Goal: Information Seeking & Learning: Get advice/opinions

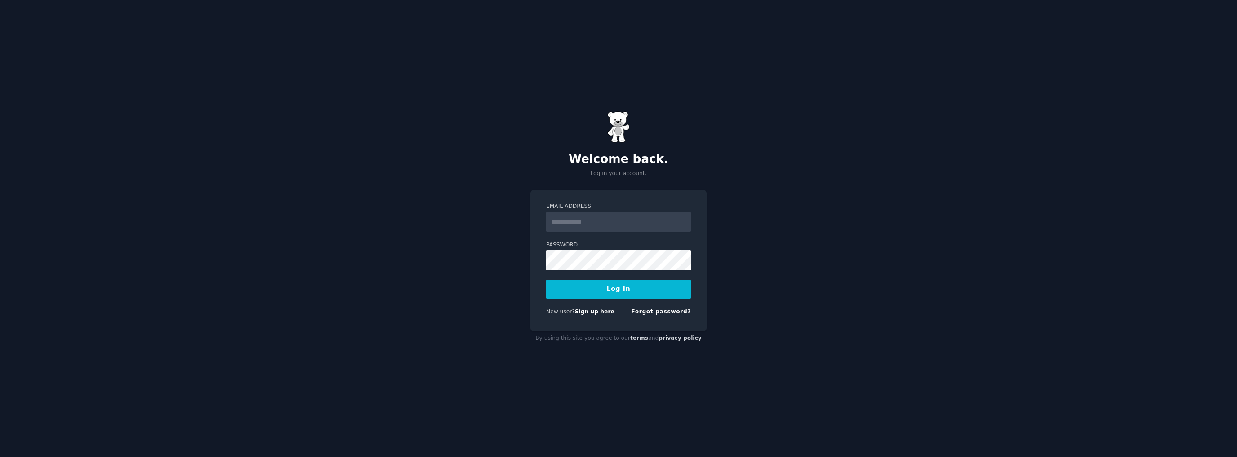
click at [624, 227] on input "Email Address" at bounding box center [618, 222] width 145 height 20
type input "**********"
click at [607, 272] on form "**********" at bounding box center [618, 261] width 145 height 116
click at [631, 292] on button "Log In" at bounding box center [618, 289] width 145 height 19
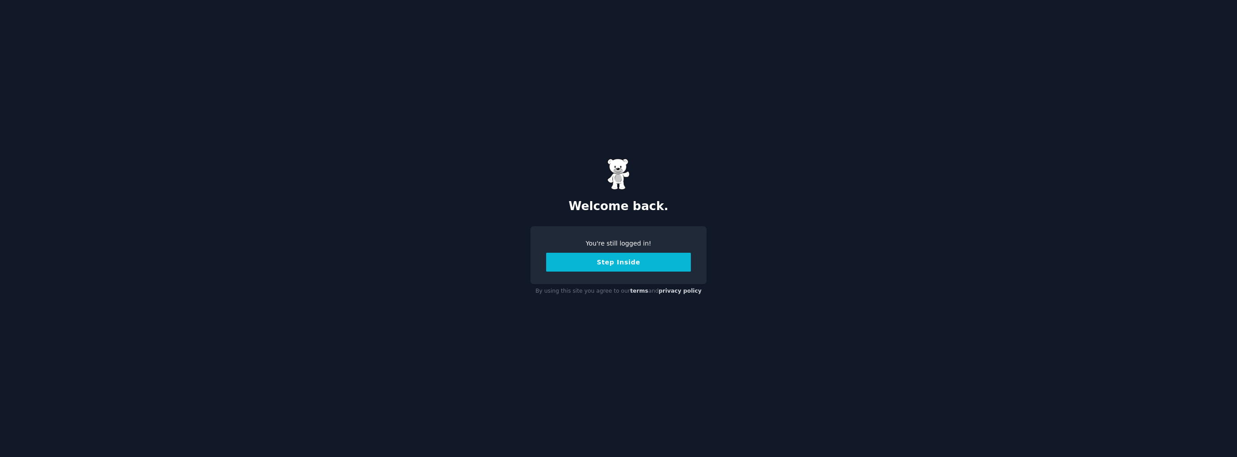
click at [640, 258] on button "Step Inside" at bounding box center [618, 262] width 145 height 19
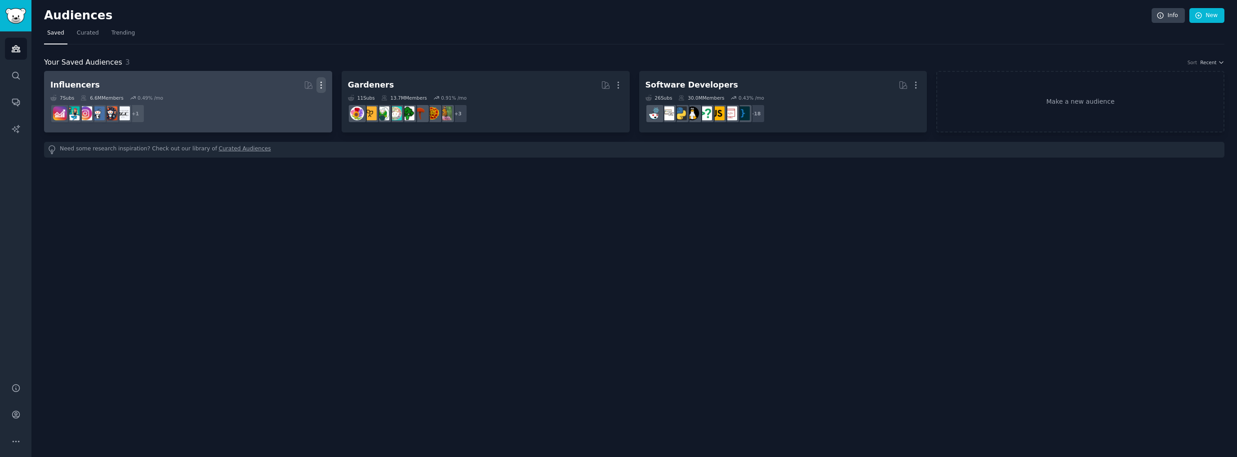
click at [320, 83] on icon "button" at bounding box center [320, 84] width 9 height 9
click at [298, 108] on div "Delete" at bounding box center [290, 104] width 43 height 19
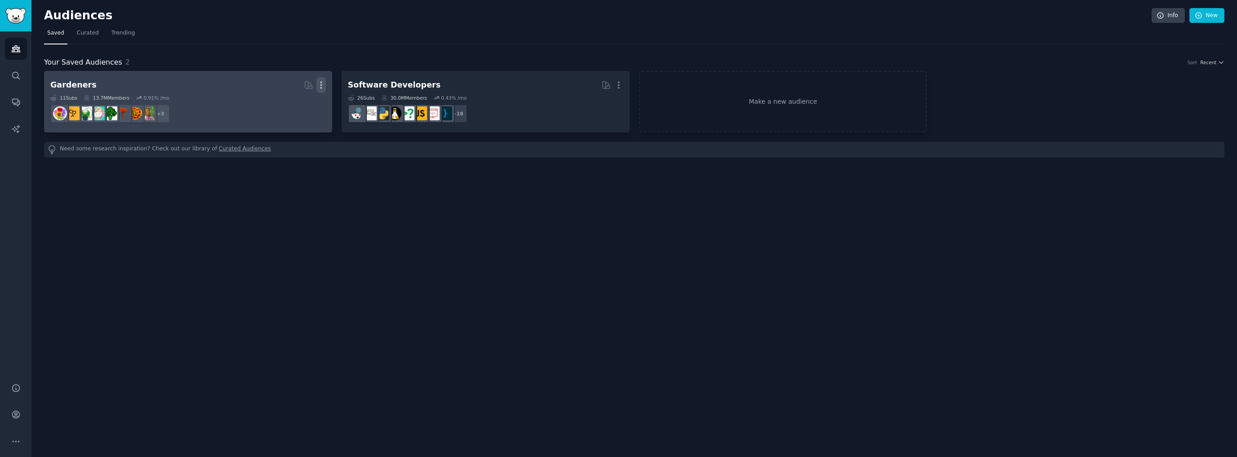
click at [321, 85] on icon "button" at bounding box center [320, 84] width 9 height 9
click at [291, 102] on p "Delete" at bounding box center [296, 103] width 21 height 9
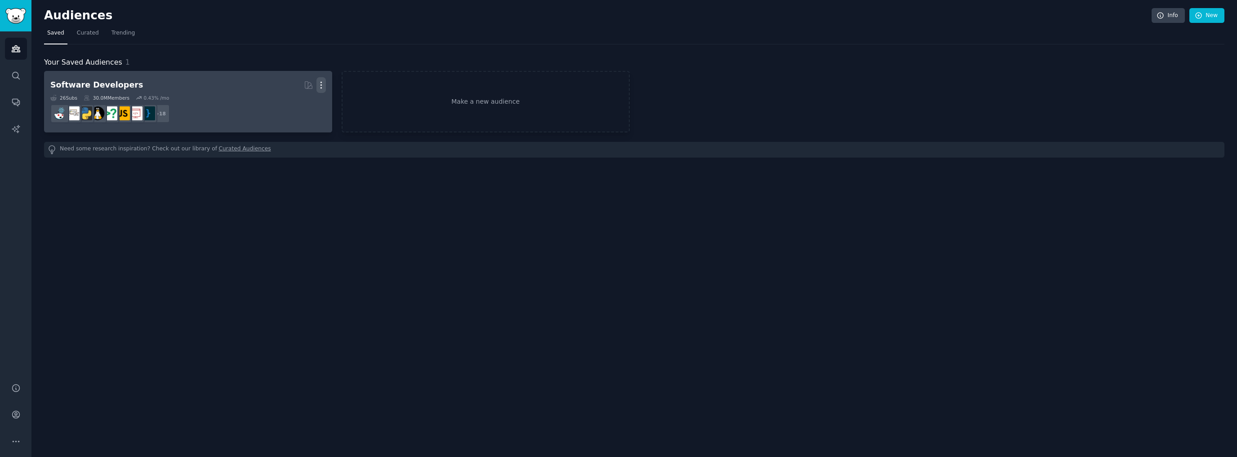
click at [321, 85] on icon "button" at bounding box center [320, 84] width 9 height 9
click at [290, 106] on p "Delete" at bounding box center [296, 103] width 21 height 9
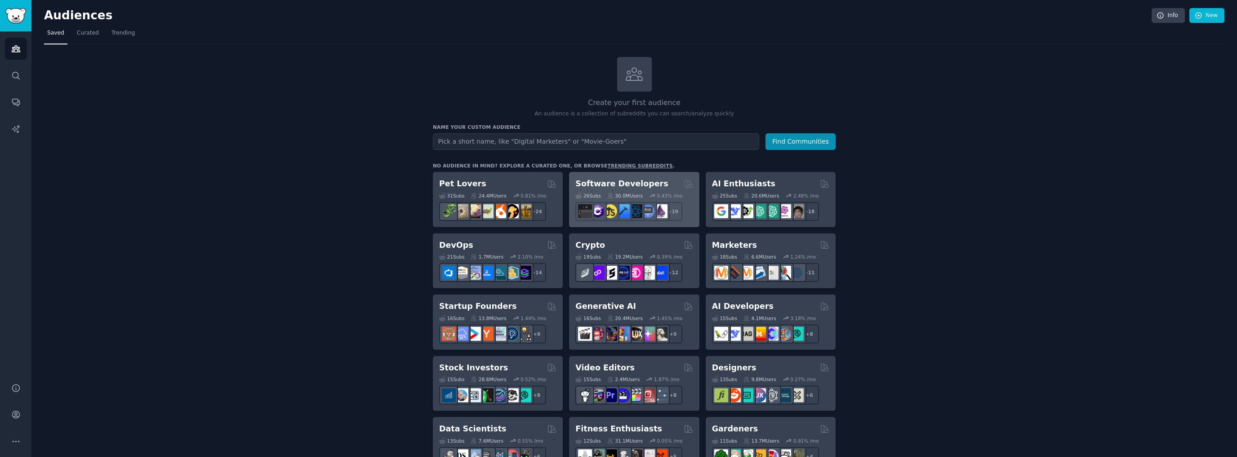
click at [653, 186] on div "Software Developers Curated by GummySearch" at bounding box center [633, 183] width 117 height 11
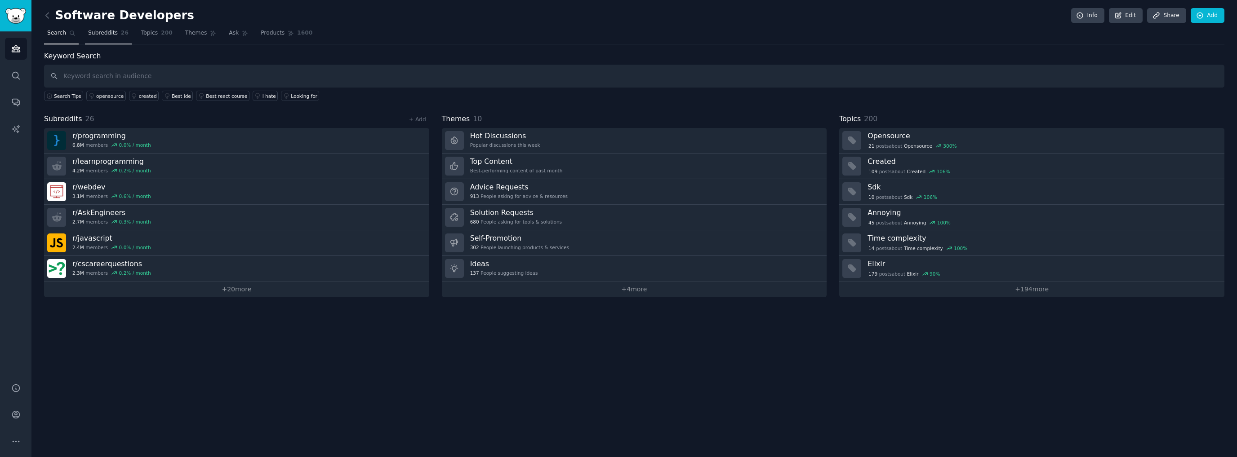
click at [111, 35] on span "Subreddits" at bounding box center [103, 33] width 30 height 8
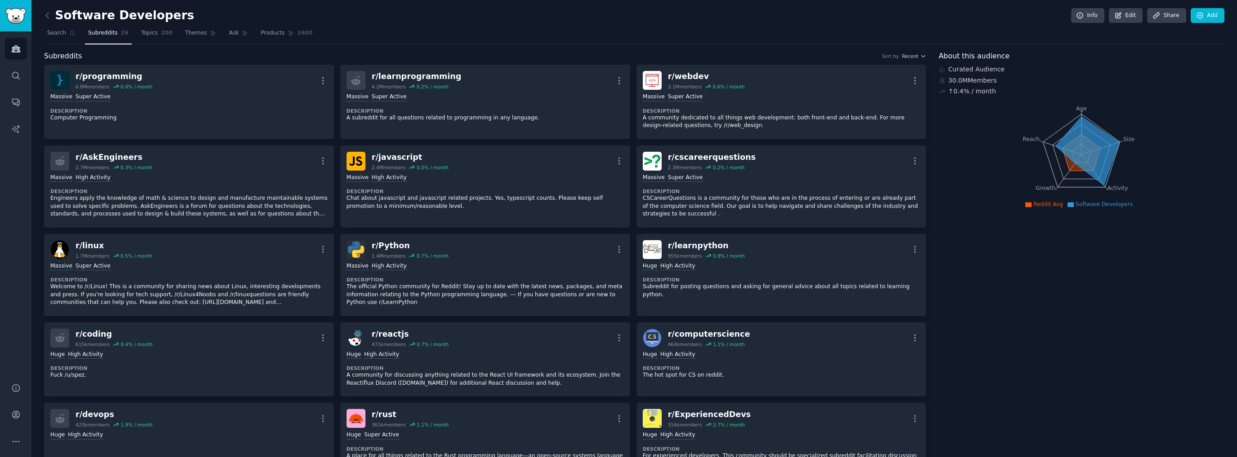
drag, startPoint x: 148, startPoint y: 33, endPoint x: 165, endPoint y: 47, distance: 22.0
click at [149, 33] on span "Topics" at bounding box center [149, 33] width 17 height 8
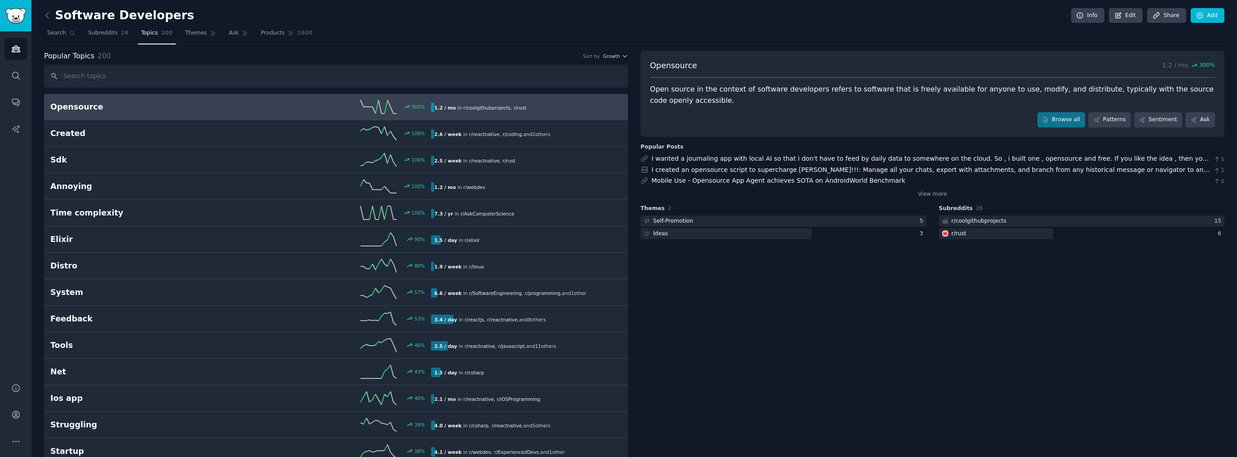
click at [179, 110] on h2 "Opensource" at bounding box center [145, 107] width 191 height 11
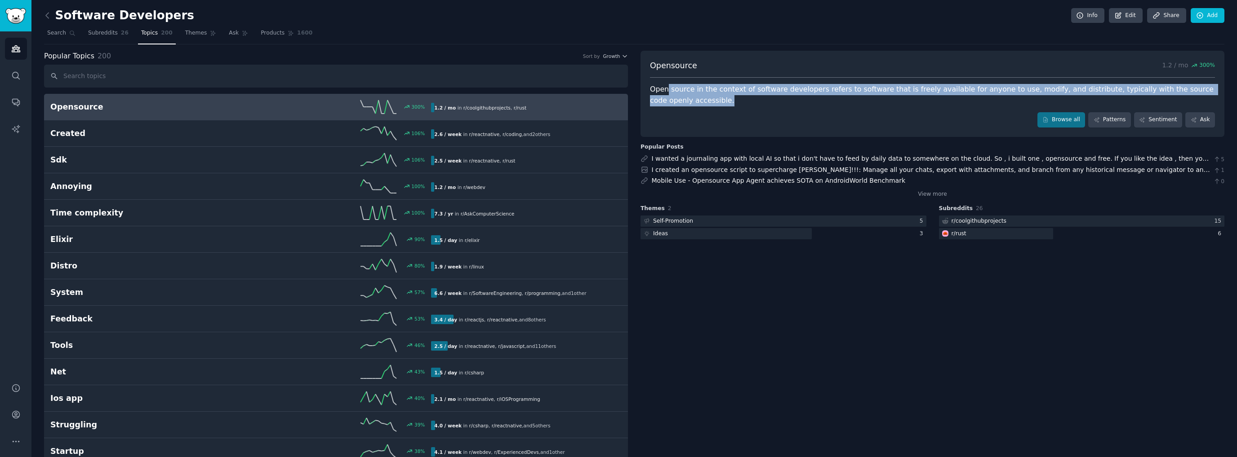
drag, startPoint x: 665, startPoint y: 89, endPoint x: 784, endPoint y: 106, distance: 119.9
click at [784, 106] on div "Opensource 1.2 / mo 300 % Open source in the context of software developers ref…" at bounding box center [932, 94] width 584 height 86
click at [781, 102] on div "Open source in the context of software developers refers to software that is fr…" at bounding box center [932, 95] width 565 height 22
drag, startPoint x: 731, startPoint y: 91, endPoint x: 1110, endPoint y: 96, distance: 379.3
click at [1110, 96] on div "Open source in the context of software developers refers to software that is fr…" at bounding box center [932, 95] width 565 height 22
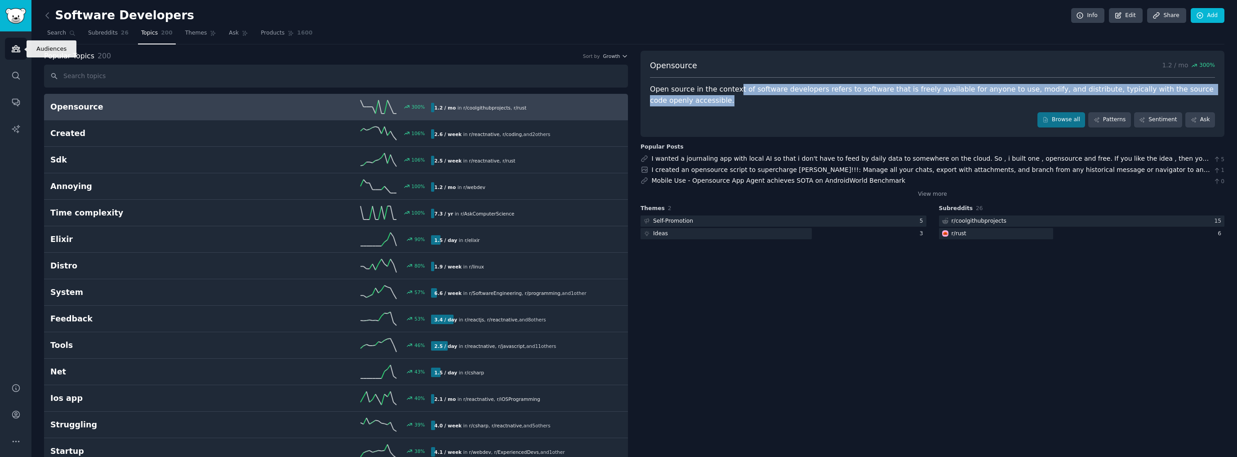
click at [19, 47] on icon "Sidebar" at bounding box center [16, 49] width 8 height 6
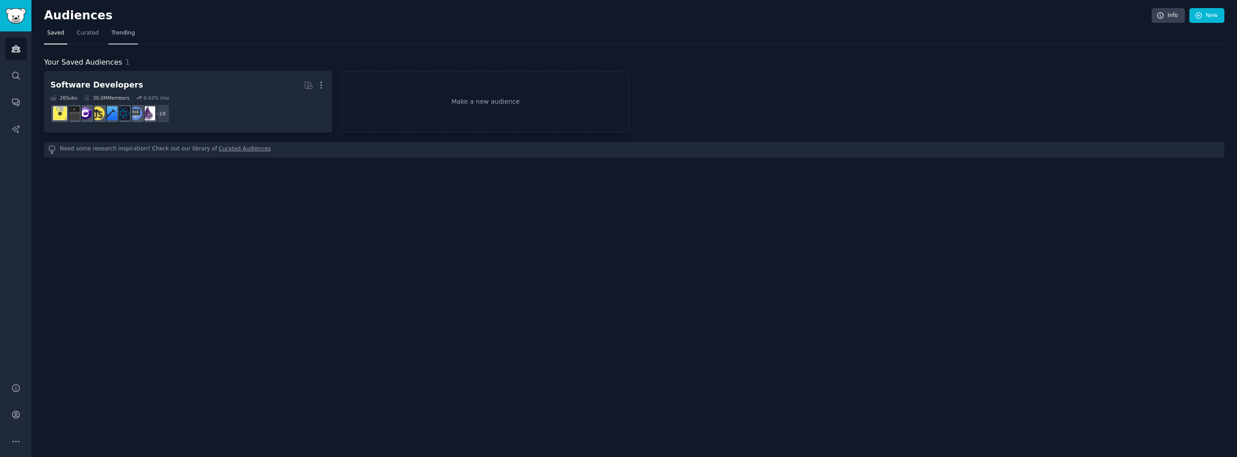
click at [120, 34] on span "Trending" at bounding box center [122, 33] width 23 height 8
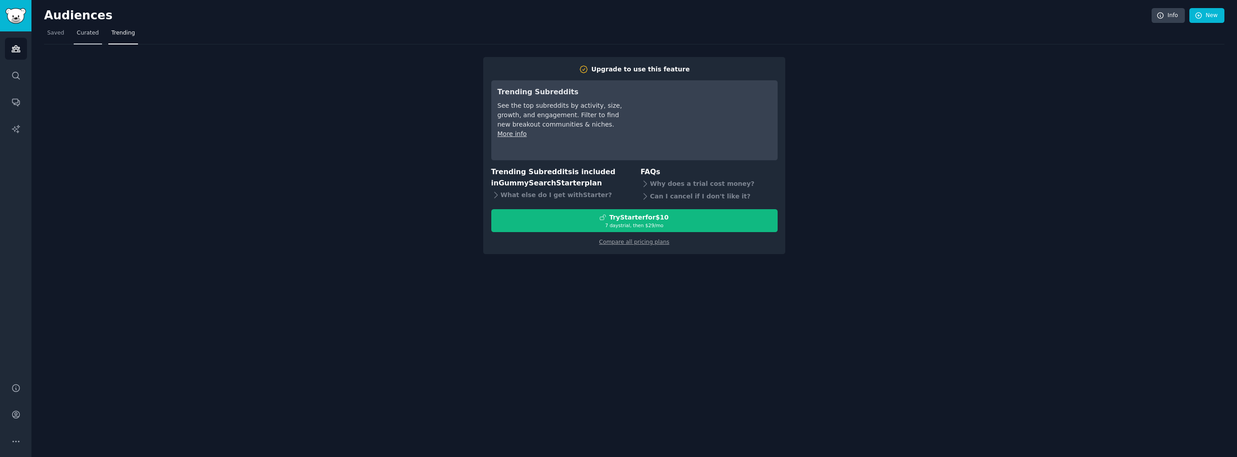
click at [82, 33] on span "Curated" at bounding box center [88, 33] width 22 height 8
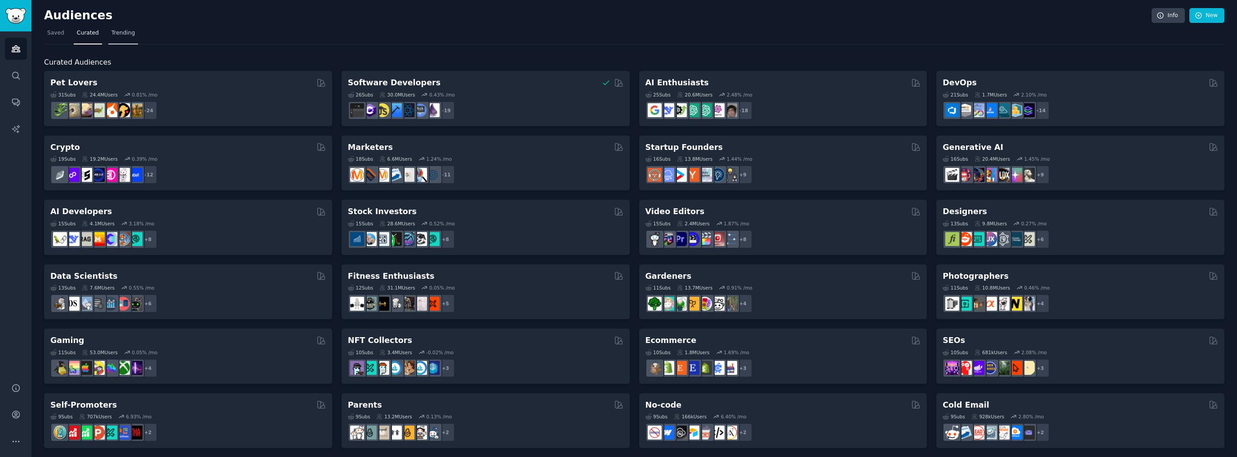
click at [120, 35] on span "Trending" at bounding box center [122, 33] width 23 height 8
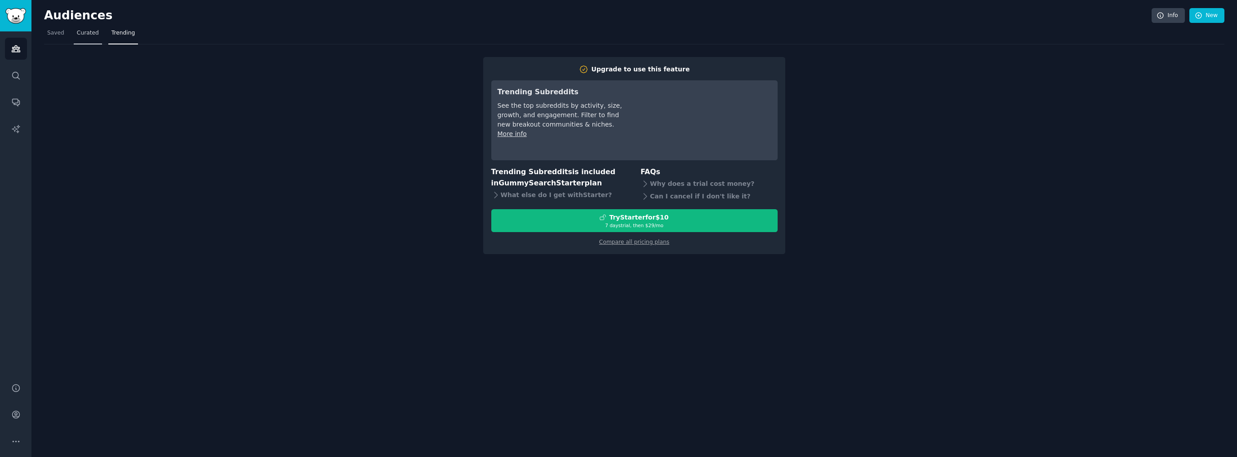
click at [92, 34] on span "Curated" at bounding box center [88, 33] width 22 height 8
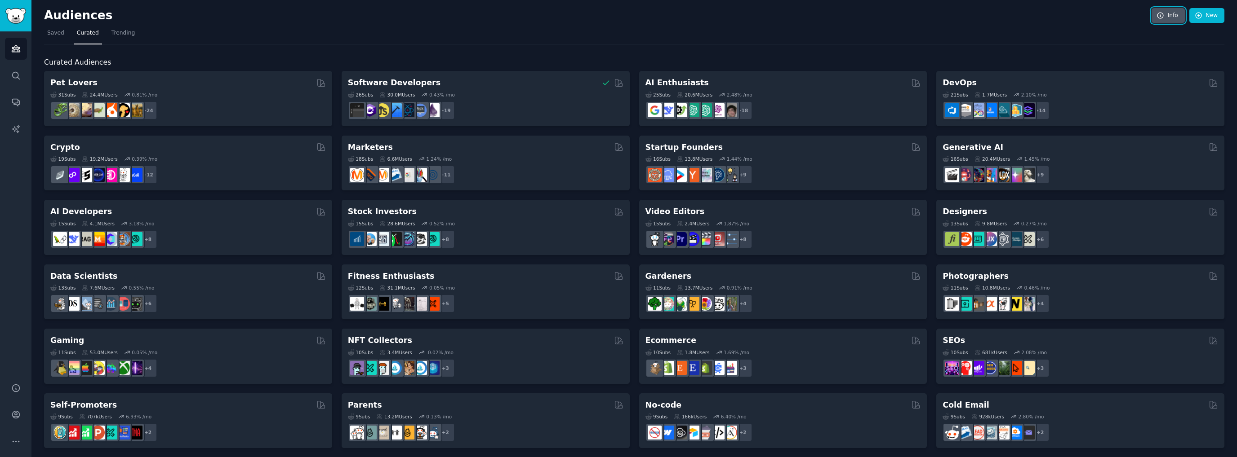
click at [1167, 19] on link "Info" at bounding box center [1167, 15] width 33 height 15
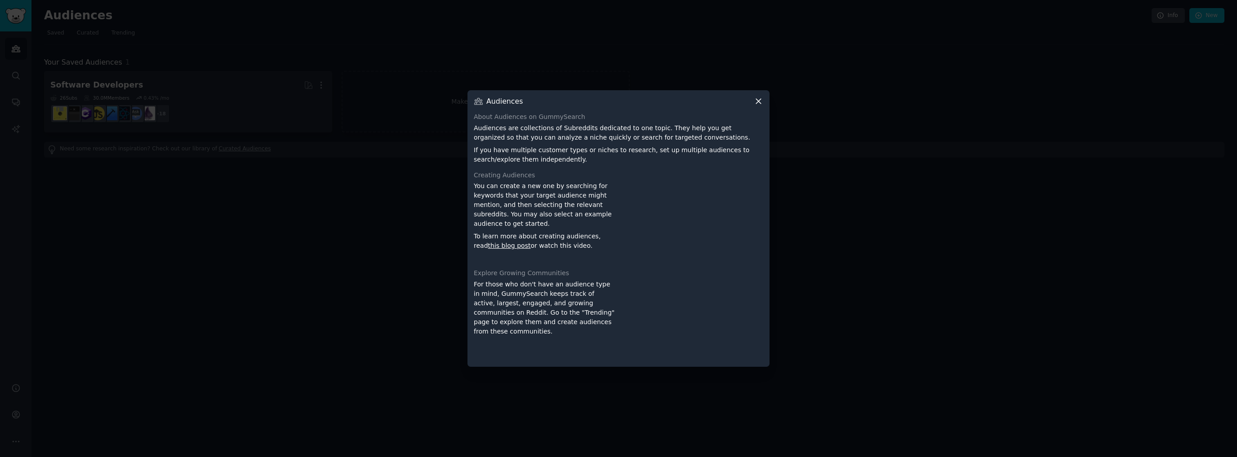
click at [755, 103] on icon at bounding box center [758, 101] width 9 height 9
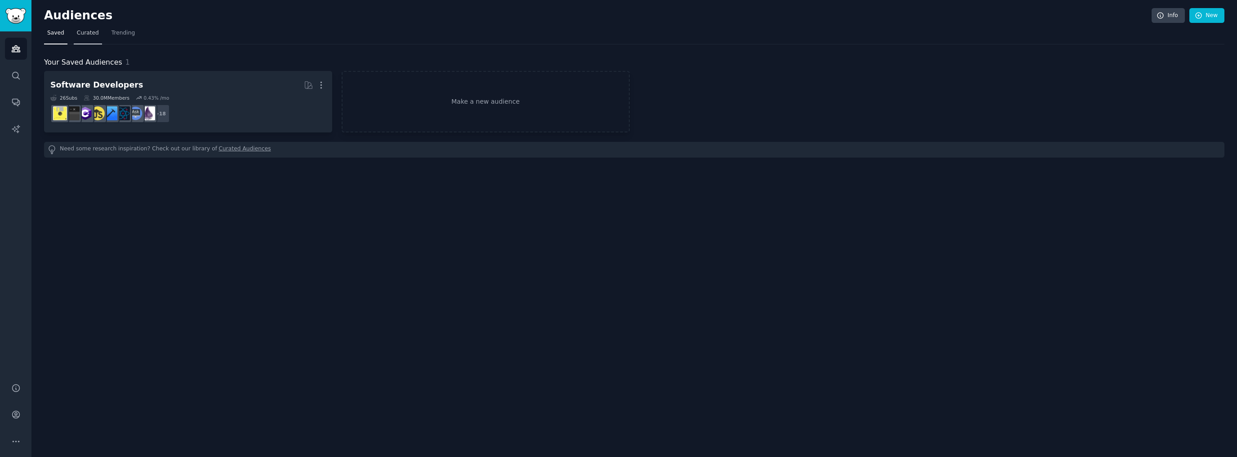
click at [82, 34] on span "Curated" at bounding box center [88, 33] width 22 height 8
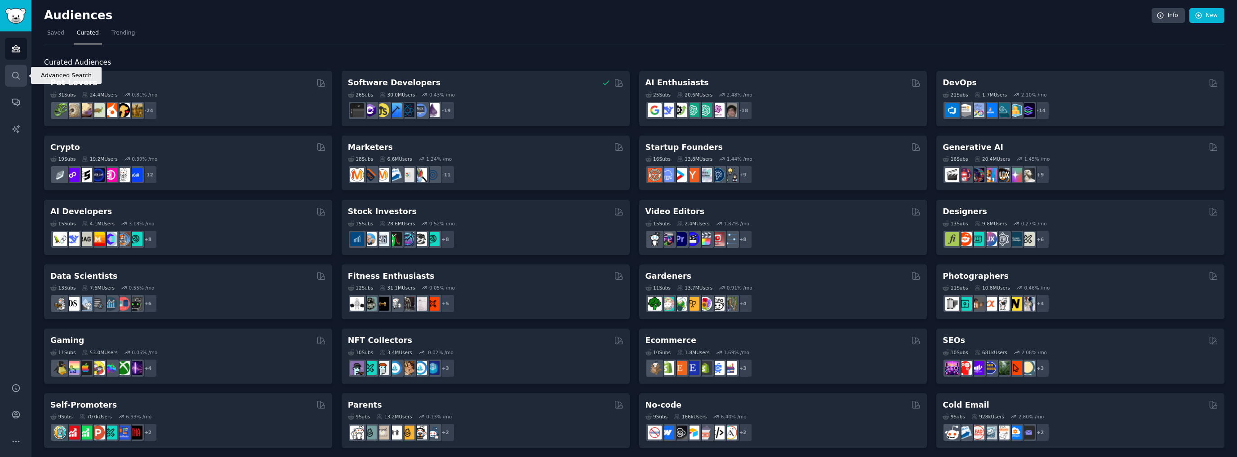
click at [15, 81] on link "Search" at bounding box center [16, 76] width 22 height 22
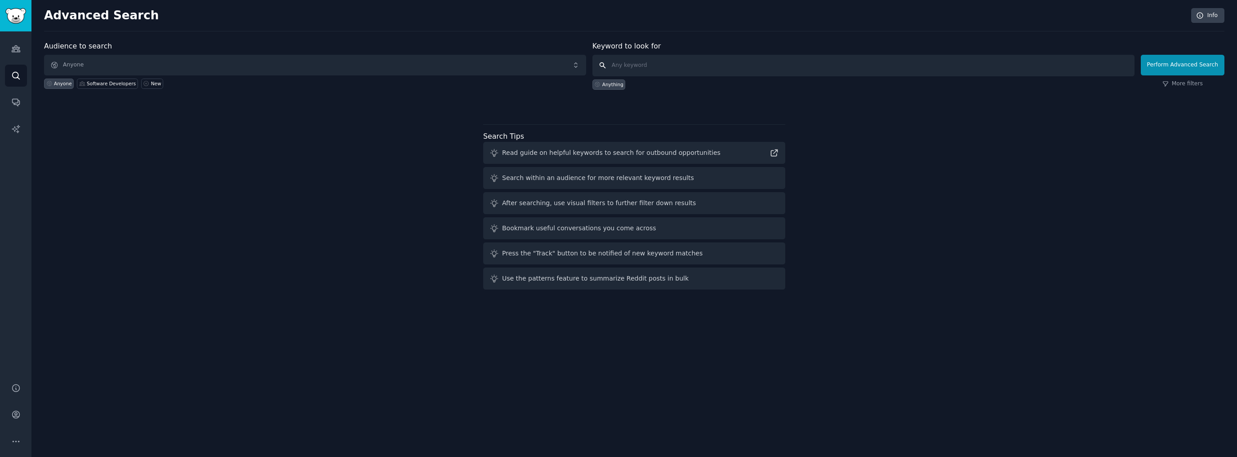
click at [648, 65] on input "text" at bounding box center [863, 66] width 542 height 22
click at [256, 151] on div "Audience to search Anyone Anyone Software Developers New Keyword to look for An…" at bounding box center [634, 167] width 1180 height 253
click at [120, 65] on span "Anyone" at bounding box center [315, 65] width 542 height 21
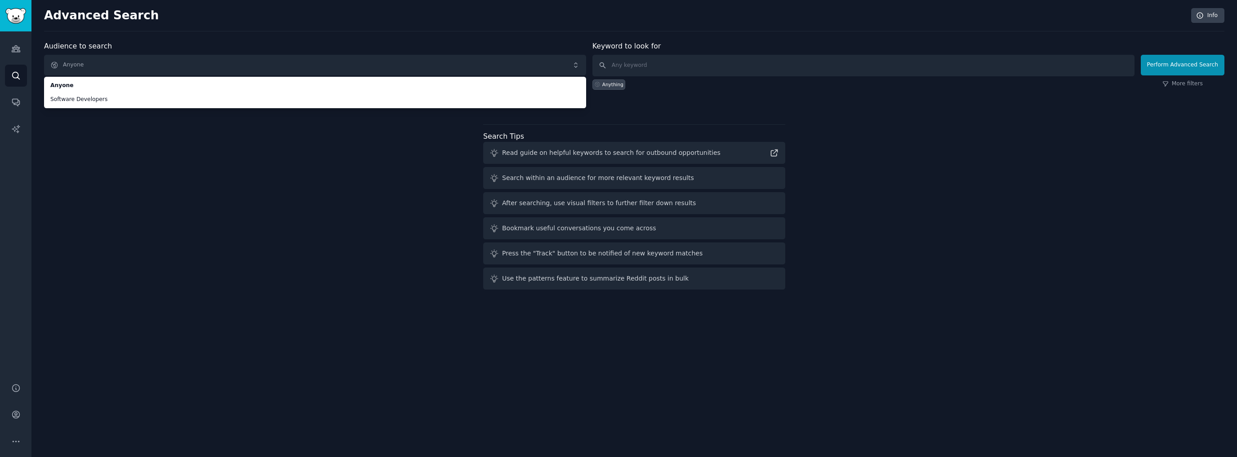
click at [150, 180] on div "Audience to search Anyone Anyone Software Developers Anyone Software Developers…" at bounding box center [634, 167] width 1180 height 253
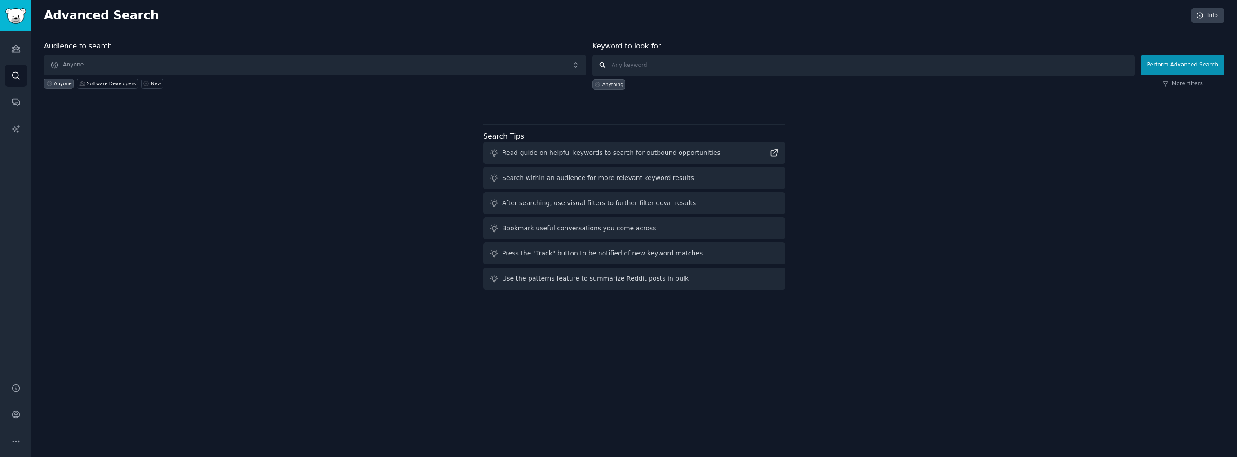
click at [687, 68] on input "text" at bounding box center [863, 66] width 542 height 22
click at [22, 47] on link "Audiences" at bounding box center [16, 49] width 22 height 22
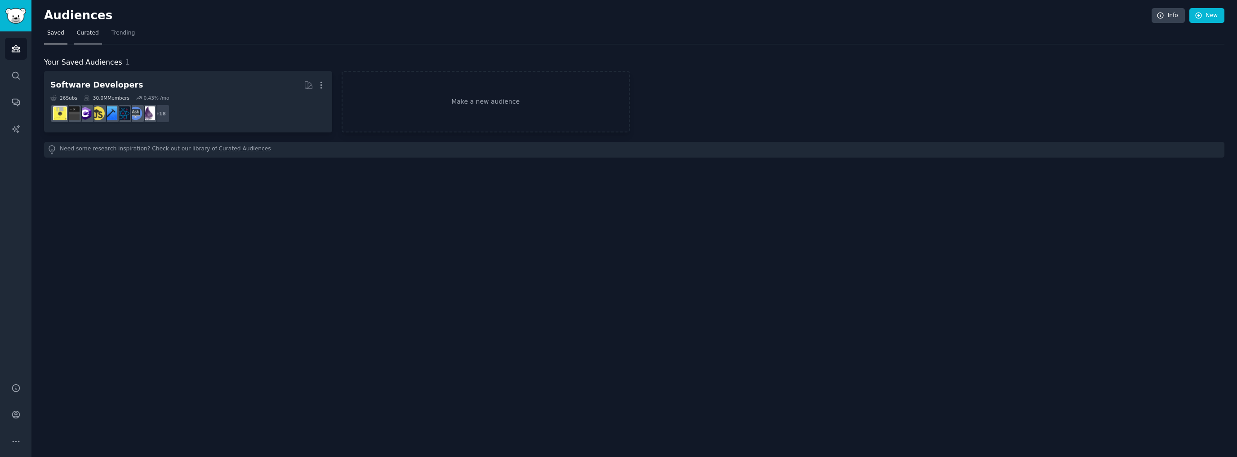
click at [90, 36] on span "Curated" at bounding box center [88, 33] width 22 height 8
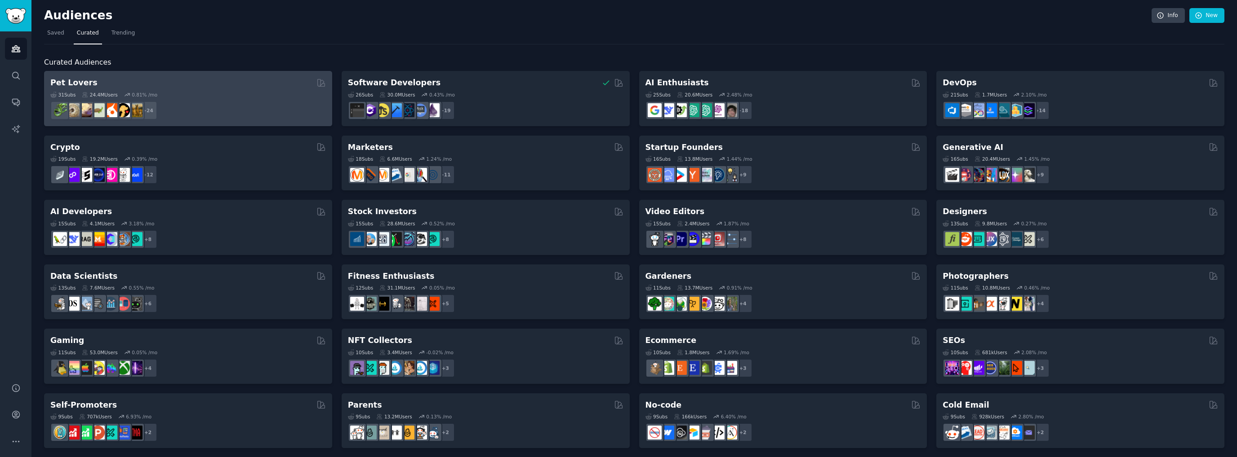
click at [180, 96] on div "31 Sub s 24.4M Users 0.81 % /mo" at bounding box center [187, 95] width 275 height 6
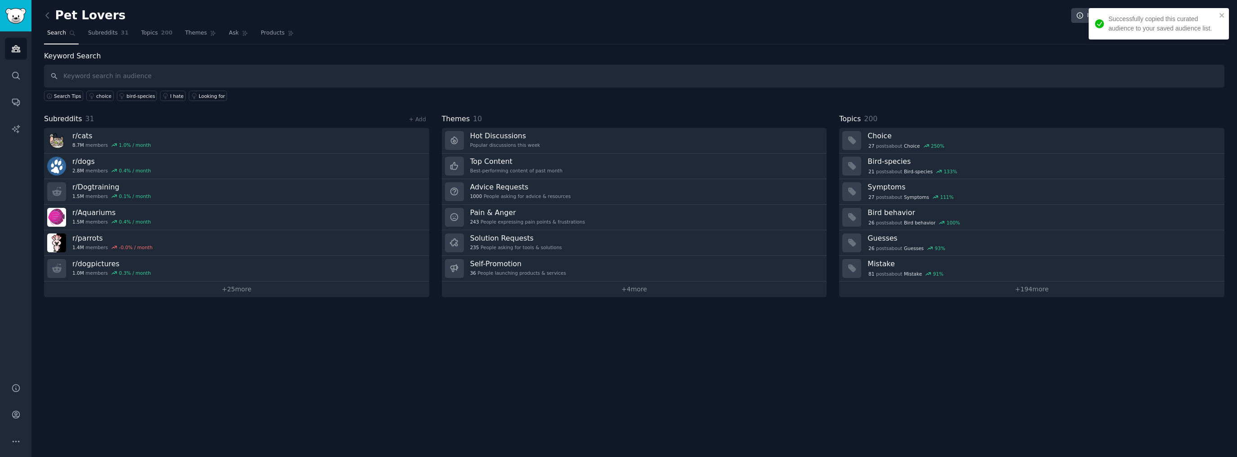
drag, startPoint x: 128, startPoint y: 140, endPoint x: 190, endPoint y: 359, distance: 228.0
click at [190, 359] on div "Pet Lovers Info Edit Share Add Search Subreddits 31 Topics 200 Themes Ask Produ…" at bounding box center [633, 228] width 1205 height 457
click at [49, 18] on icon at bounding box center [47, 15] width 9 height 9
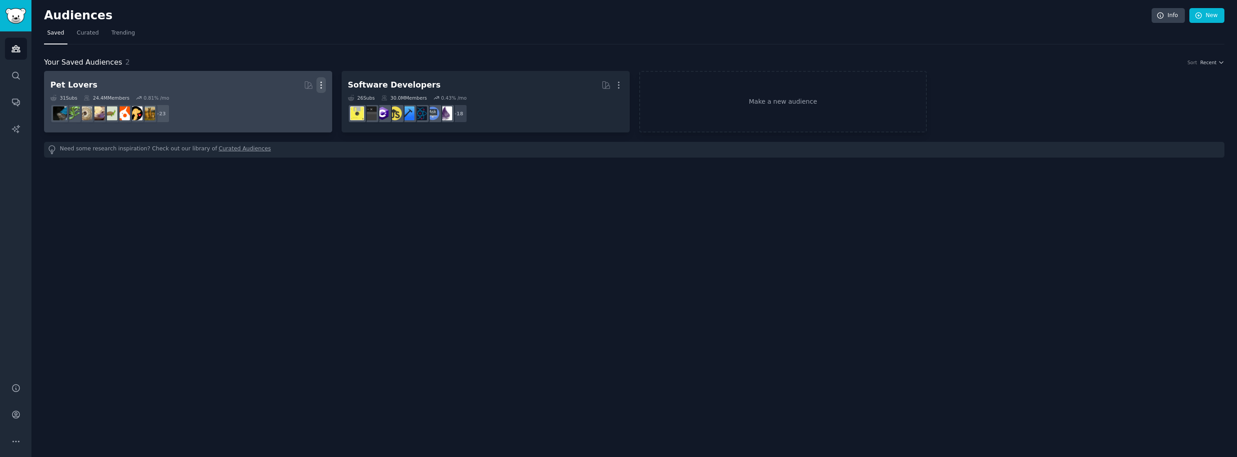
click at [323, 88] on icon "button" at bounding box center [320, 84] width 9 height 9
click at [295, 106] on p "Delete" at bounding box center [296, 103] width 21 height 9
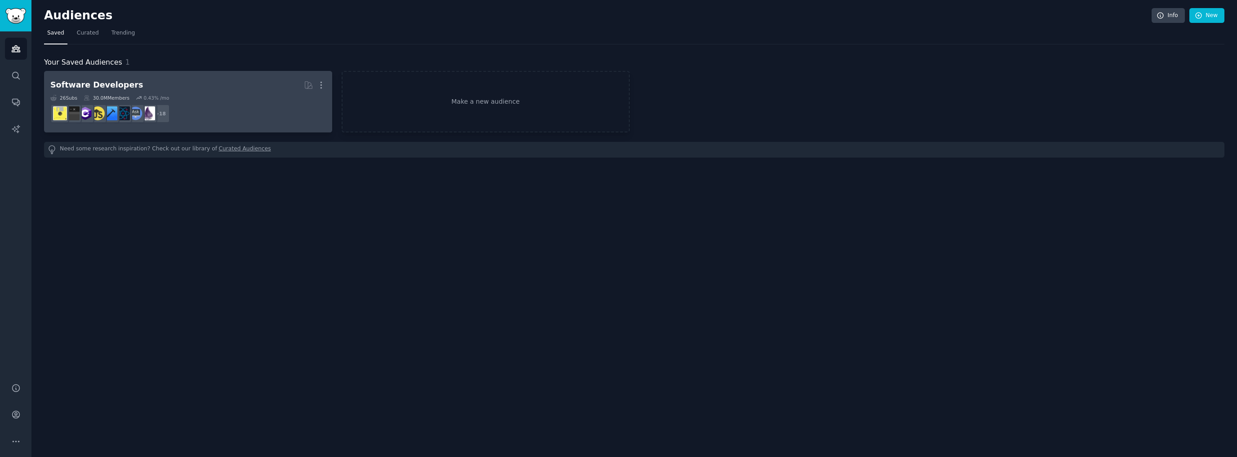
click at [237, 98] on div "26 Sub s 30.0M Members 0.43 % /mo" at bounding box center [187, 98] width 275 height 6
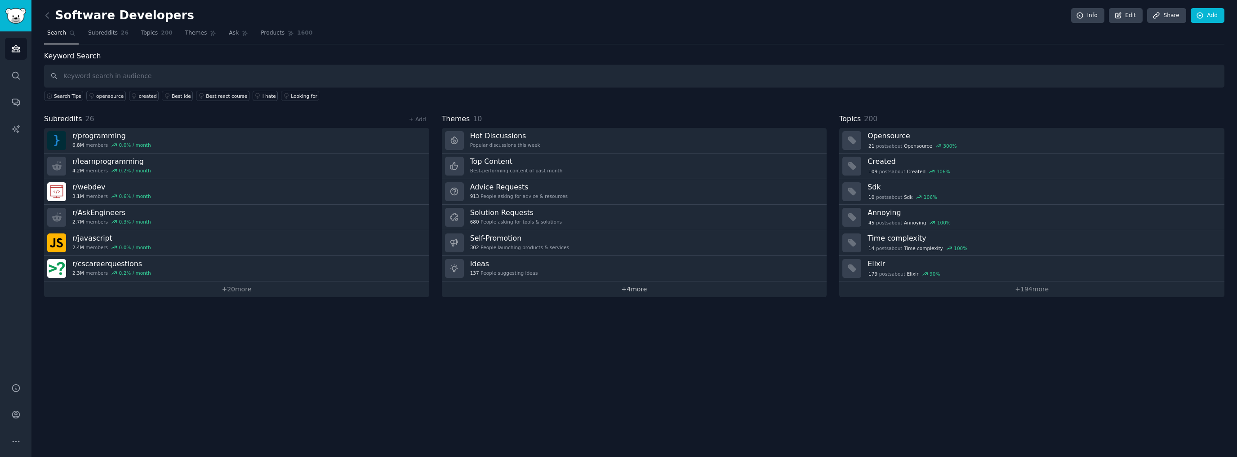
click at [605, 292] on link "+ 4 more" at bounding box center [634, 290] width 385 height 16
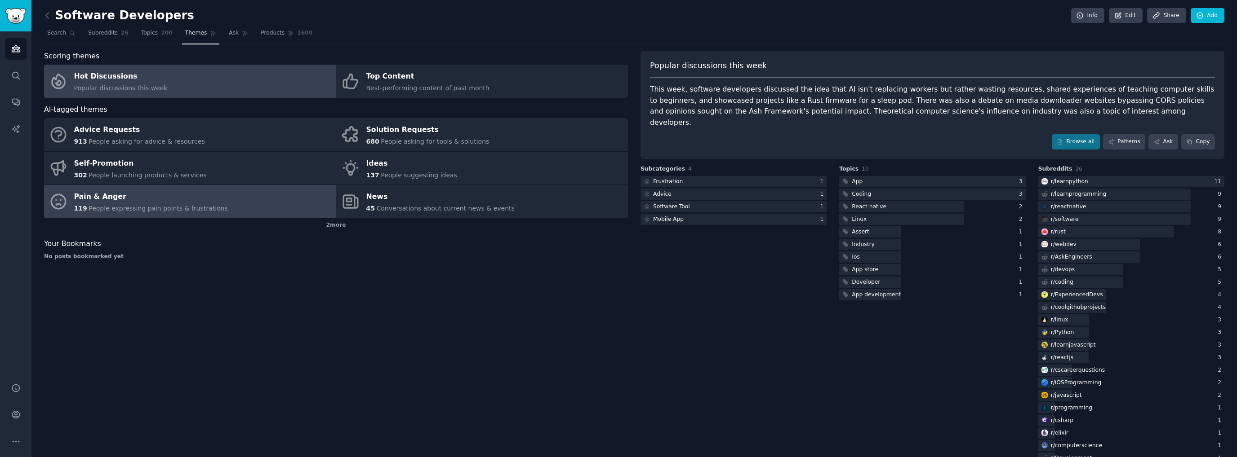
click at [197, 205] on span "People expressing pain points & frustrations" at bounding box center [158, 208] width 139 height 7
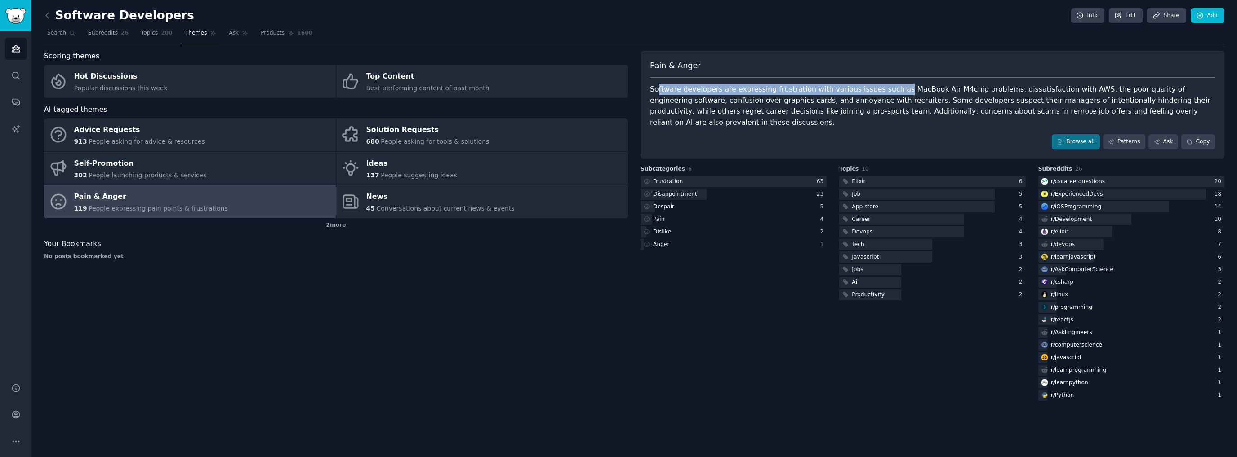
drag, startPoint x: 658, startPoint y: 89, endPoint x: 881, endPoint y: 95, distance: 223.0
click at [878, 92] on div "Software developers are expressing frustration with various issues such as MacB…" at bounding box center [932, 106] width 565 height 44
click at [885, 120] on div "Pain & Anger Software developers are expressing frustration with various issues…" at bounding box center [932, 105] width 584 height 108
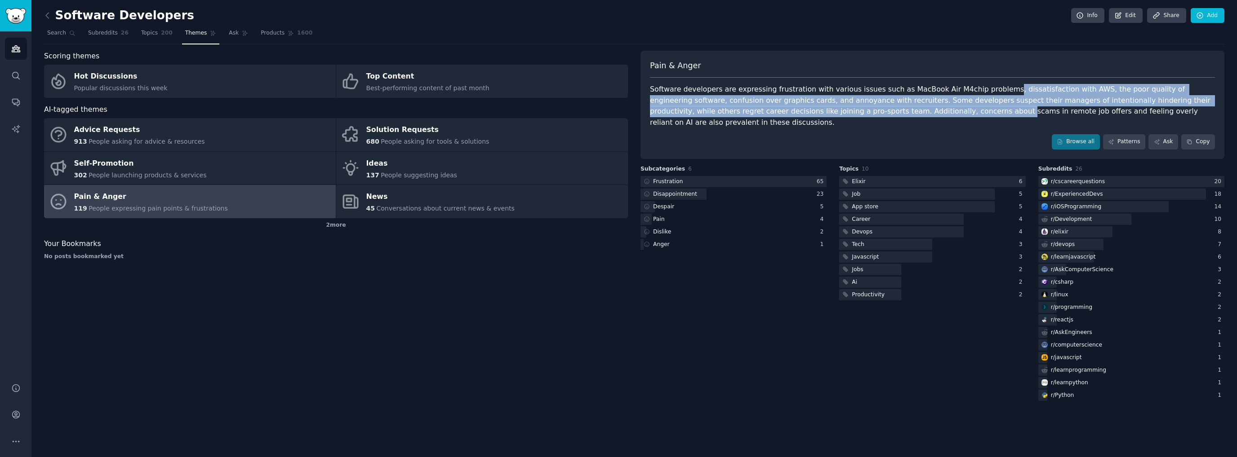
drag, startPoint x: 977, startPoint y: 90, endPoint x: 867, endPoint y: 112, distance: 112.3
click at [867, 112] on div "Software developers are expressing frustration with various issues such as MacB…" at bounding box center [932, 106] width 565 height 44
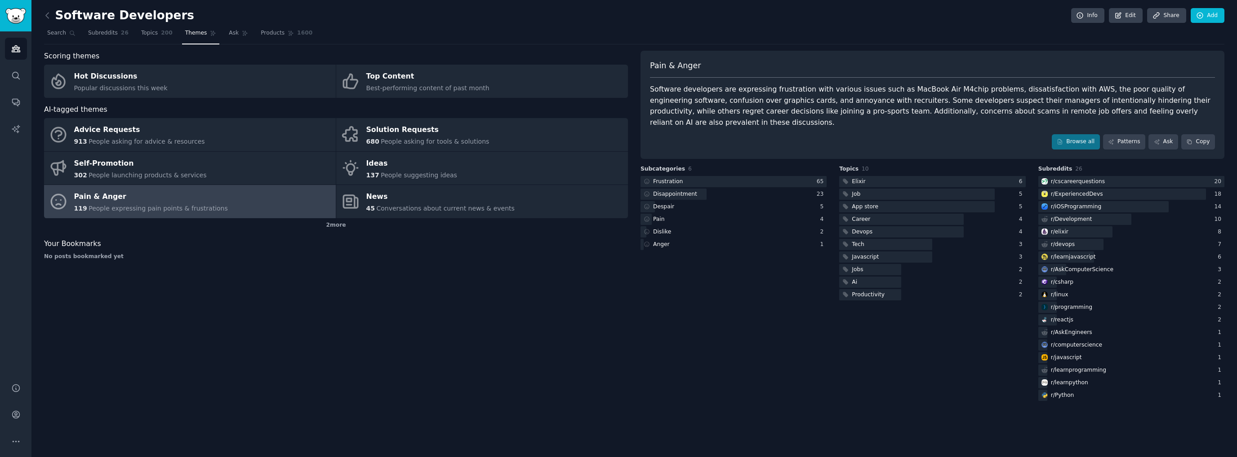
click at [831, 134] on div "Browse all Patterns Ask Copy" at bounding box center [932, 141] width 565 height 15
click at [341, 224] on div "2 more" at bounding box center [336, 225] width 584 height 14
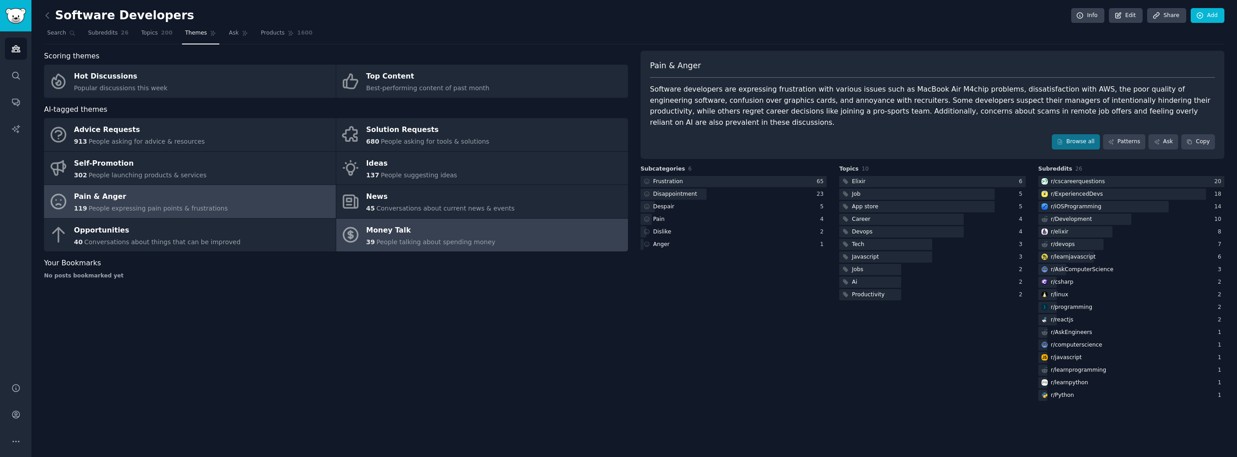
click at [401, 241] on span "People talking about spending money" at bounding box center [435, 242] width 119 height 7
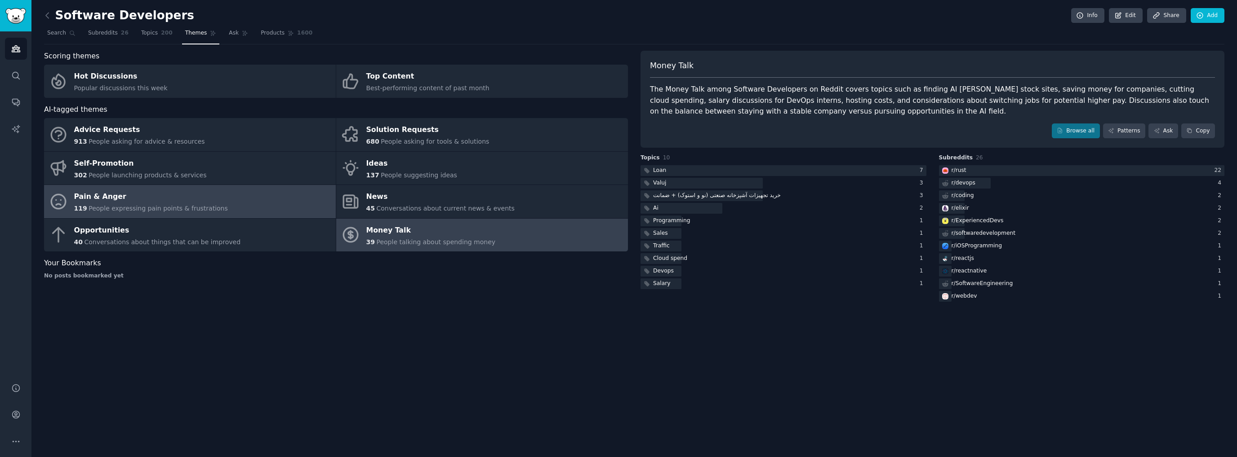
click at [119, 195] on div "Pain & Anger" at bounding box center [151, 197] width 154 height 14
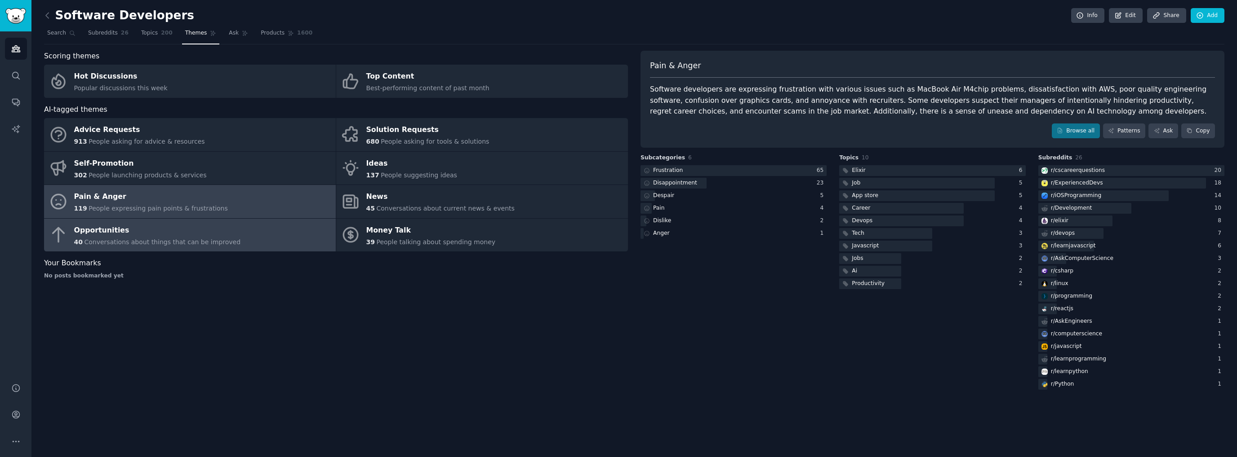
click at [253, 243] on link "Opportunities 40 Conversations about things that can be improved" at bounding box center [190, 235] width 292 height 33
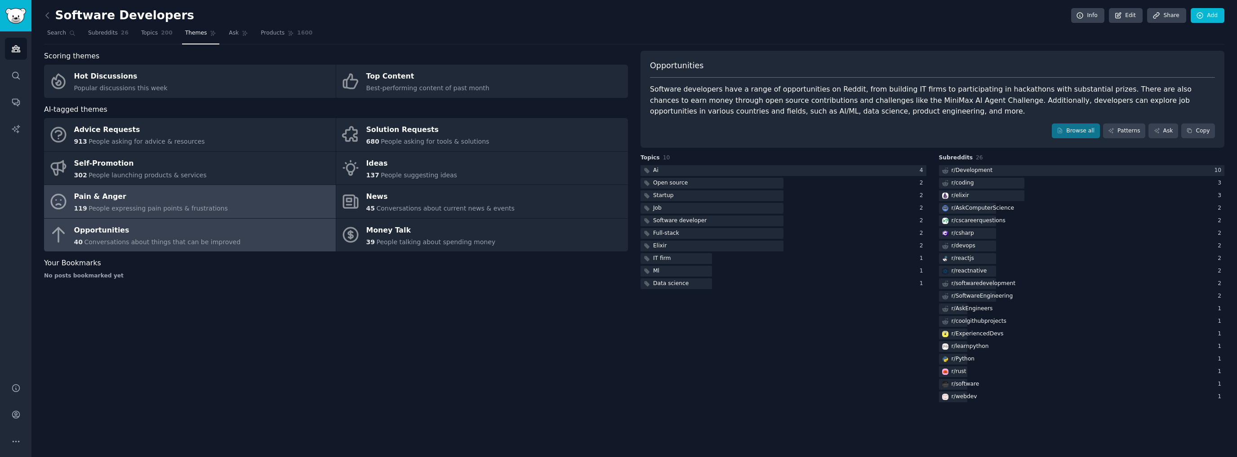
click at [183, 208] on span "People expressing pain points & frustrations" at bounding box center [158, 208] width 139 height 7
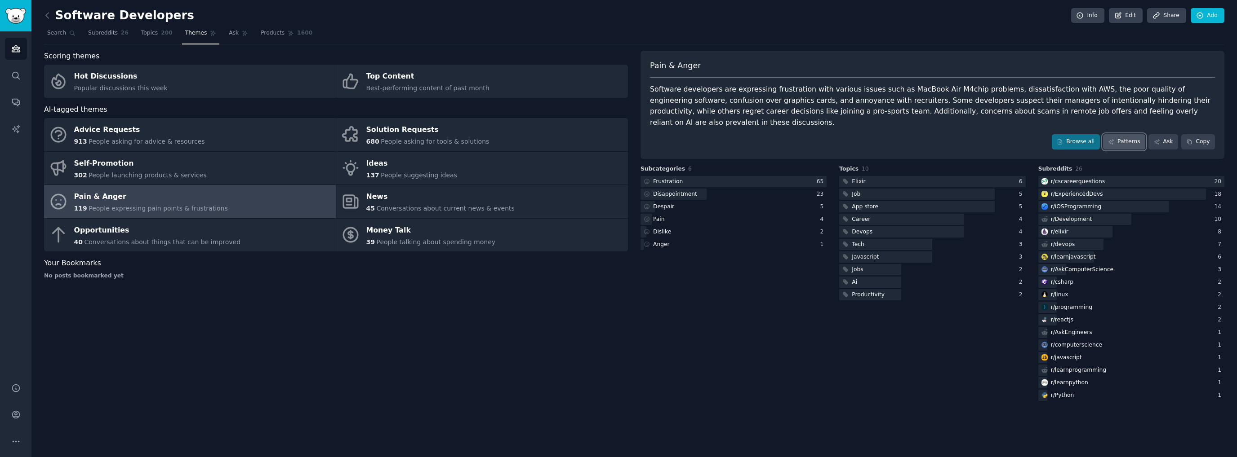
click at [1127, 134] on link "Patterns" at bounding box center [1124, 141] width 42 height 15
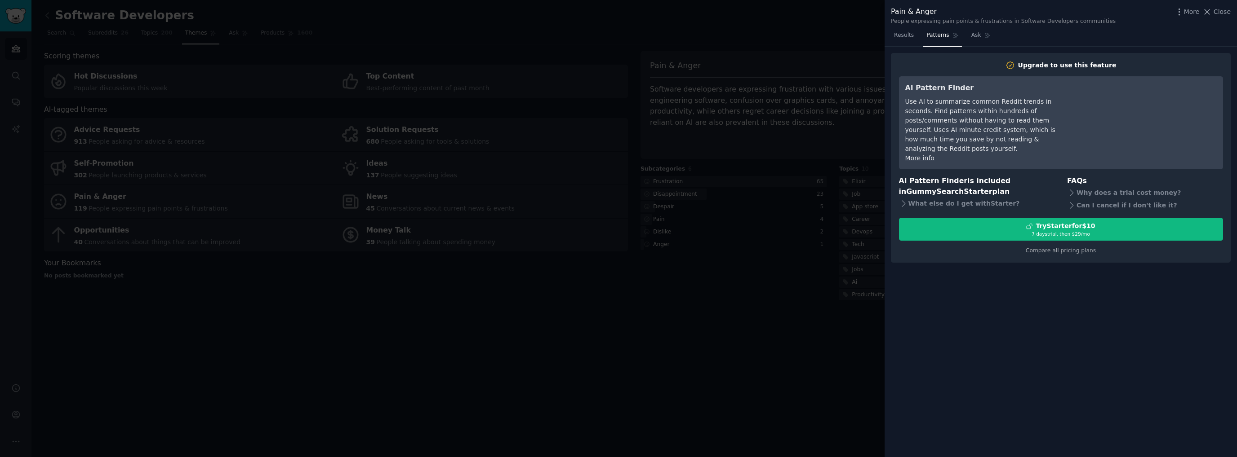
drag, startPoint x: 656, startPoint y: 266, endPoint x: 635, endPoint y: 259, distance: 22.7
click at [635, 259] on div at bounding box center [618, 228] width 1237 height 457
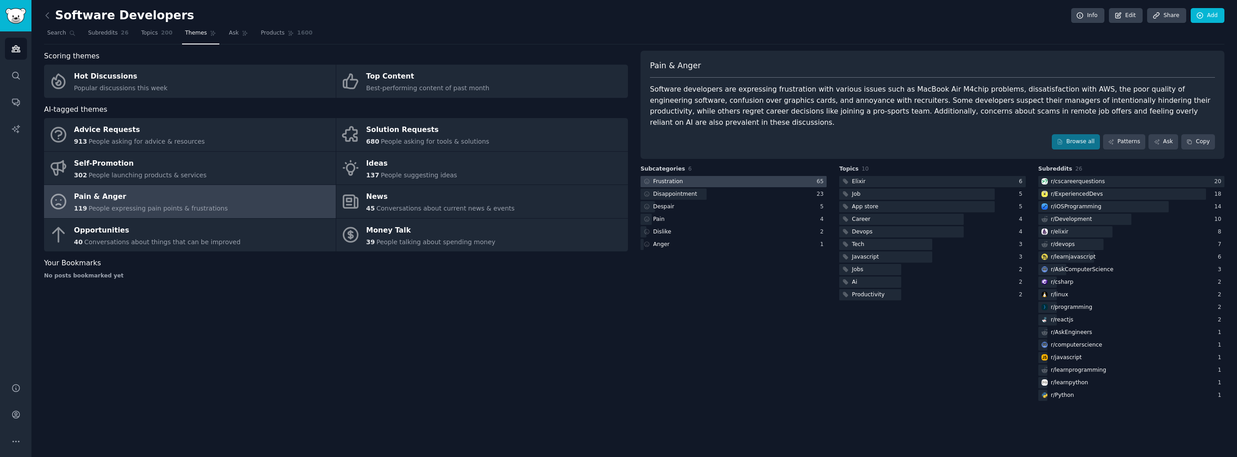
click at [734, 176] on div at bounding box center [733, 181] width 186 height 11
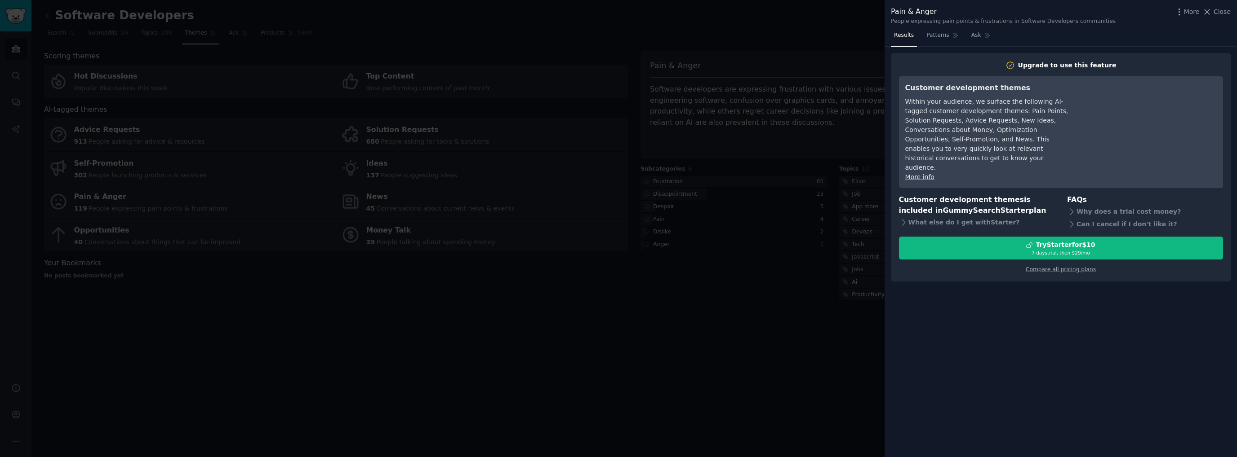
click at [756, 266] on div at bounding box center [618, 228] width 1237 height 457
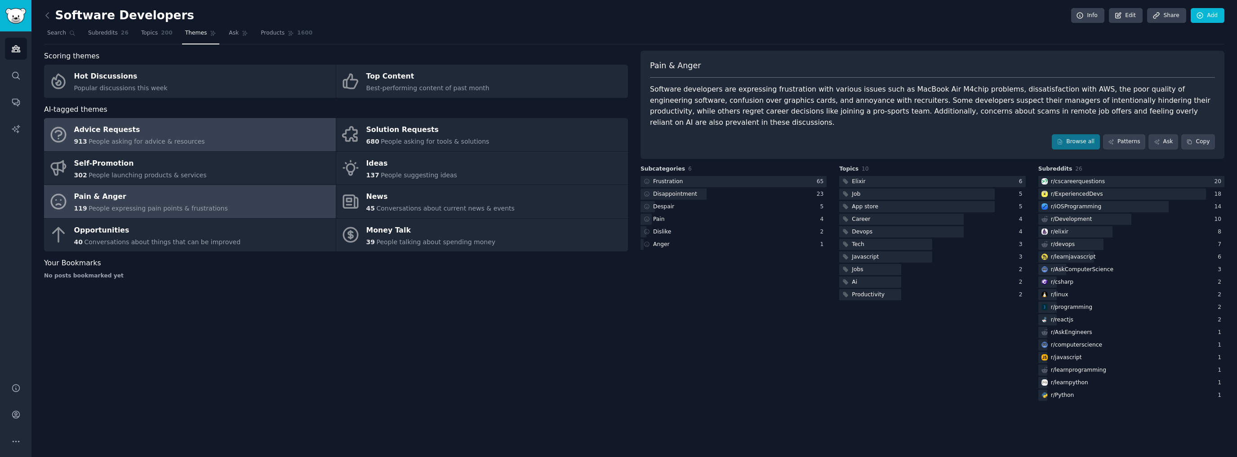
click at [215, 142] on link "Advice Requests 913 People asking for advice & resources" at bounding box center [190, 134] width 292 height 33
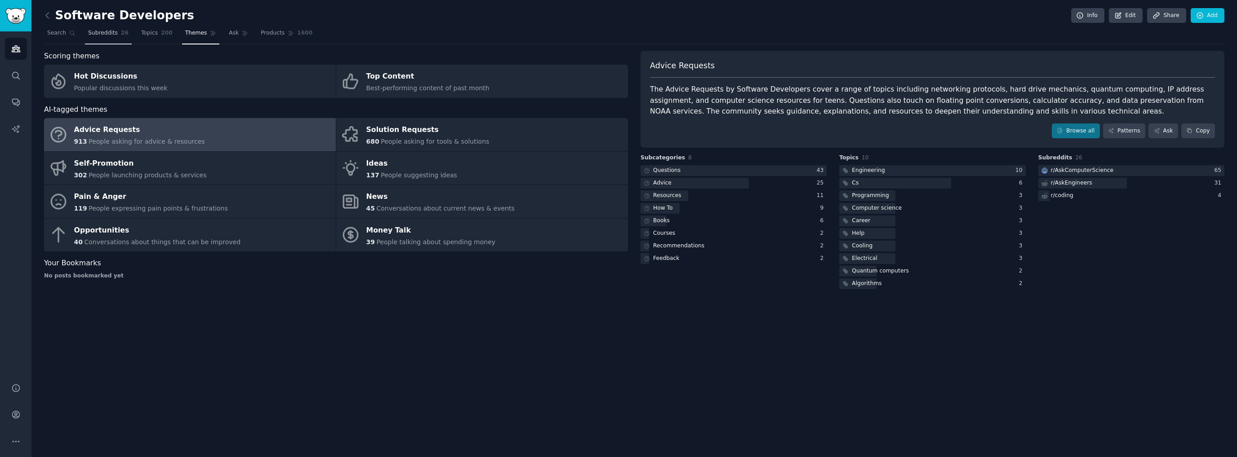
drag, startPoint x: 99, startPoint y: 34, endPoint x: 101, endPoint y: 43, distance: 9.2
click at [99, 34] on span "Subreddits" at bounding box center [103, 33] width 30 height 8
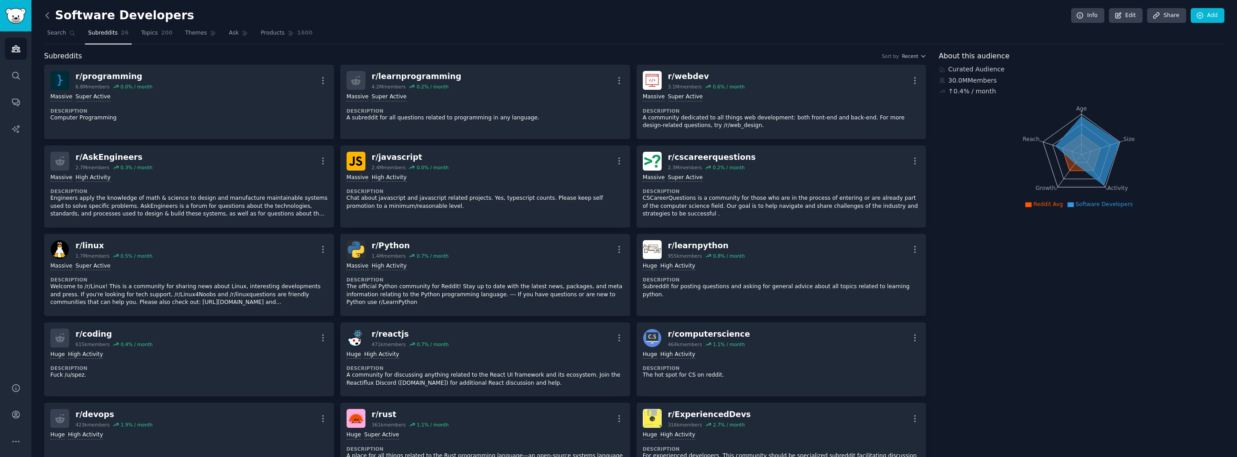
click at [48, 13] on icon at bounding box center [47, 15] width 3 height 5
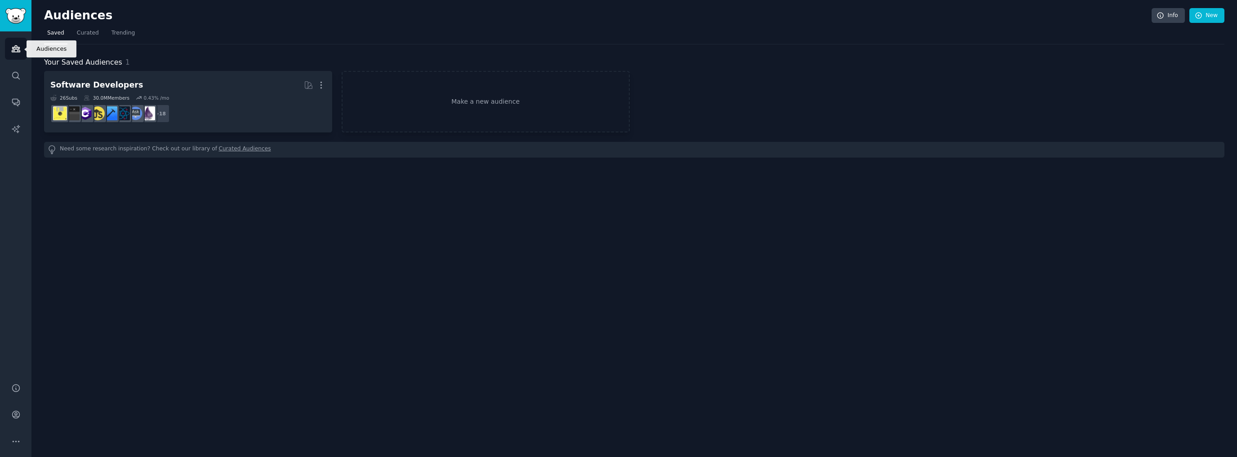
click at [17, 53] on icon "Sidebar" at bounding box center [15, 48] width 9 height 9
click at [91, 34] on span "Curated" at bounding box center [88, 33] width 22 height 8
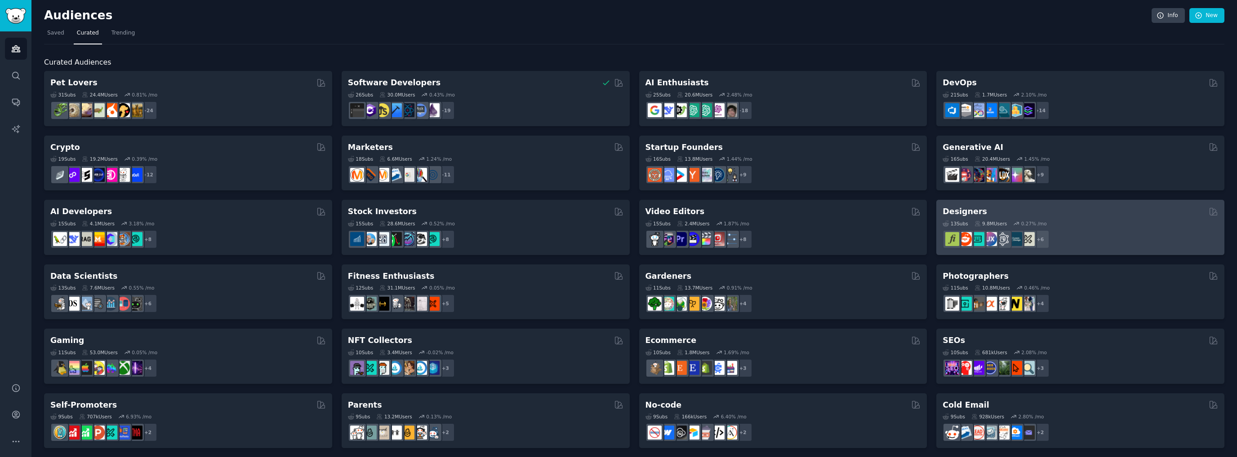
click at [970, 215] on h2 "Designers" at bounding box center [964, 211] width 44 height 11
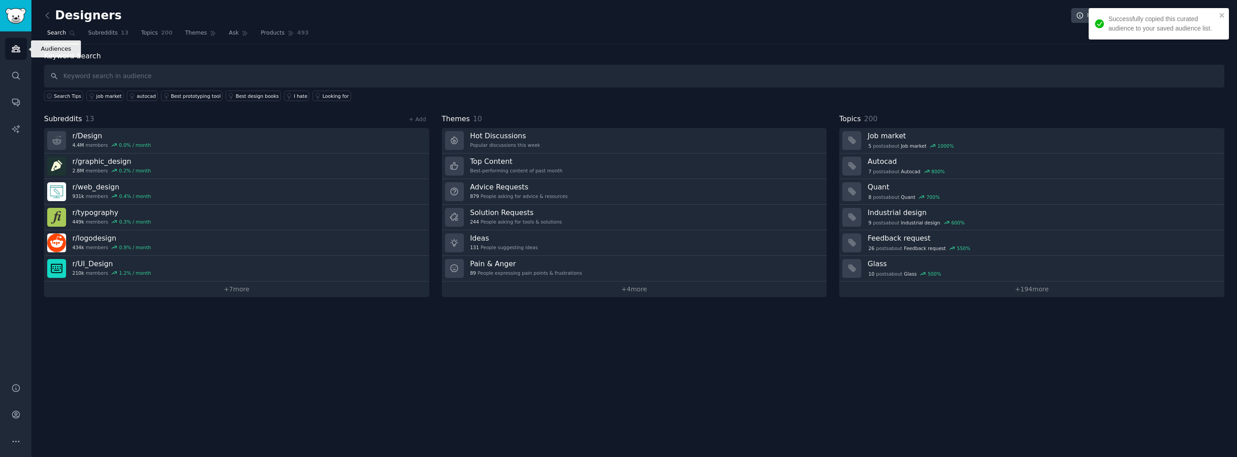
click at [18, 47] on icon "Sidebar" at bounding box center [15, 48] width 9 height 9
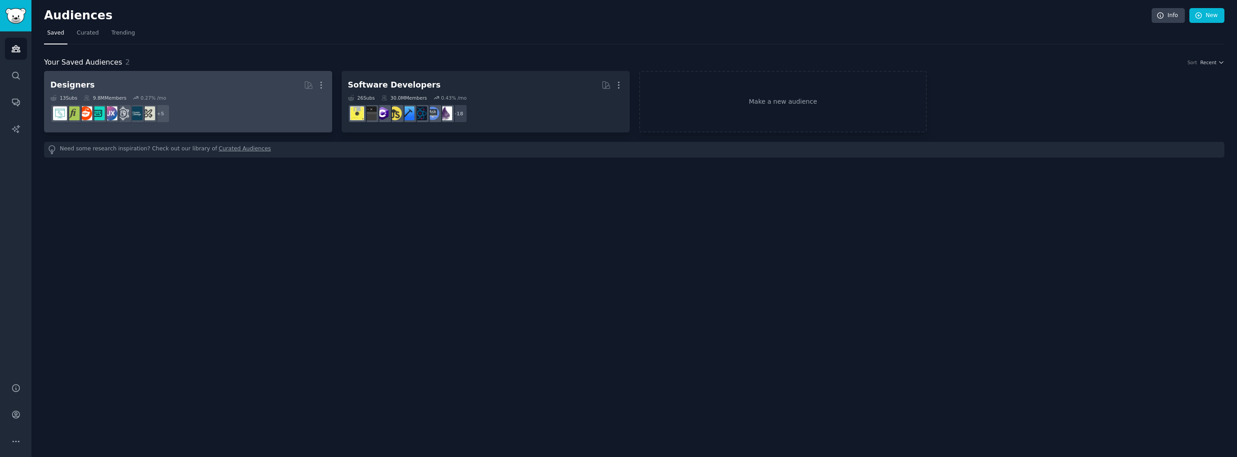
click at [194, 103] on dd "+ 5" at bounding box center [187, 113] width 275 height 25
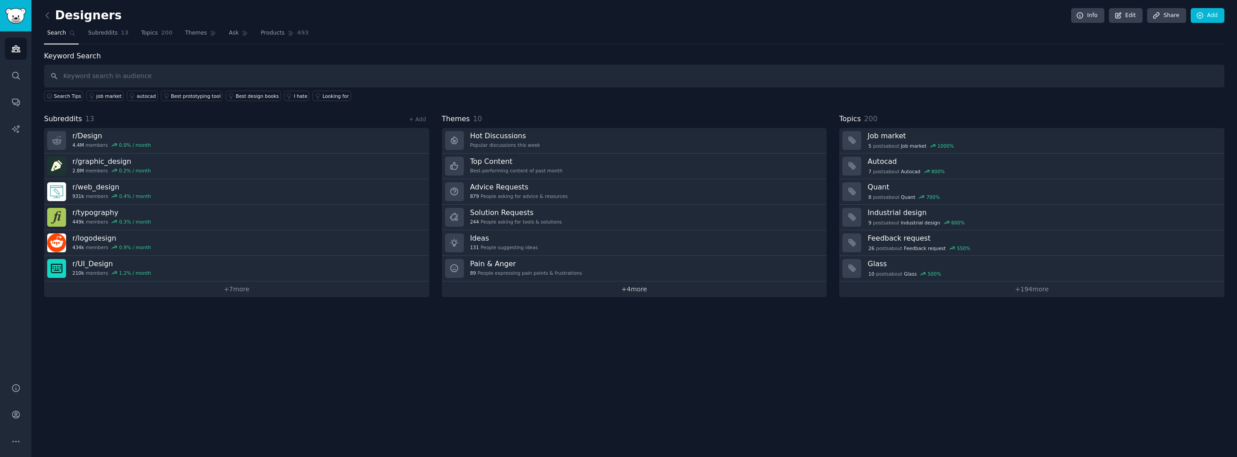
click at [637, 294] on link "+ 4 more" at bounding box center [634, 290] width 385 height 16
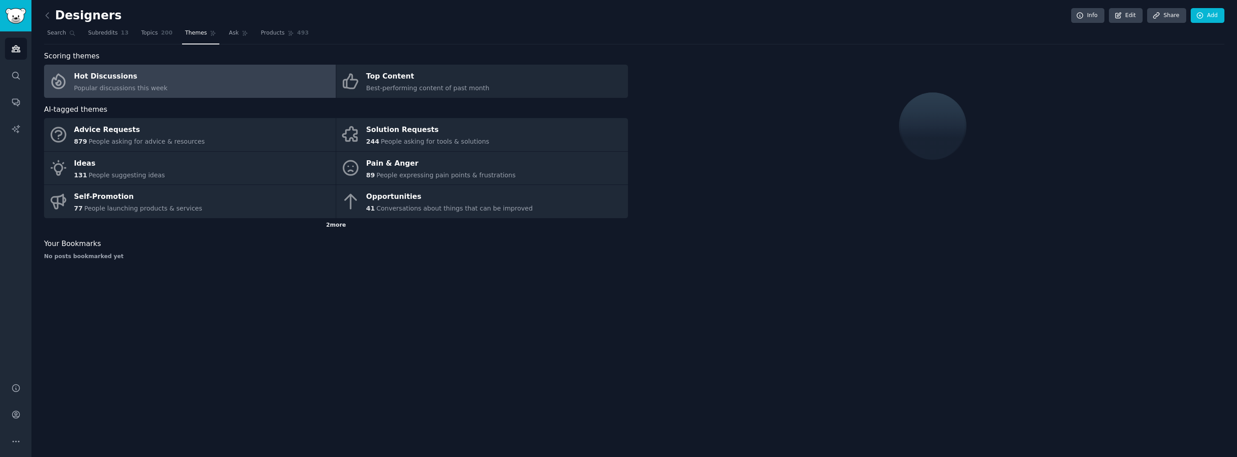
click at [332, 227] on div "2 more" at bounding box center [336, 225] width 584 height 14
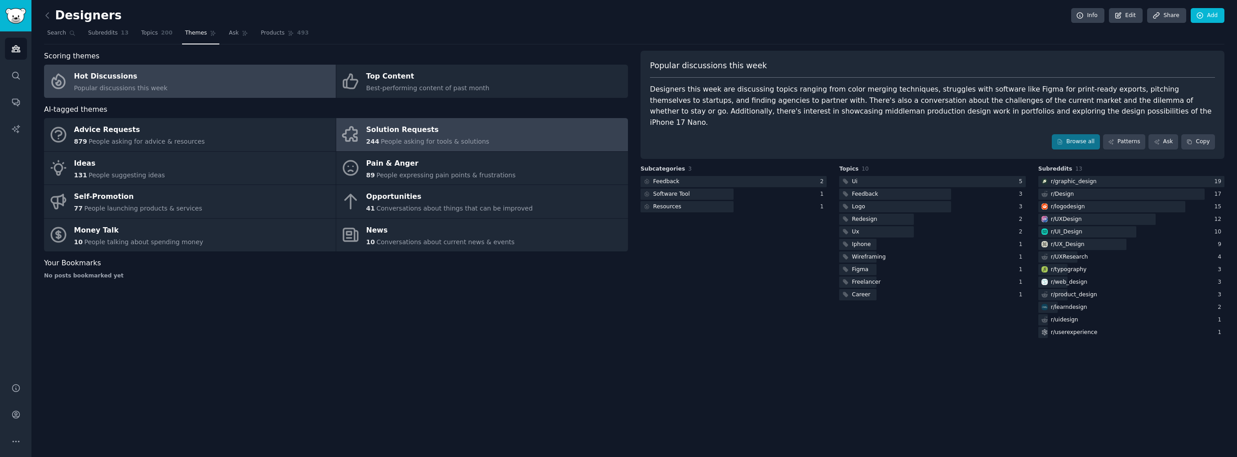
click at [442, 129] on div "Solution Requests" at bounding box center [427, 130] width 123 height 14
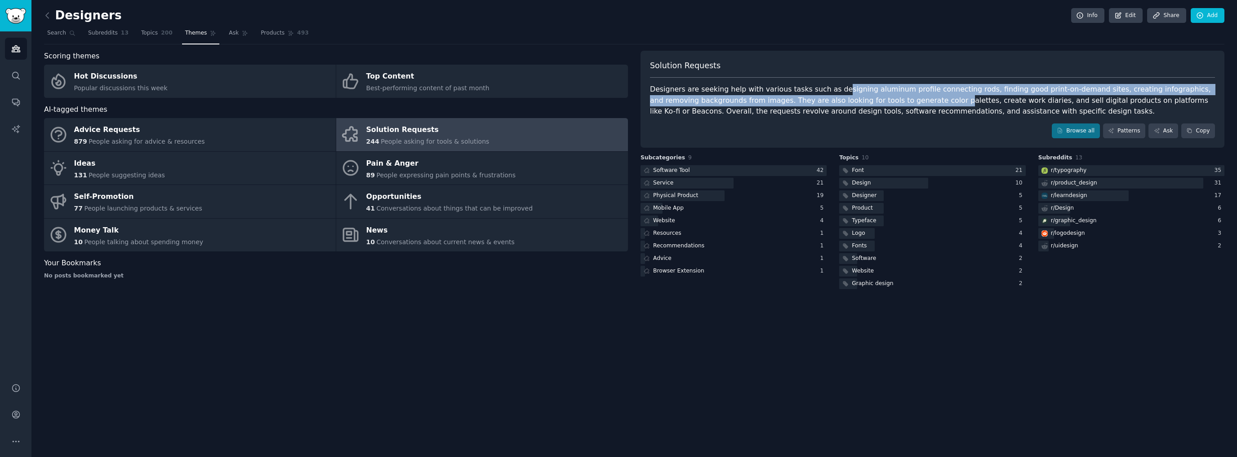
drag, startPoint x: 825, startPoint y: 87, endPoint x: 890, endPoint y: 101, distance: 66.7
click at [890, 101] on div "Designers are seeking help with various tasks such as designing aluminum profil…" at bounding box center [932, 100] width 565 height 33
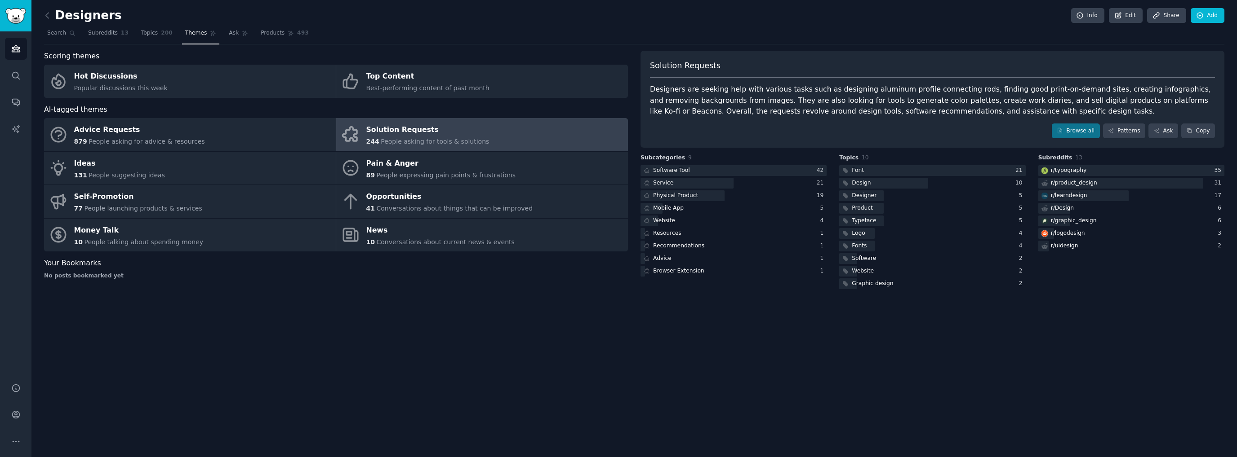
click at [944, 128] on div "Browse all Patterns Ask Copy" at bounding box center [932, 131] width 565 height 15
drag, startPoint x: 1158, startPoint y: 90, endPoint x: 737, endPoint y: 101, distance: 420.3
click at [737, 101] on div "Designers are seeking help with various tasks such as designing aluminum profil…" at bounding box center [932, 100] width 565 height 33
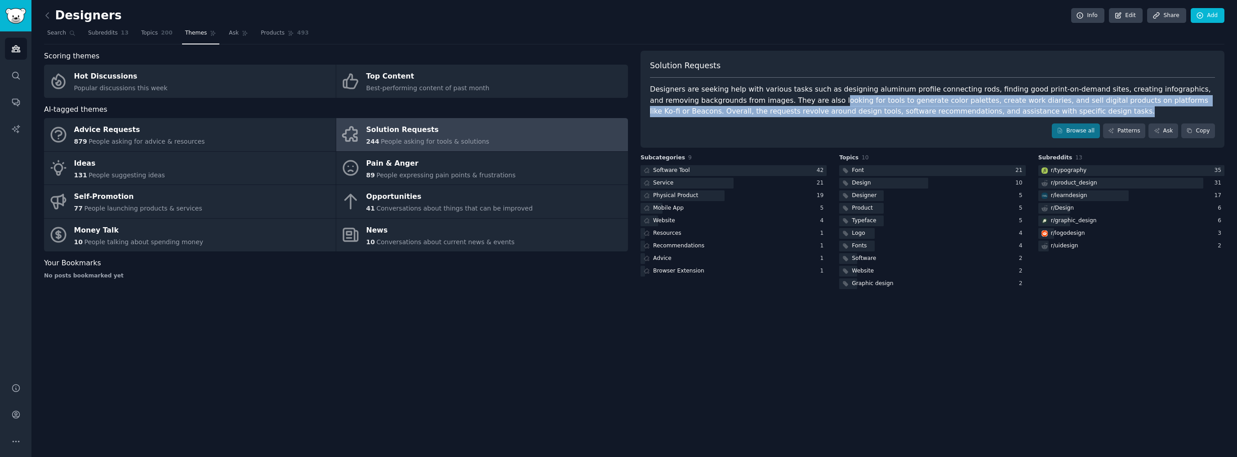
drag, startPoint x: 780, startPoint y: 102, endPoint x: 996, endPoint y: 115, distance: 216.1
click at [996, 115] on div "Designers are seeking help with various tasks such as designing aluminum profil…" at bounding box center [932, 100] width 565 height 33
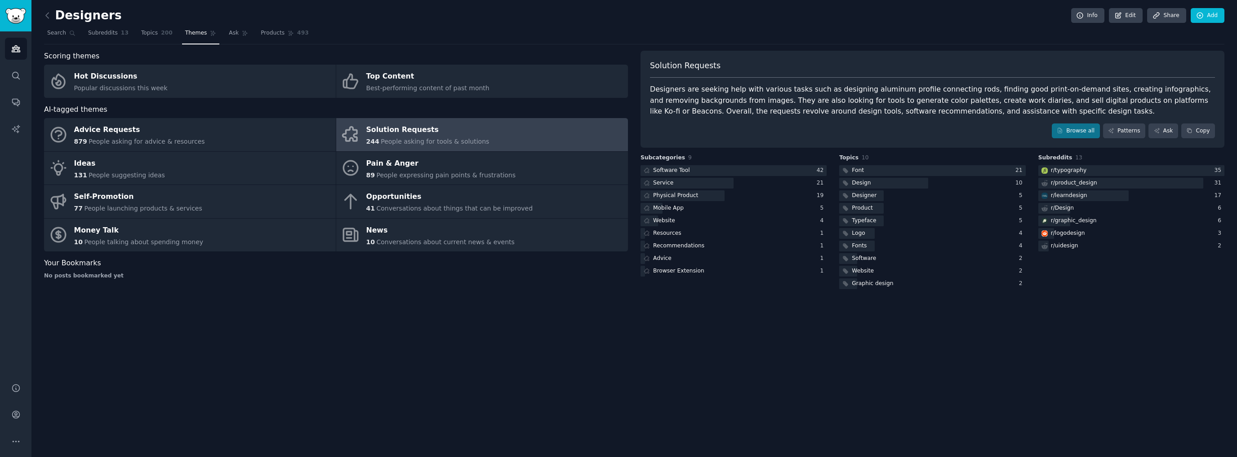
click at [938, 133] on div "Browse all Patterns Ask Copy" at bounding box center [932, 131] width 565 height 15
drag, startPoint x: 882, startPoint y: 102, endPoint x: 931, endPoint y: 102, distance: 48.5
click at [931, 102] on div "Designers are seeking help with various tasks such as designing aluminum profil…" at bounding box center [932, 100] width 565 height 33
click at [938, 119] on div "Solution Requests Designers are seeking help with various tasks such as designi…" at bounding box center [932, 100] width 584 height 98
drag, startPoint x: 820, startPoint y: 102, endPoint x: 919, endPoint y: 103, distance: 98.9
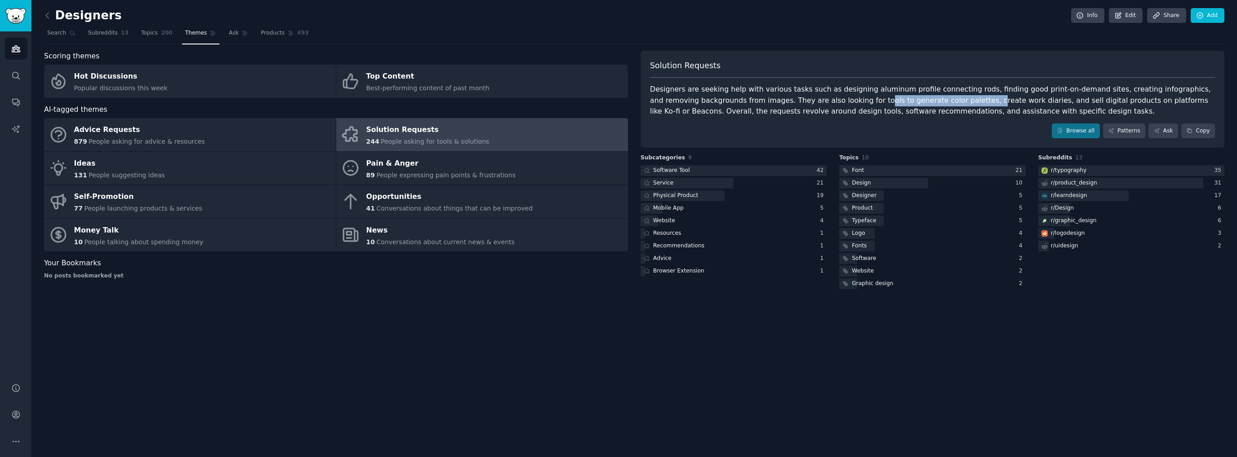
click at [919, 103] on div "Designers are seeking help with various tasks such as designing aluminum profil…" at bounding box center [932, 100] width 565 height 33
click at [911, 114] on div "Designers are seeking help with various tasks such as designing aluminum profil…" at bounding box center [932, 100] width 565 height 33
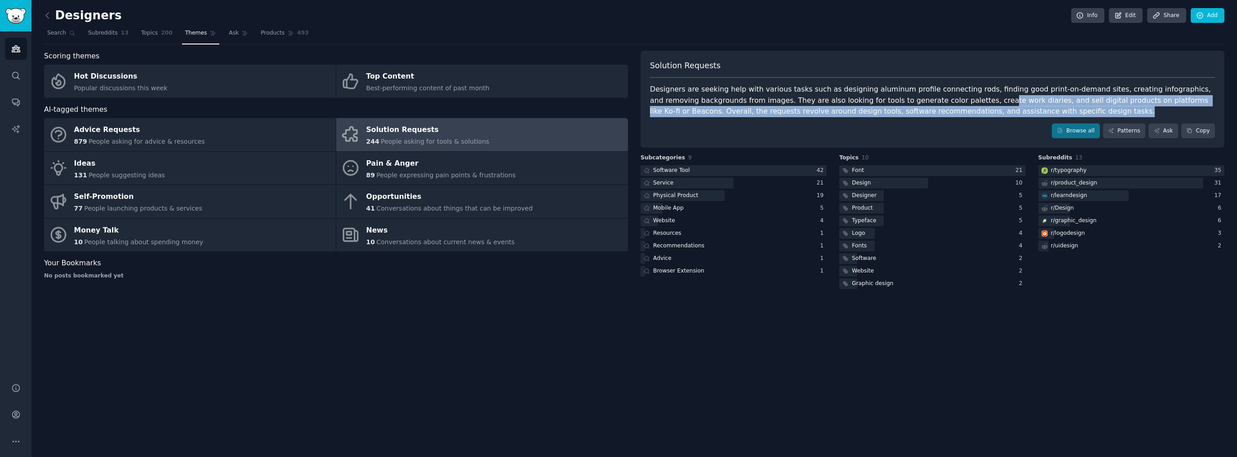
drag, startPoint x: 929, startPoint y: 96, endPoint x: 989, endPoint y: 111, distance: 62.6
click at [989, 111] on div "Designers are seeking help with various tasks such as designing aluminum profil…" at bounding box center [932, 100] width 565 height 33
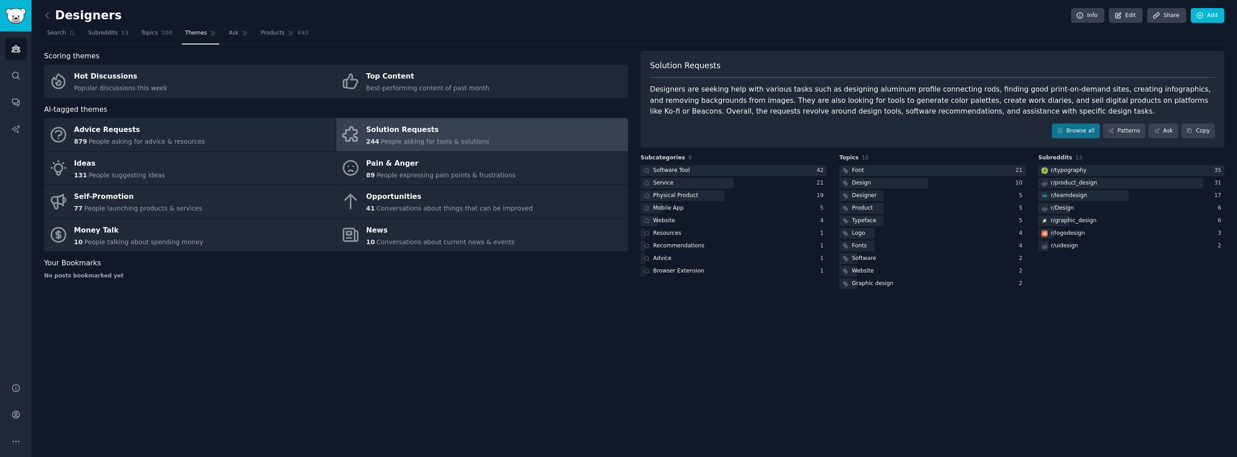
click at [1000, 124] on div "Browse all Patterns Ask Copy" at bounding box center [932, 131] width 565 height 15
drag, startPoint x: 709, startPoint y: 114, endPoint x: 1056, endPoint y: 101, distance: 347.2
click at [1056, 101] on div "Designers are seeking help with various tasks such as designing aluminum profil…" at bounding box center [932, 100] width 565 height 33
click at [1037, 115] on div "Designers are seeking help with various tasks such as designing aluminum profil…" at bounding box center [932, 100] width 565 height 33
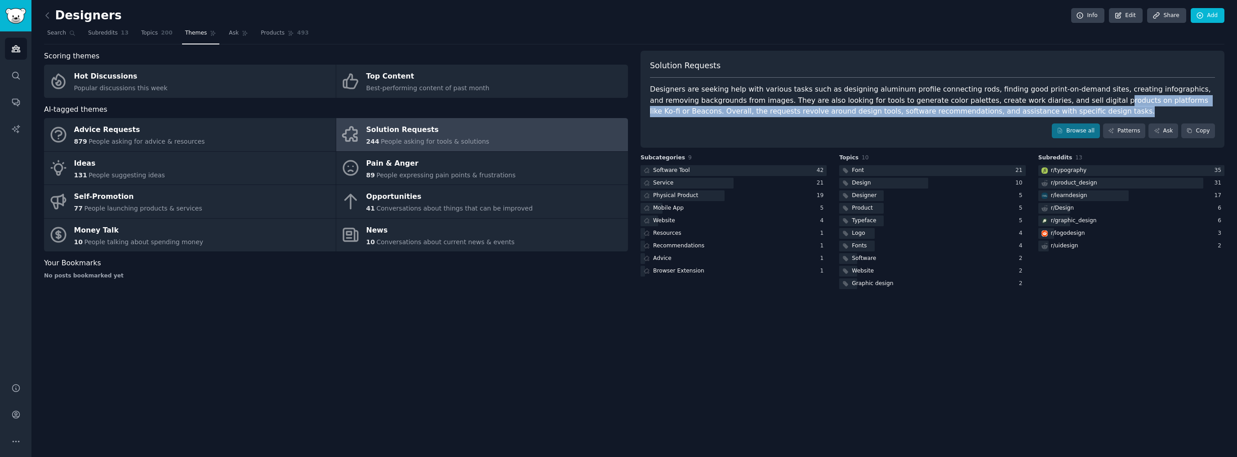
drag, startPoint x: 1044, startPoint y: 102, endPoint x: 1038, endPoint y: 119, distance: 18.4
click at [1038, 119] on div "Solution Requests Designers are seeking help with various tasks such as designi…" at bounding box center [932, 100] width 584 height 98
click at [1008, 124] on div "Browse all Patterns Ask Copy" at bounding box center [932, 131] width 565 height 15
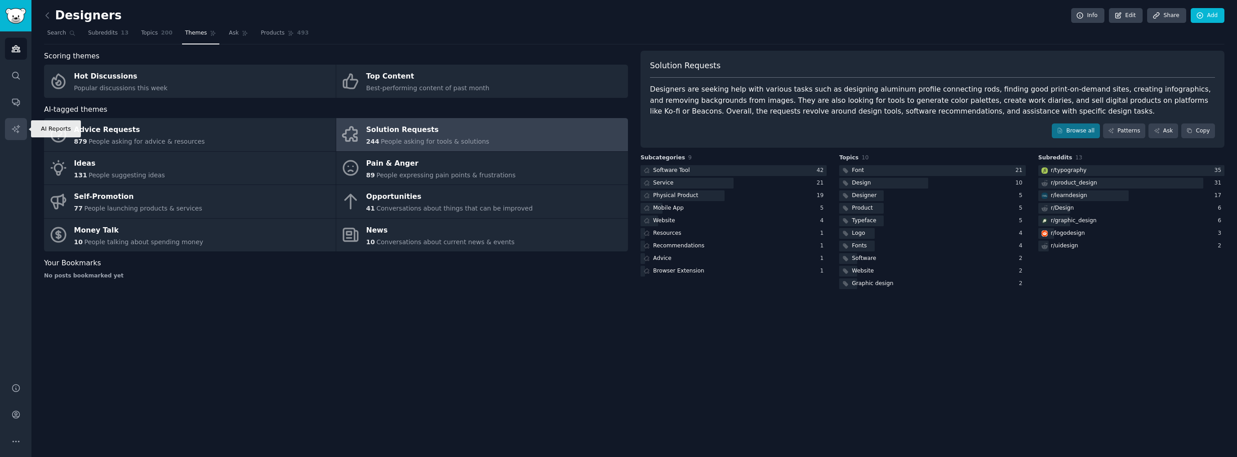
click at [16, 124] on link "AI Reports" at bounding box center [16, 129] width 22 height 22
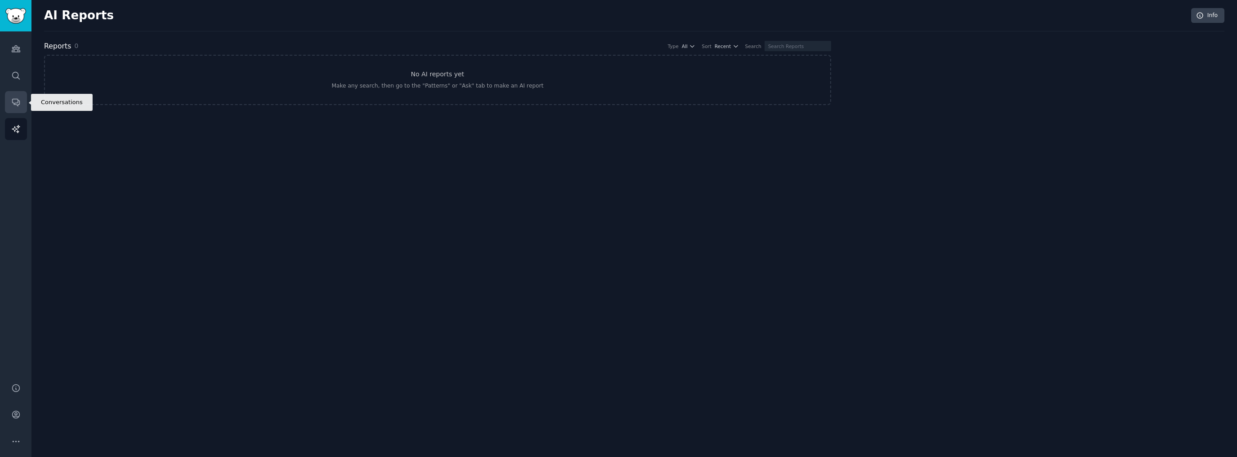
click at [20, 100] on icon "Sidebar" at bounding box center [15, 102] width 9 height 9
click at [82, 42] on h2 "Tracked Searches" at bounding box center [75, 46] width 62 height 11
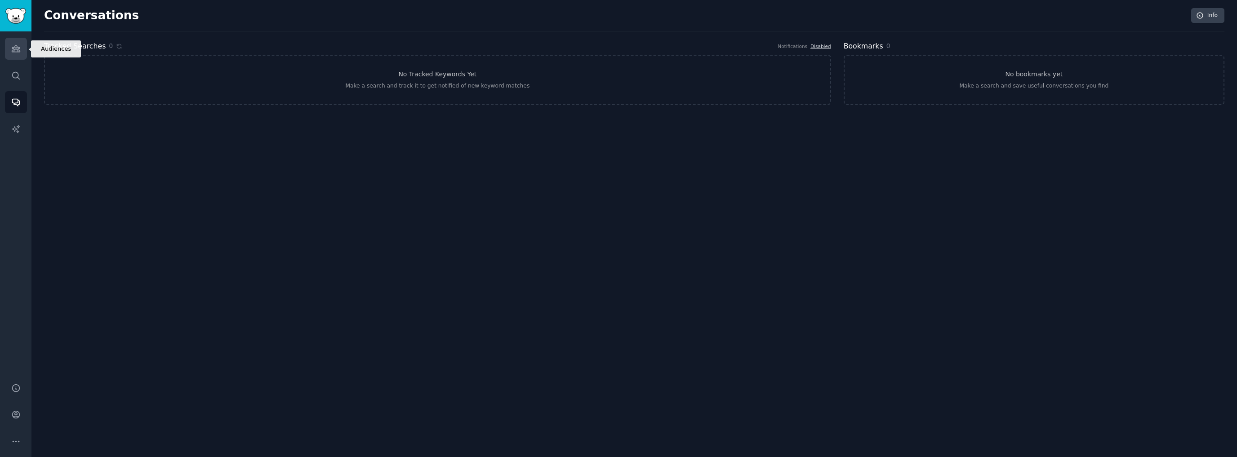
click at [14, 43] on link "Audiences" at bounding box center [16, 49] width 22 height 22
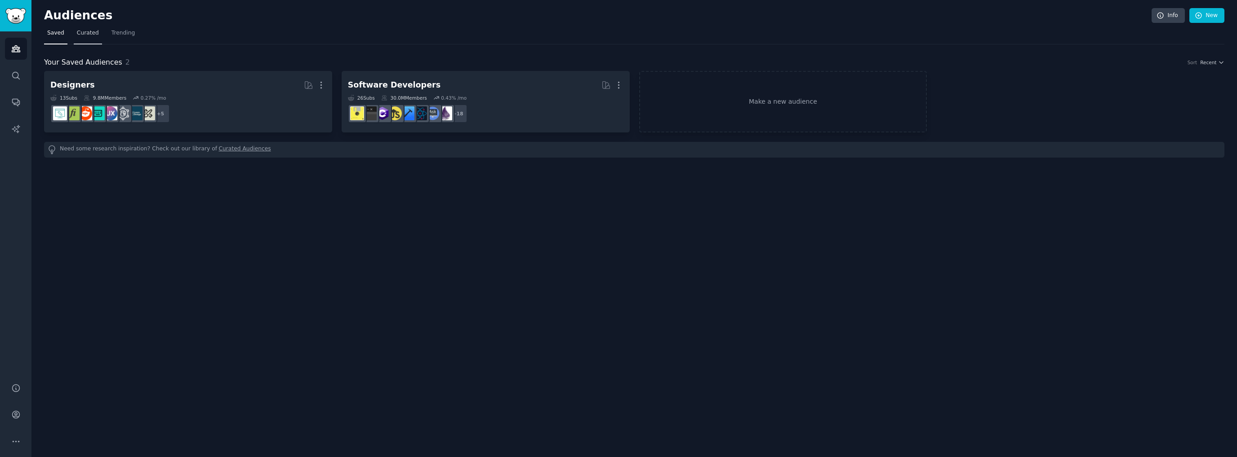
click at [95, 34] on link "Curated" at bounding box center [88, 35] width 28 height 18
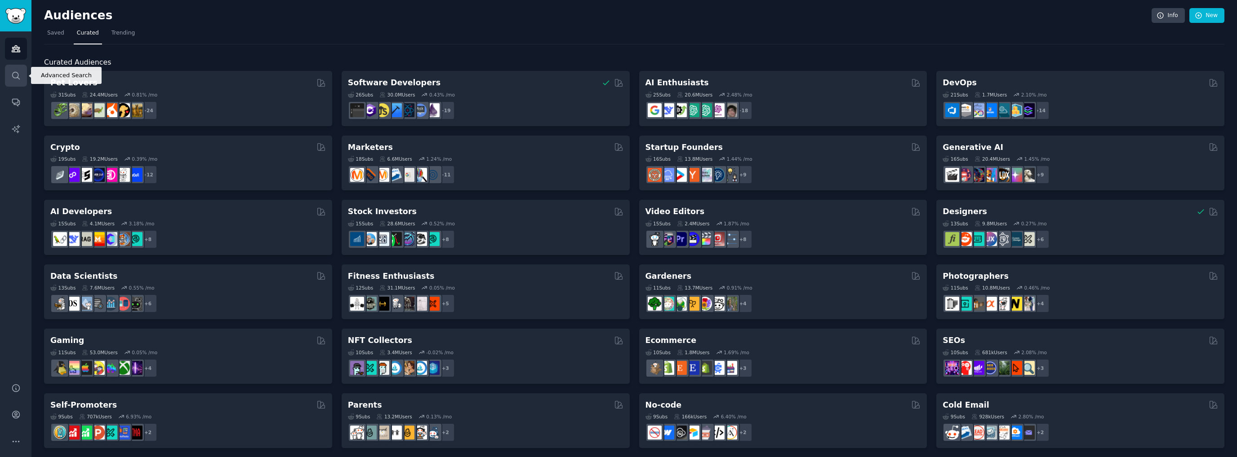
click at [6, 75] on link "Search" at bounding box center [16, 76] width 22 height 22
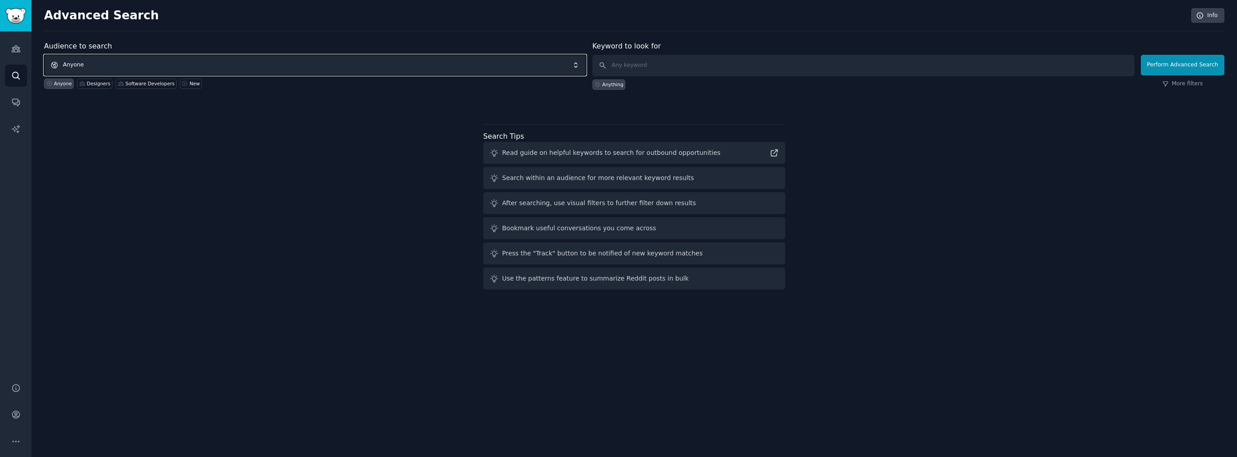
click at [102, 66] on span "Anyone" at bounding box center [315, 65] width 542 height 21
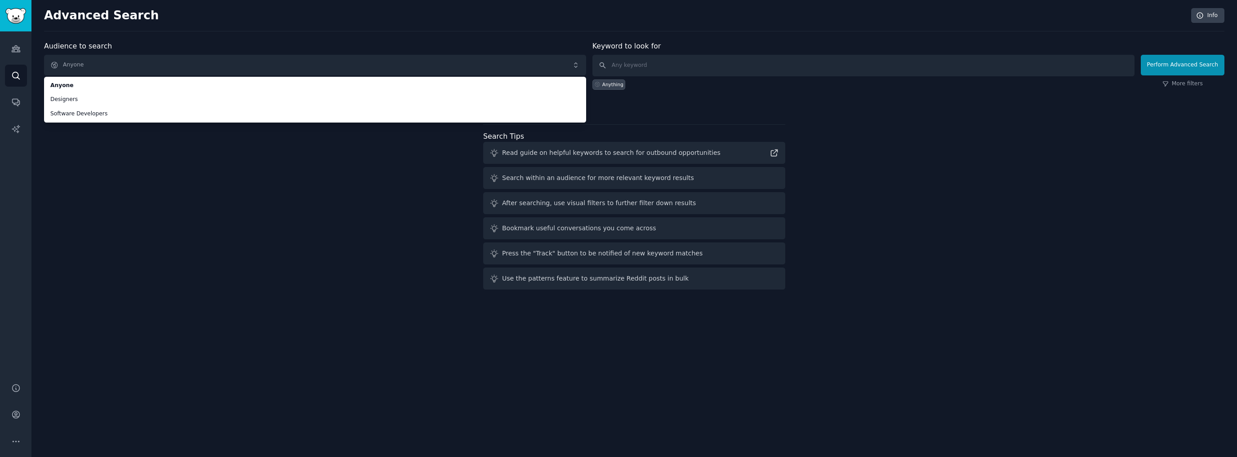
click at [135, 150] on div "Audience to search Anyone Anyone Designers Software Developers Anyone Designers…" at bounding box center [634, 167] width 1180 height 253
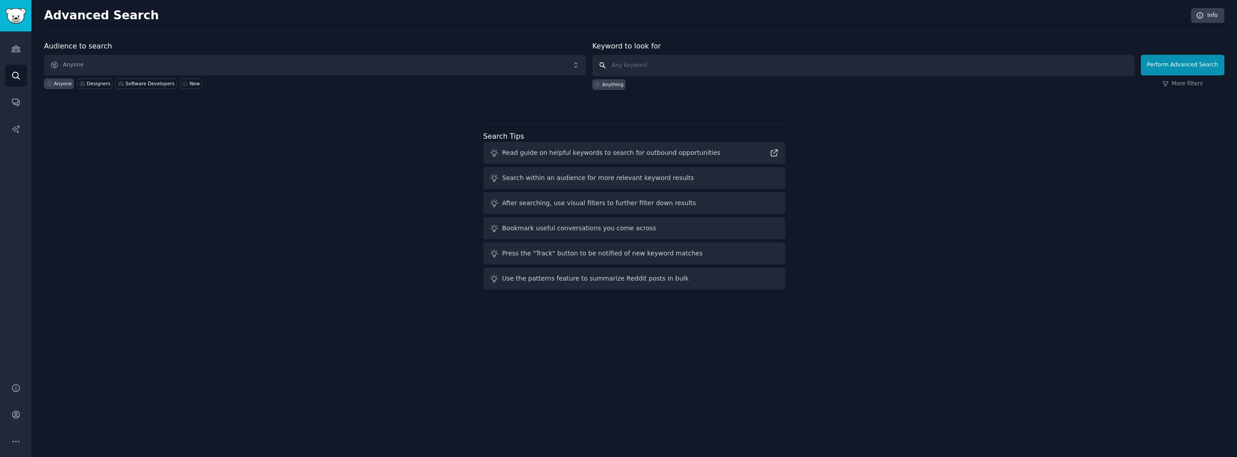
click at [651, 65] on input "text" at bounding box center [863, 66] width 542 height 22
type input "card game"
click button "Perform Advanced Search" at bounding box center [1182, 65] width 84 height 21
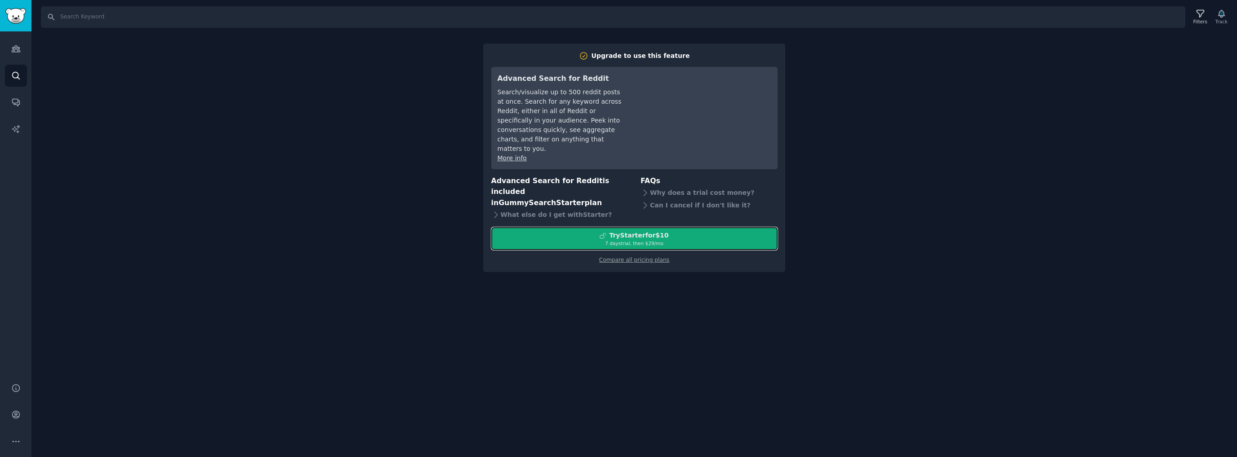
click at [572, 240] on div "7 days trial, then $ 29 /mo" at bounding box center [634, 243] width 285 height 6
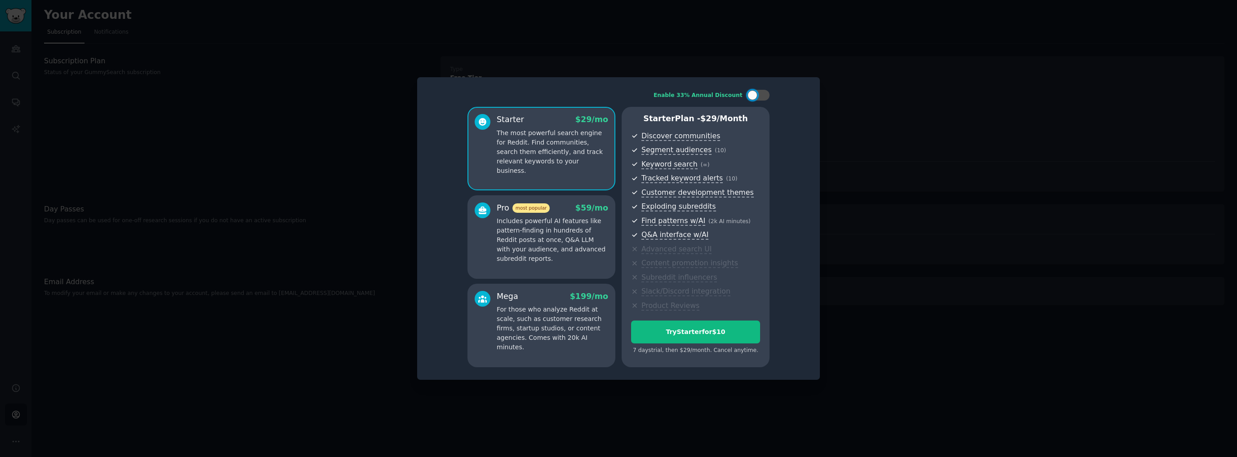
click at [559, 244] on p "Includes powerful AI features like pattern-finding in hundreds of Reddit posts …" at bounding box center [552, 240] width 111 height 47
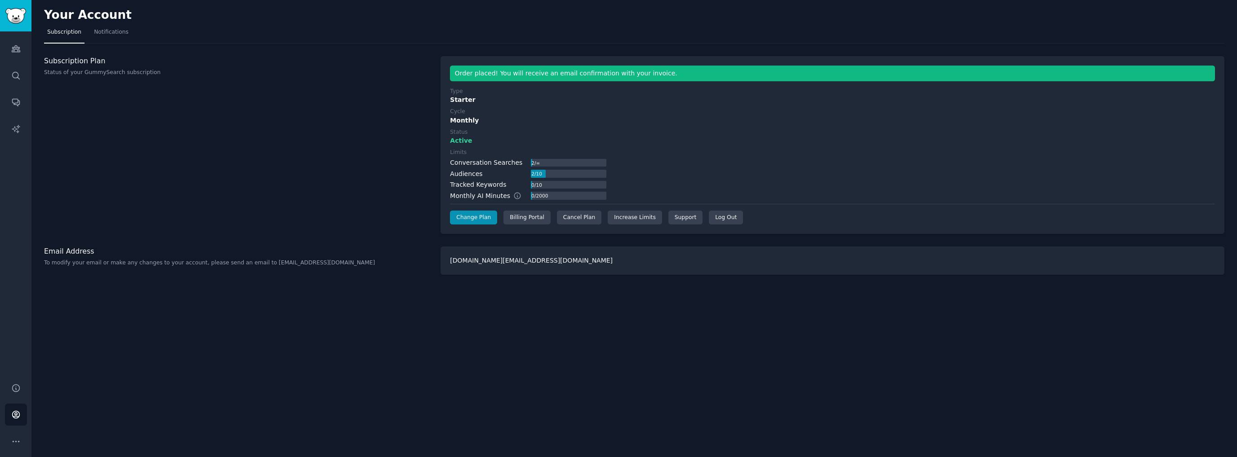
click at [541, 173] on div "2 / 10" at bounding box center [568, 174] width 75 height 8
click at [537, 196] on div "0 / 2000" at bounding box center [540, 196] width 18 height 8
click at [18, 51] on icon "Sidebar" at bounding box center [15, 48] width 9 height 9
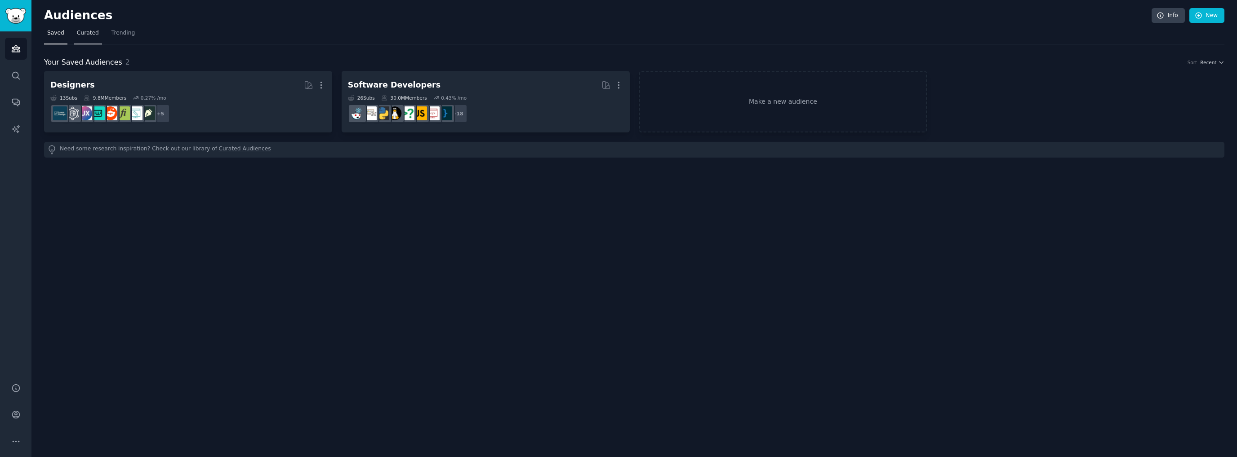
click at [97, 33] on link "Curated" at bounding box center [88, 35] width 28 height 18
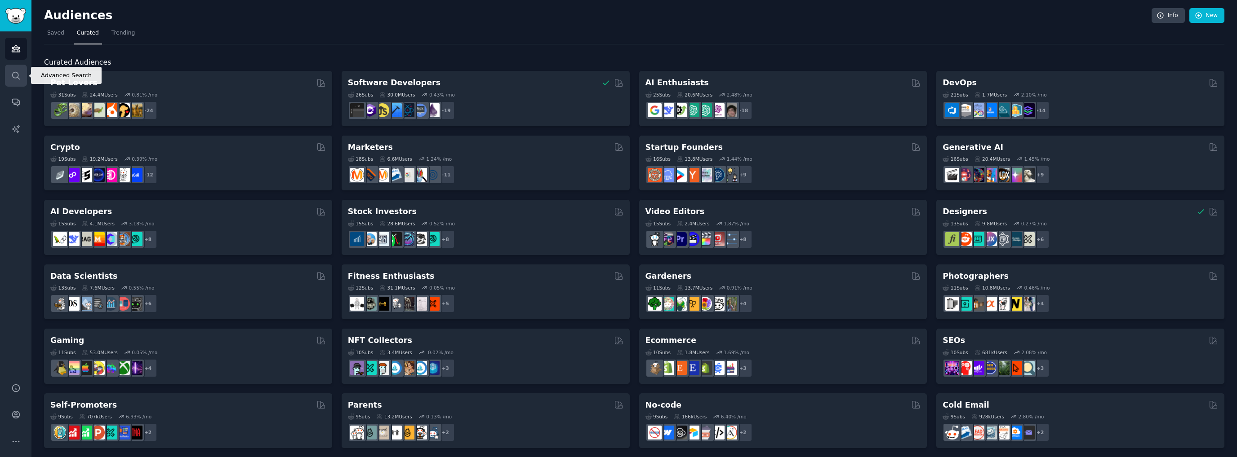
click at [17, 75] on icon "Sidebar" at bounding box center [15, 75] width 9 height 9
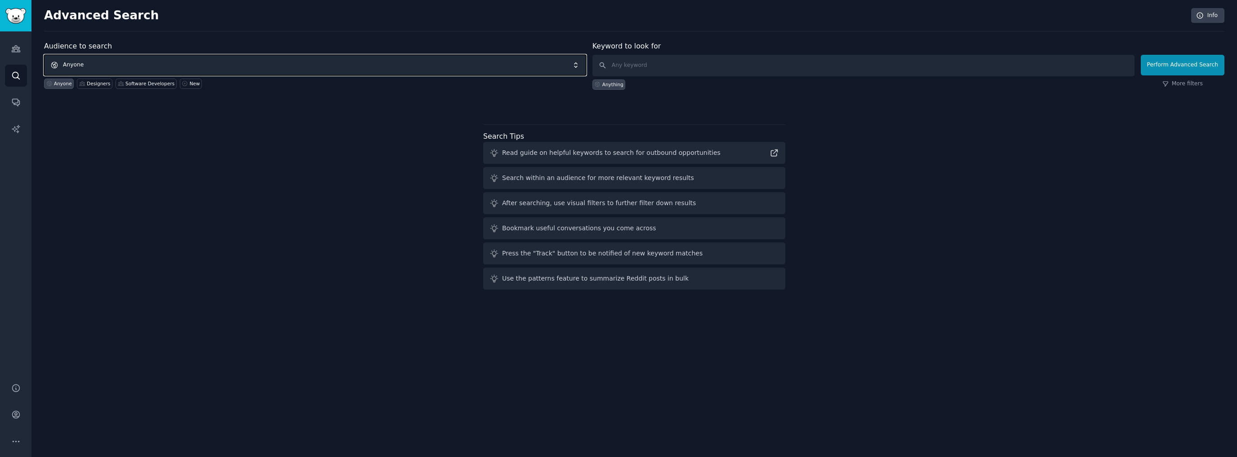
click at [413, 62] on span "Anyone" at bounding box center [315, 65] width 542 height 21
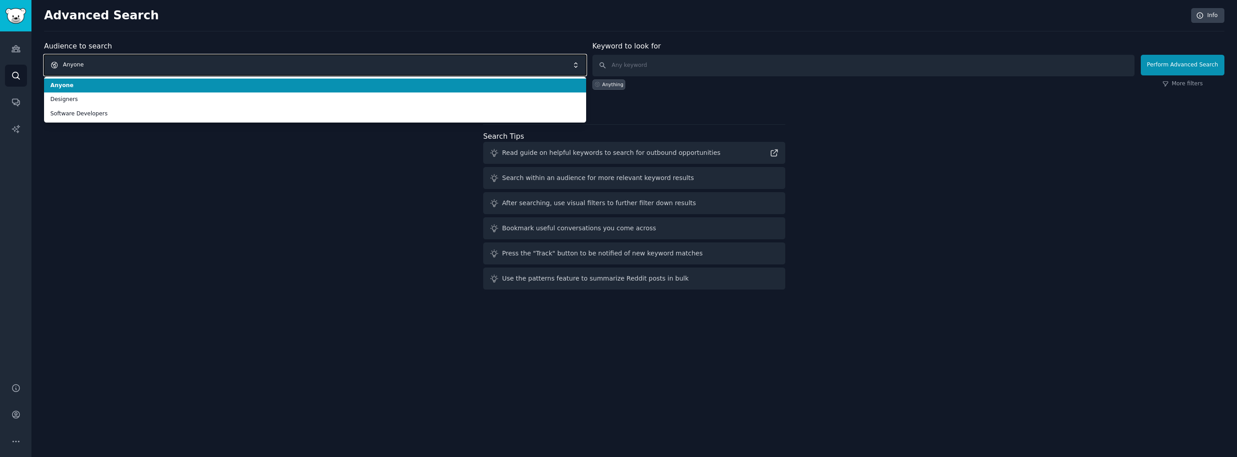
click at [76, 58] on span "Anyone" at bounding box center [315, 65] width 542 height 21
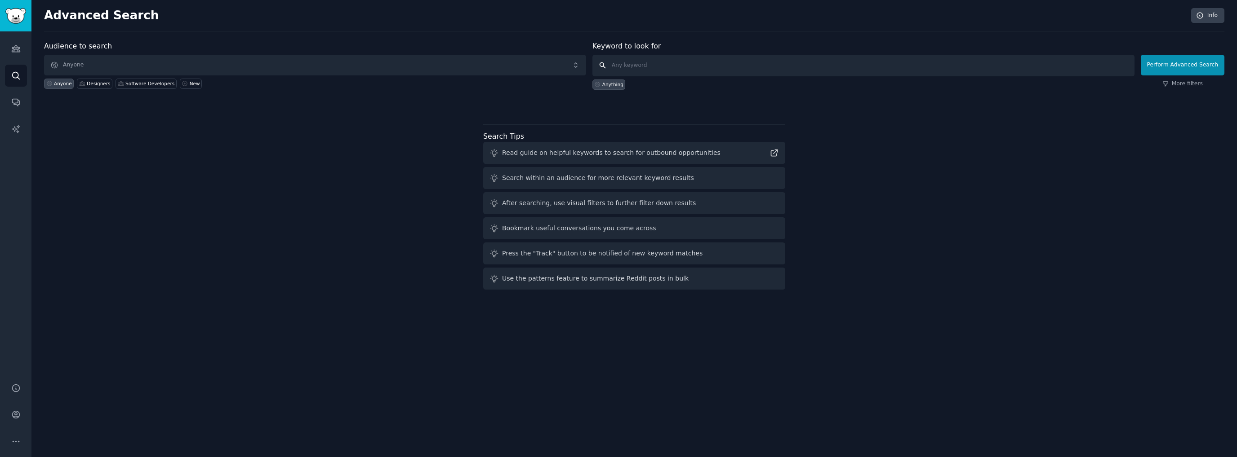
click at [636, 69] on input "text" at bounding box center [863, 66] width 542 height 22
type input "people who loves drinking and card game for party"
click at [1188, 71] on button "Perform Advanced Search" at bounding box center [1182, 65] width 84 height 21
click at [681, 65] on input "text" at bounding box center [863, 66] width 542 height 22
type input "card game"
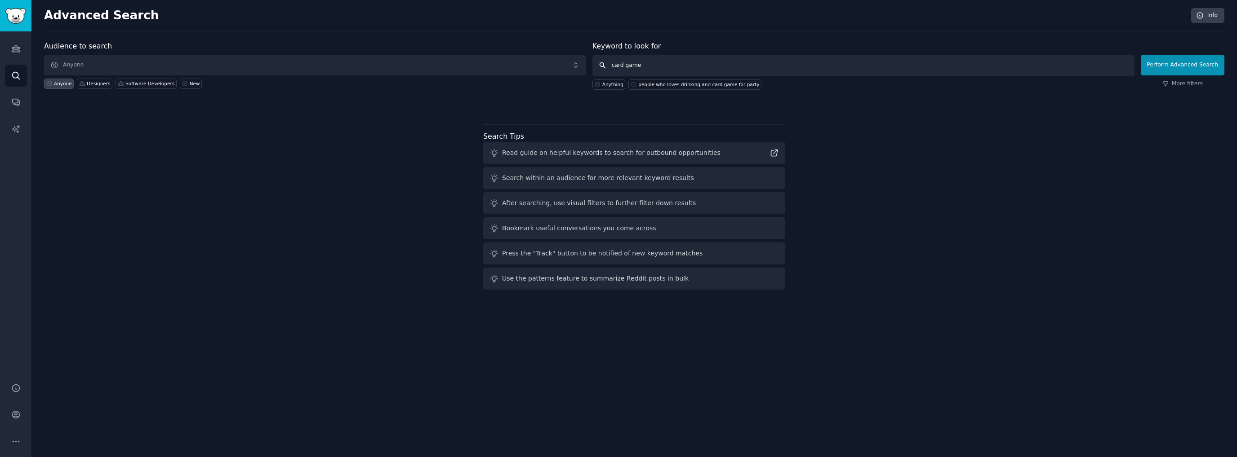
click button "Perform Advanced Search" at bounding box center [1182, 65] width 84 height 21
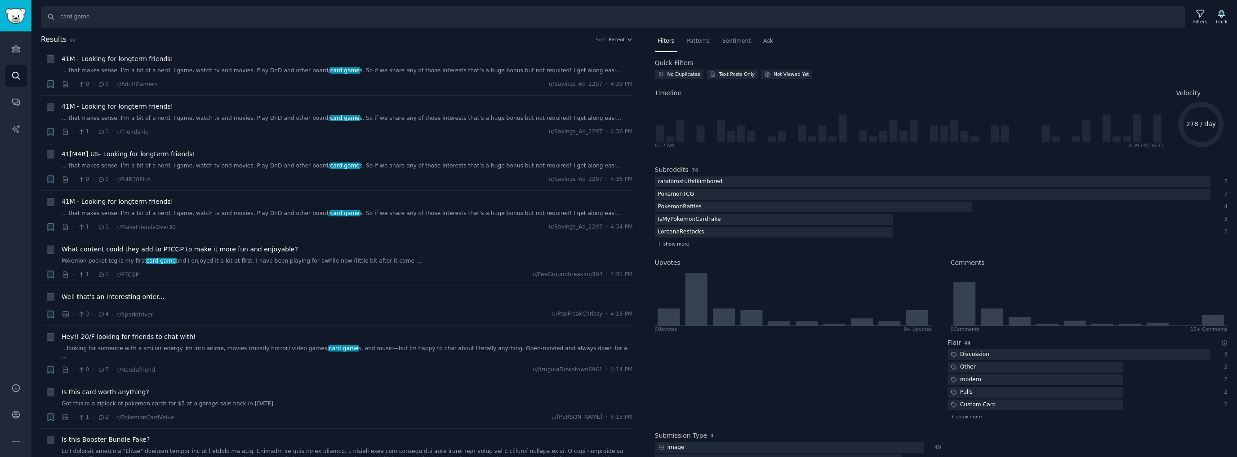
click at [681, 248] on div "+ show more" at bounding box center [941, 244] width 573 height 9
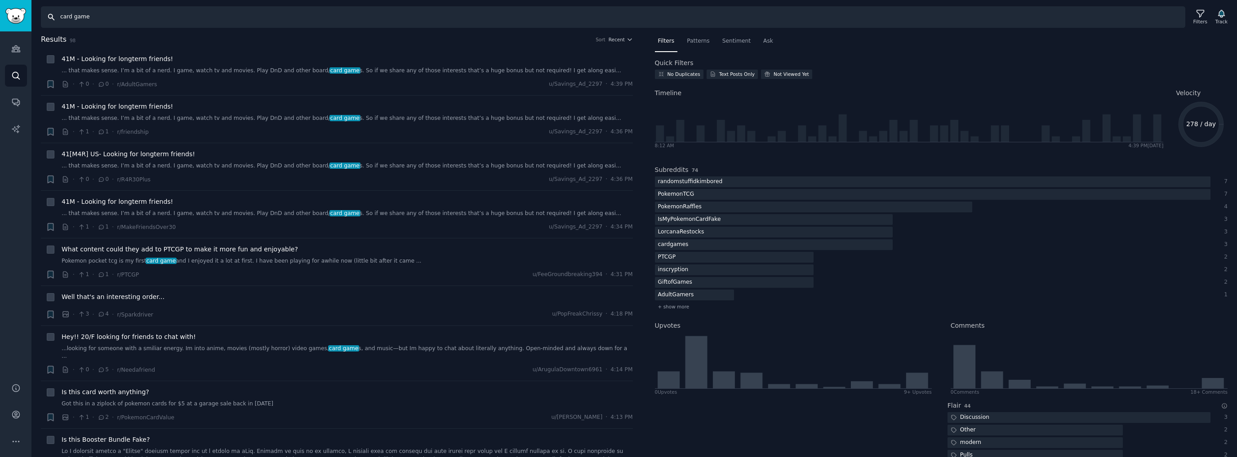
drag, startPoint x: 113, startPoint y: 18, endPoint x: 44, endPoint y: 11, distance: 69.0
click at [44, 11] on input "card game" at bounding box center [613, 17] width 1144 height 22
type input "drinking game"
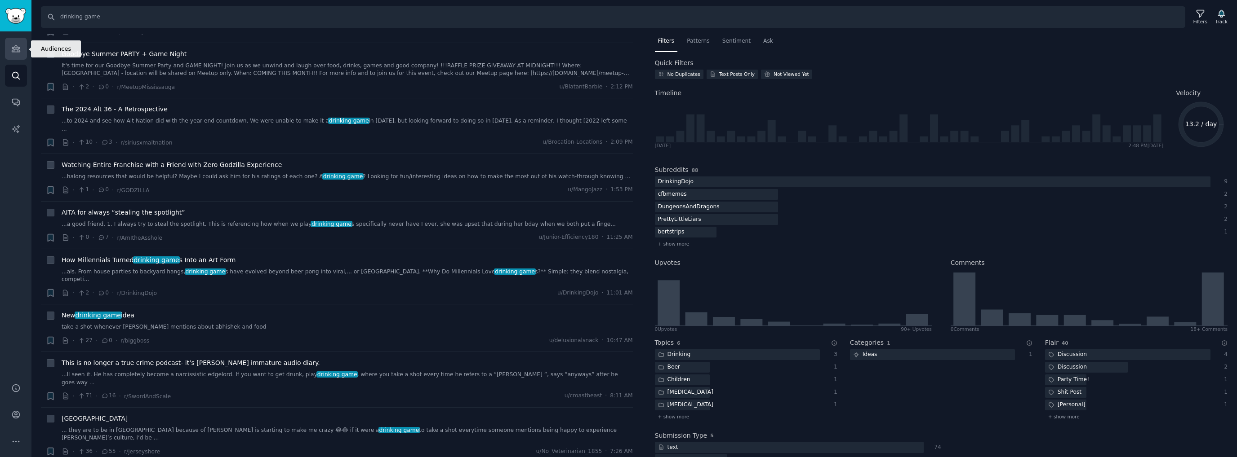
click at [14, 53] on icon "Sidebar" at bounding box center [15, 48] width 9 height 9
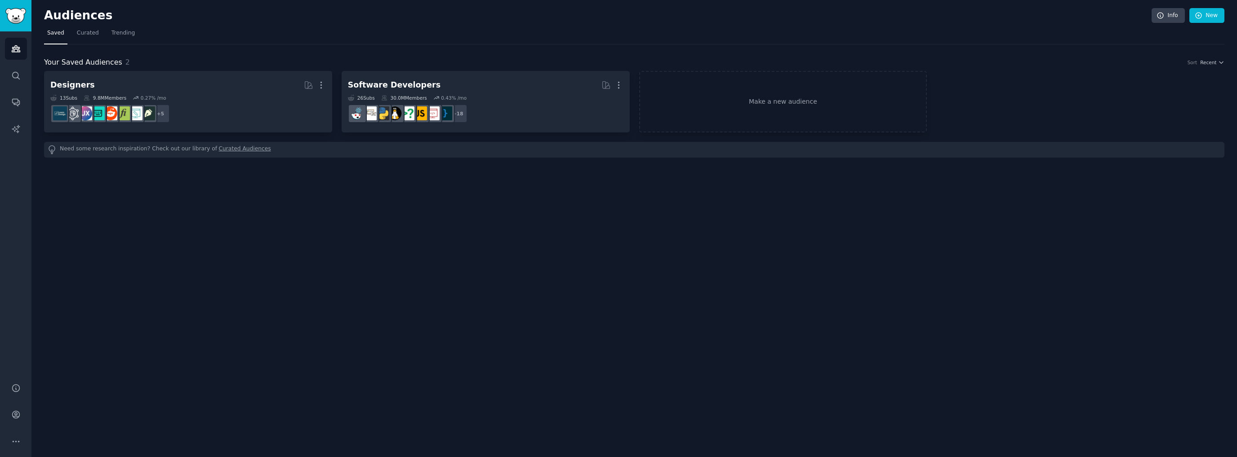
click at [153, 146] on div "Need some research inspiration? Check out our library of Curated Audiences" at bounding box center [634, 150] width 1180 height 16
click at [793, 95] on link "Make a new audience" at bounding box center [783, 102] width 288 height 62
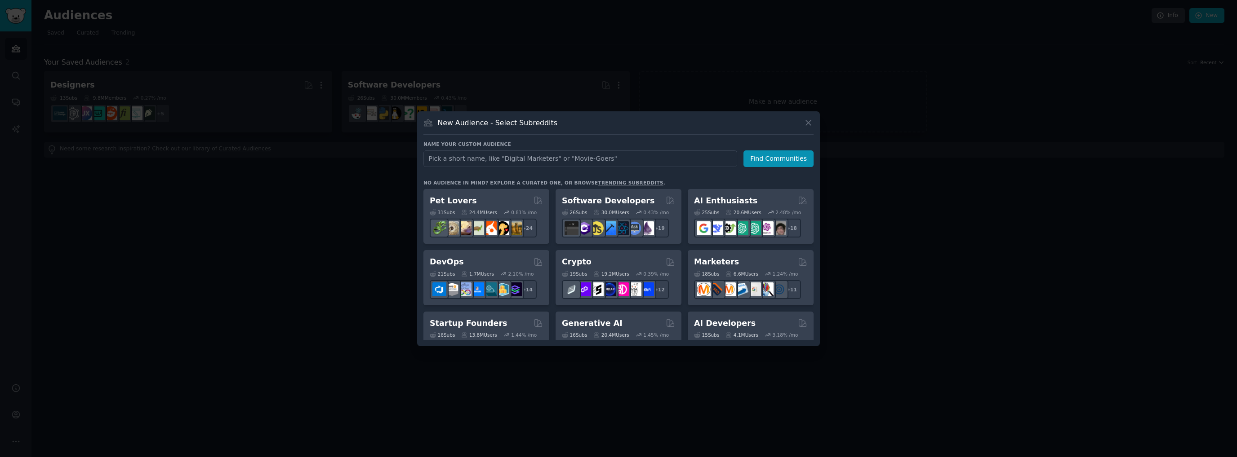
click at [507, 155] on input "text" at bounding box center [580, 159] width 314 height 17
type input "d"
type input "card game lover"
click at [763, 158] on button "Find Communities" at bounding box center [778, 159] width 70 height 17
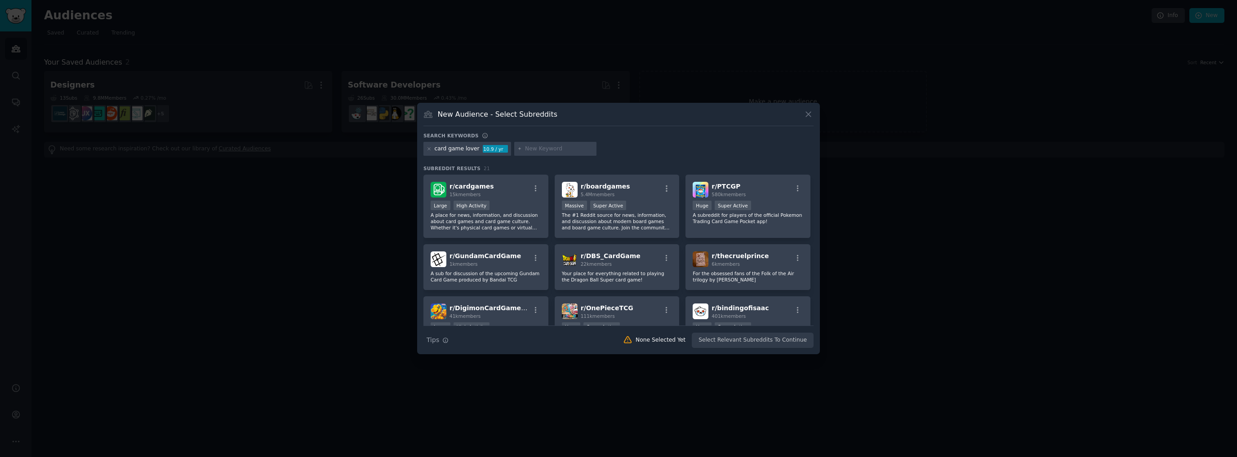
click at [532, 149] on input "text" at bounding box center [559, 149] width 68 height 8
type input "drinking game"
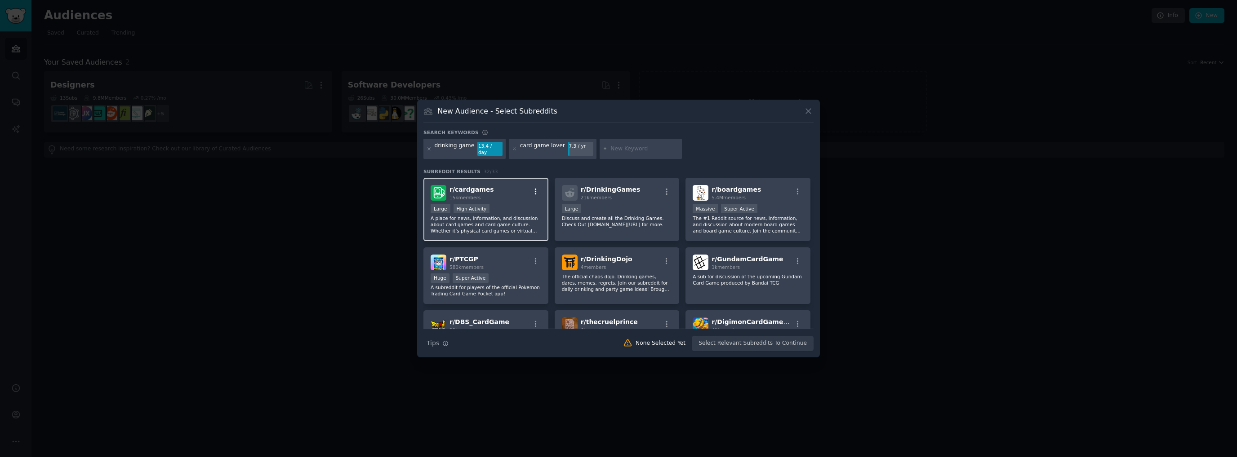
click at [537, 188] on icon "button" at bounding box center [536, 192] width 8 height 8
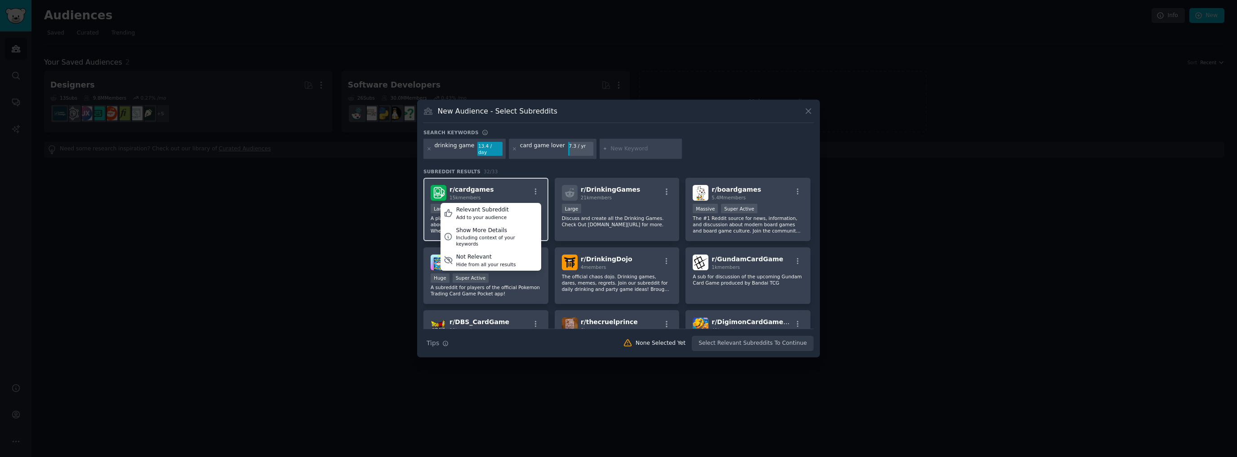
click at [512, 189] on div "r/ cardgames 15k members Relevant Subreddit Add to your audience Show More Deta…" at bounding box center [485, 193] width 111 height 16
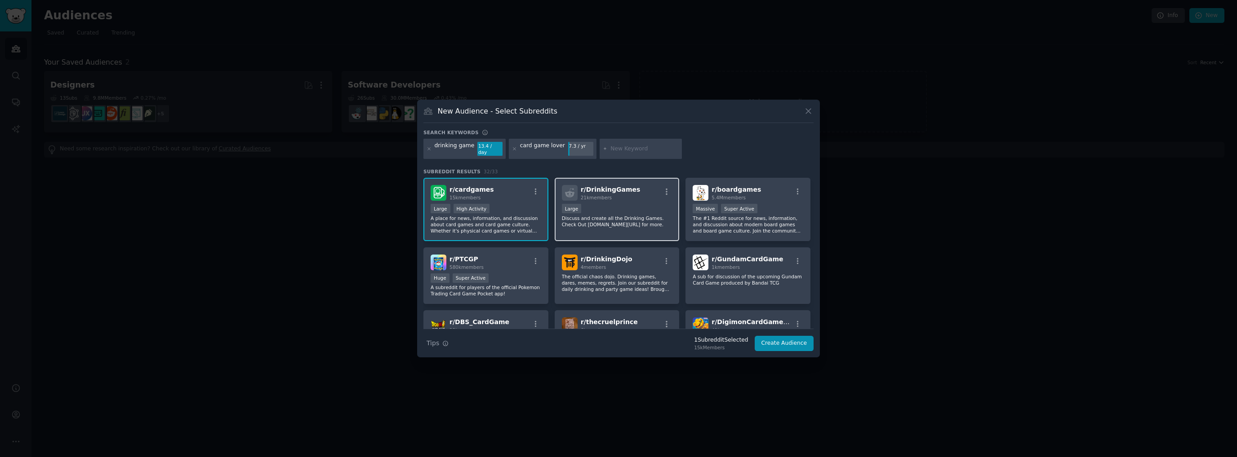
click at [620, 204] on div "Large" at bounding box center [617, 209] width 111 height 11
click at [768, 209] on div ">= 95th percentile for submissions / day Massive Super Active" at bounding box center [747, 209] width 111 height 11
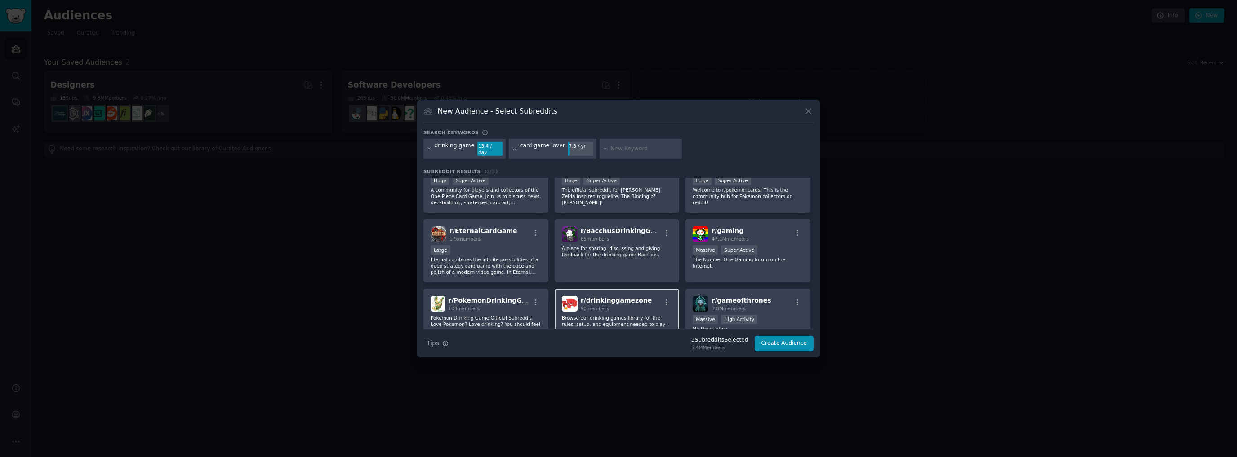
scroll to position [225, 0]
click at [604, 153] on div at bounding box center [640, 149] width 83 height 21
click at [611, 151] on input "text" at bounding box center [644, 149] width 68 height 8
type input "drinking"
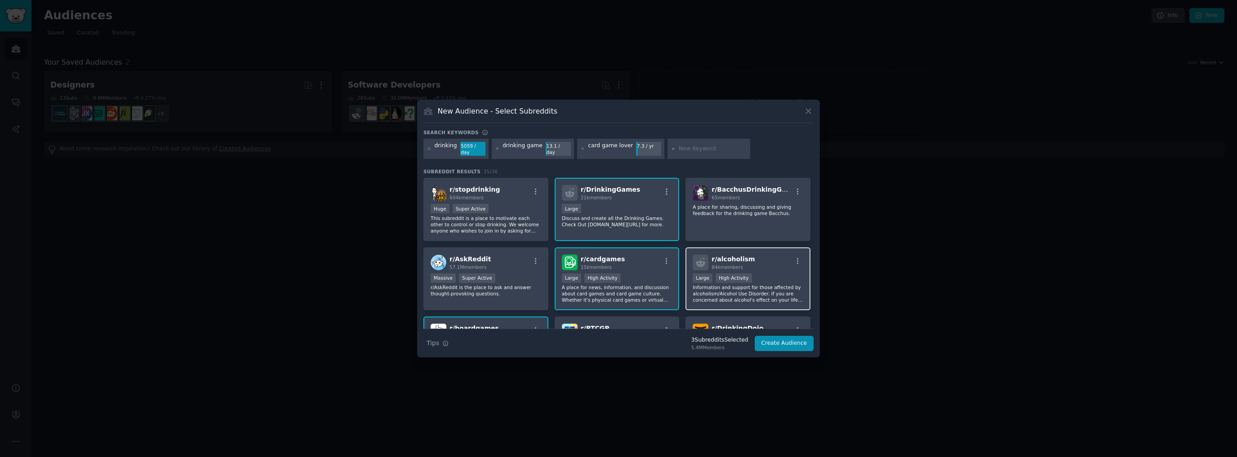
click at [783, 268] on div "r/ alcoholism 84k members >= 80th percentile for submissions / day Large High A…" at bounding box center [747, 279] width 125 height 63
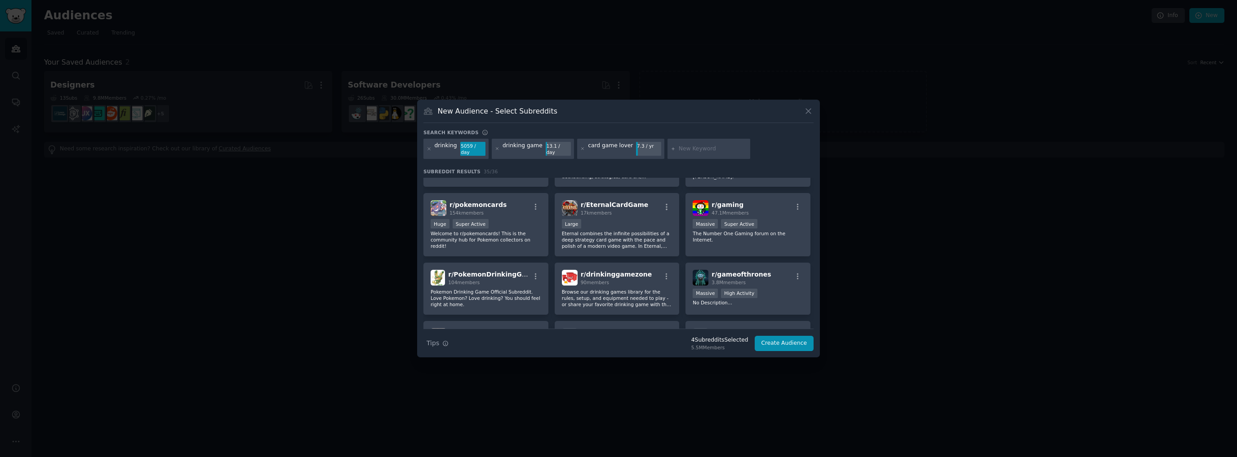
scroll to position [90, 0]
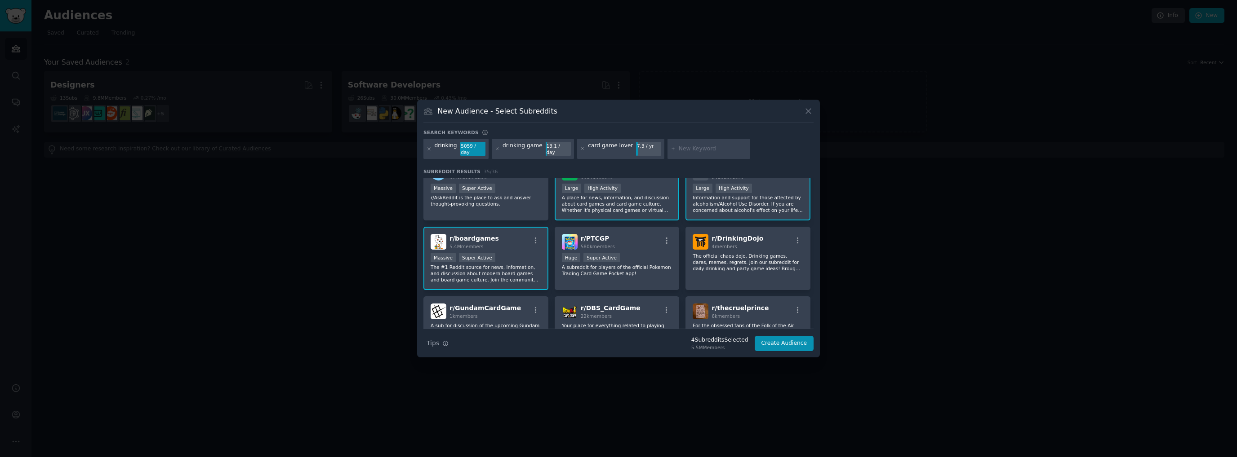
click at [680, 150] on input "text" at bounding box center [713, 149] width 68 height 8
type input "board game"
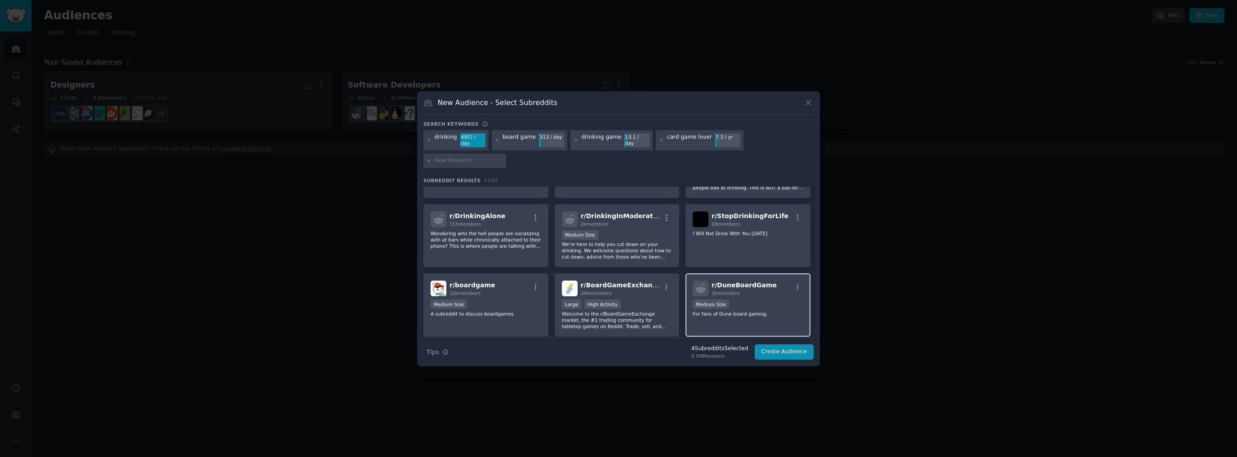
scroll to position [584, 0]
click at [518, 311] on p "A subreddit to discuss boardgames" at bounding box center [485, 314] width 111 height 6
click at [761, 276] on div "r/ DuneBoardGame 3k members 1000 - 10,000 members Medium Size For fans of Dune …" at bounding box center [747, 304] width 125 height 63
click at [781, 345] on button "Create Audience" at bounding box center [783, 352] width 59 height 15
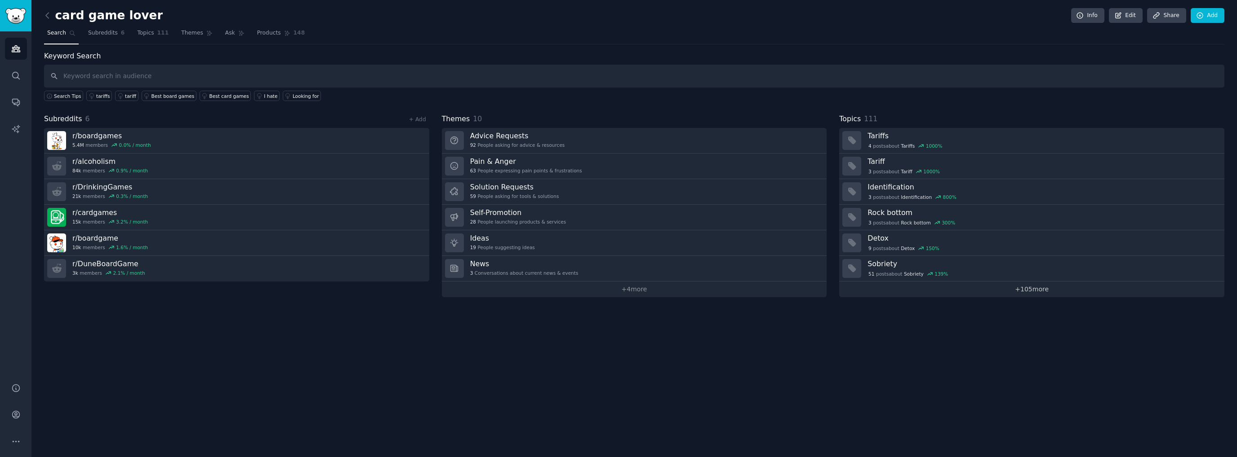
click at [893, 288] on link "+ 105 more" at bounding box center [1031, 290] width 385 height 16
click at [572, 292] on link "+ 4 more" at bounding box center [634, 290] width 385 height 16
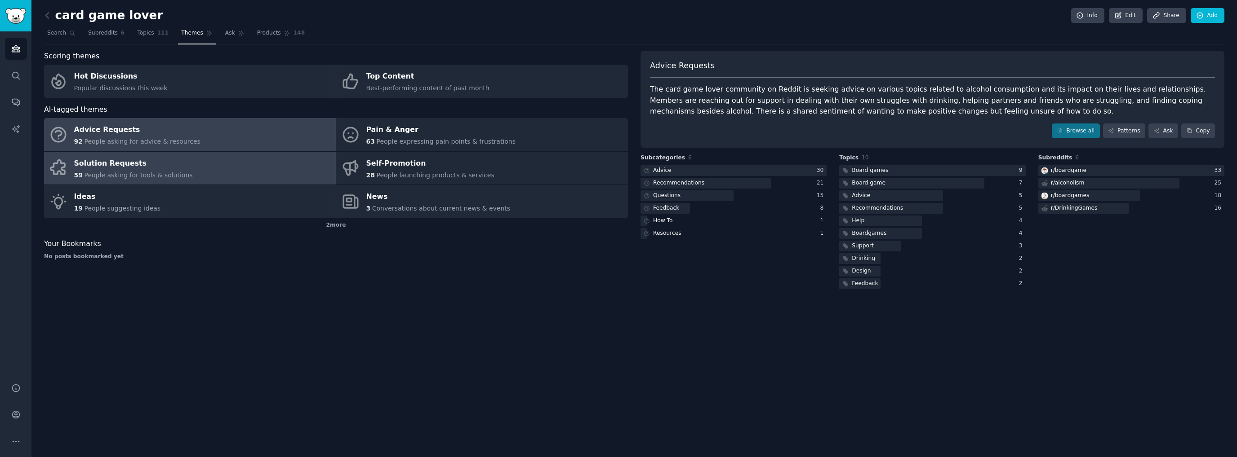
click at [203, 171] on link "Solution Requests 59 People asking for tools & solutions" at bounding box center [190, 168] width 292 height 33
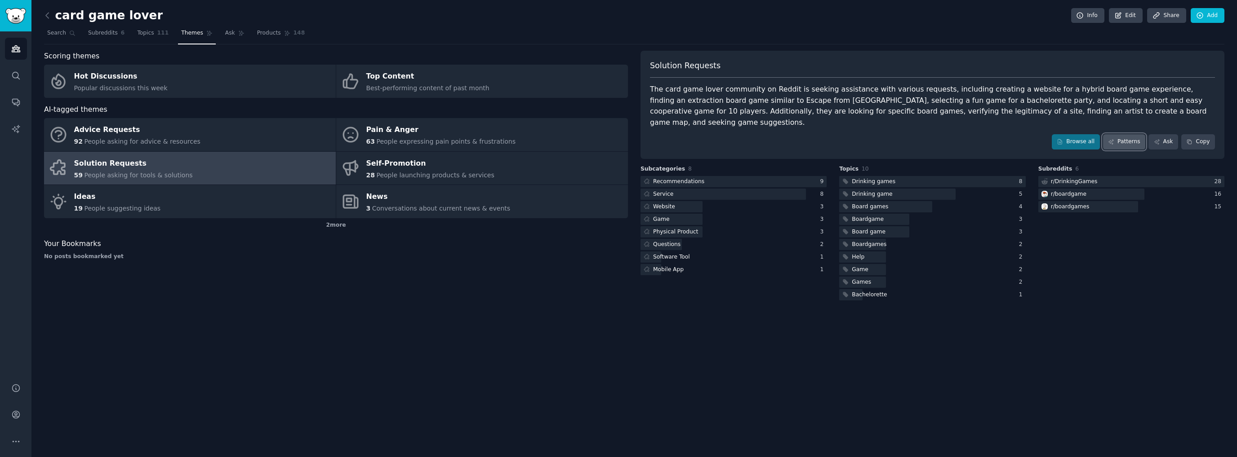
click at [1129, 134] on link "Patterns" at bounding box center [1124, 141] width 42 height 15
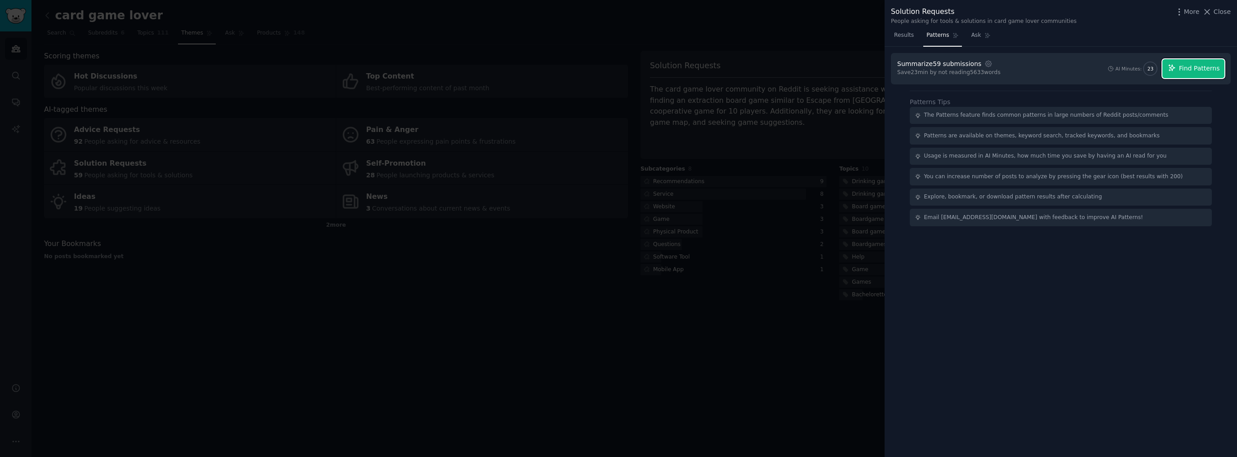
click at [1200, 69] on span "Find Patterns" at bounding box center [1199, 68] width 41 height 9
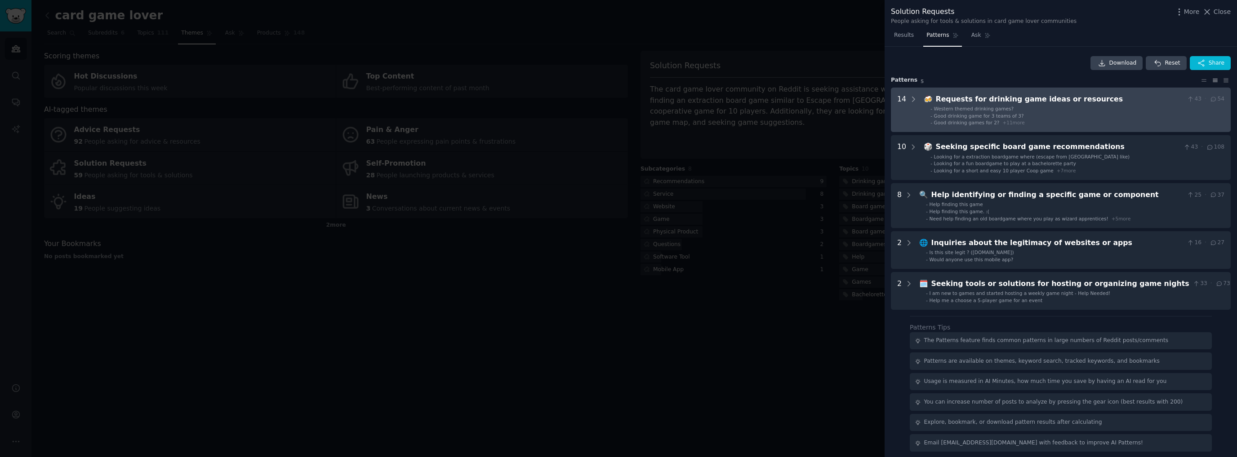
click at [1021, 122] on li "- Good drinking games for 2? + 11 more" at bounding box center [1077, 123] width 294 height 6
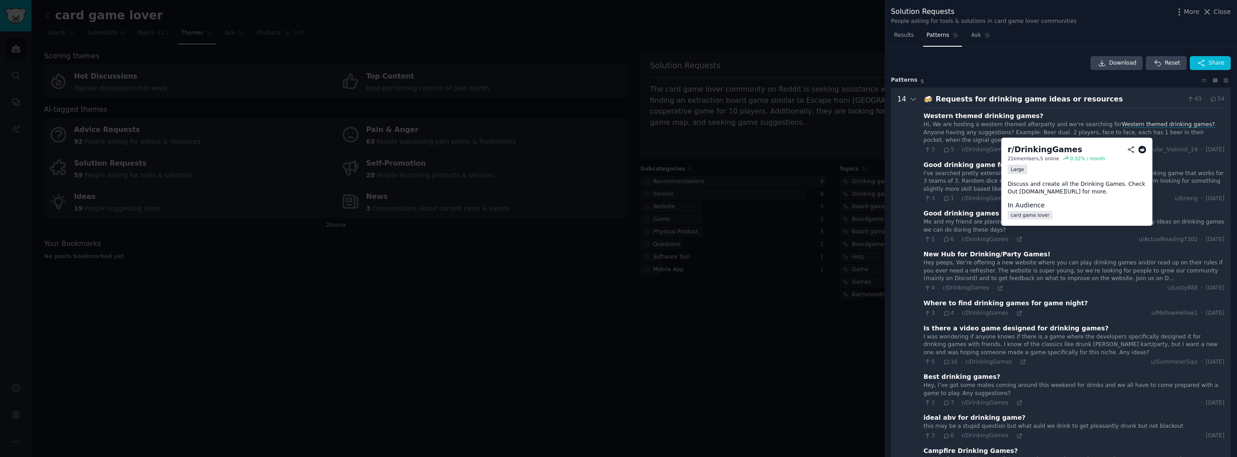
click at [1070, 155] on div "0.32 % / month" at bounding box center [1087, 158] width 35 height 6
click at [1143, 148] on icon at bounding box center [1142, 150] width 8 height 8
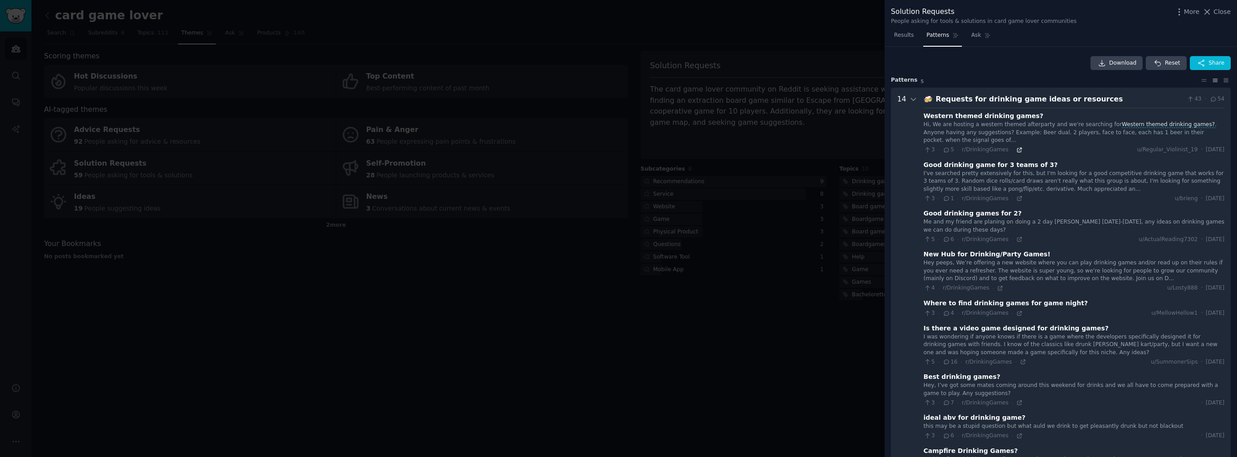
click at [1016, 147] on icon at bounding box center [1019, 150] width 6 height 6
click at [960, 310] on div "Western themed drinking games? Hi, We are hosting a western themed afterparty a…" at bounding box center [1073, 405] width 301 height 594
click at [1016, 311] on icon at bounding box center [1019, 314] width 6 height 6
click at [1225, 80] on icon at bounding box center [1226, 81] width 4 height 4
click at [1201, 81] on icon at bounding box center [1203, 80] width 9 height 6
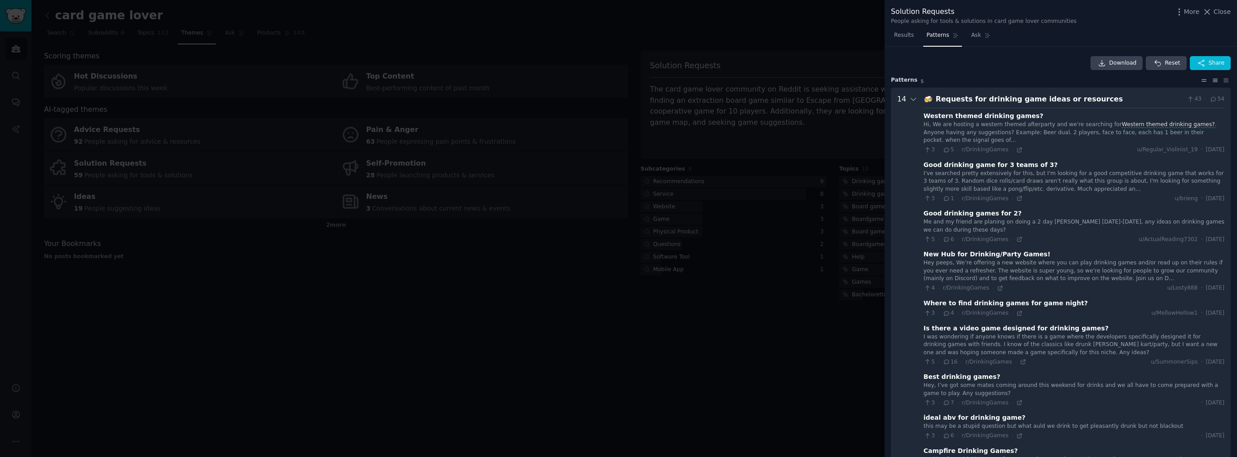
click at [1210, 80] on icon at bounding box center [1214, 80] width 9 height 6
click at [1215, 79] on icon at bounding box center [1214, 80] width 9 height 6
click at [912, 97] on icon at bounding box center [913, 99] width 8 height 8
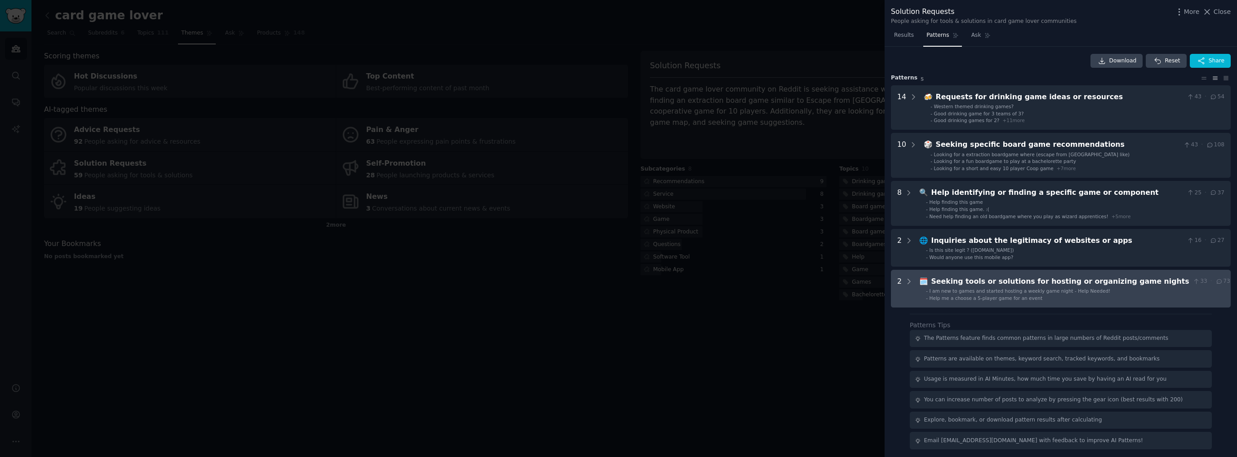
scroll to position [4, 0]
click at [908, 282] on icon at bounding box center [909, 280] width 2 height 4
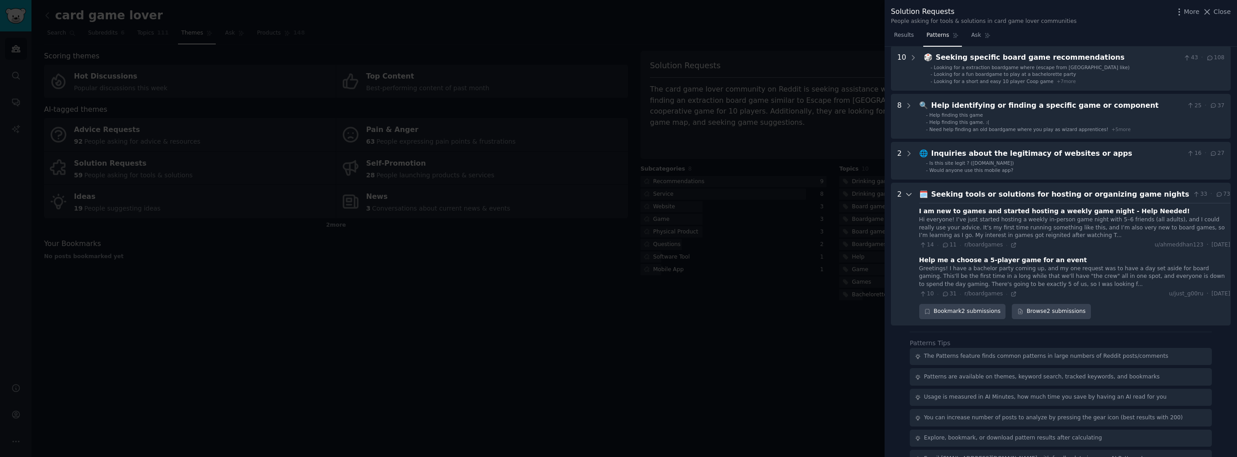
scroll to position [108, 0]
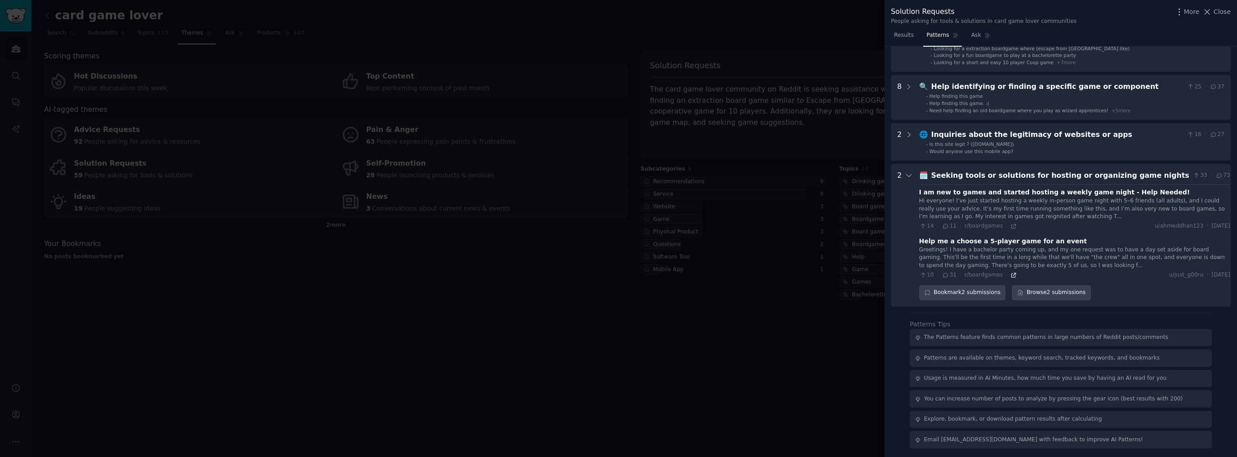
click at [1010, 275] on icon at bounding box center [1013, 275] width 6 height 6
click at [753, 382] on div at bounding box center [618, 228] width 1237 height 457
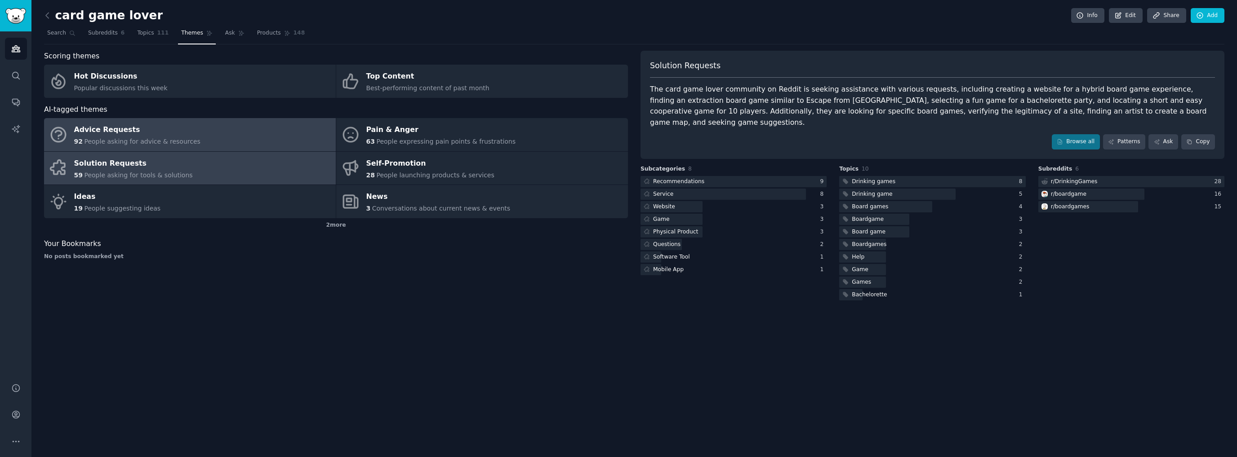
click at [280, 134] on link "Advice Requests 92 People asking for advice & resources" at bounding box center [190, 134] width 292 height 33
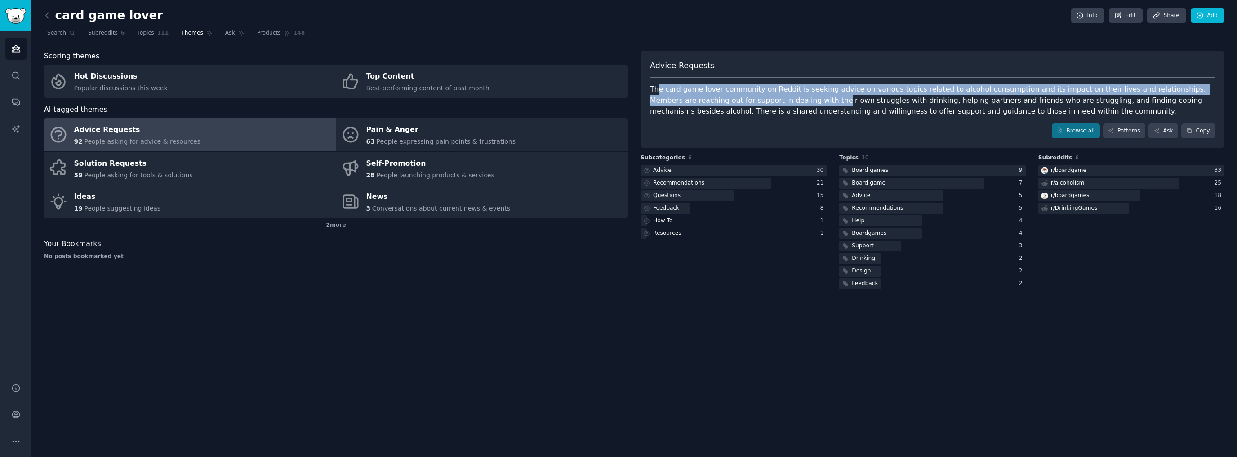
drag, startPoint x: 677, startPoint y: 89, endPoint x: 620, endPoint y: 115, distance: 62.7
click at [756, 101] on div "The card game lover community on Reddit is seeking advice on various topics rel…" at bounding box center [932, 100] width 565 height 33
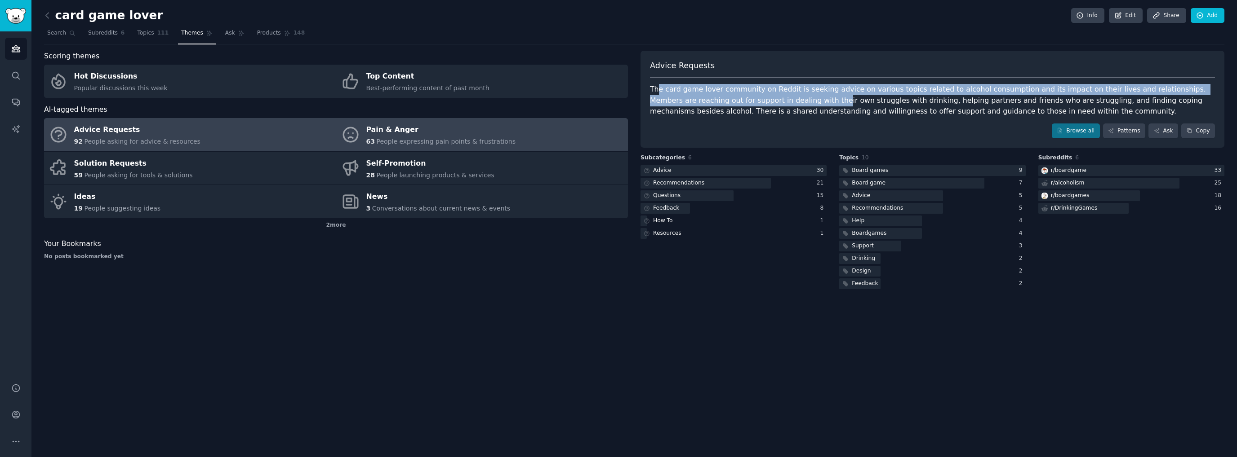
click at [444, 129] on div "Pain & Anger" at bounding box center [441, 130] width 150 height 14
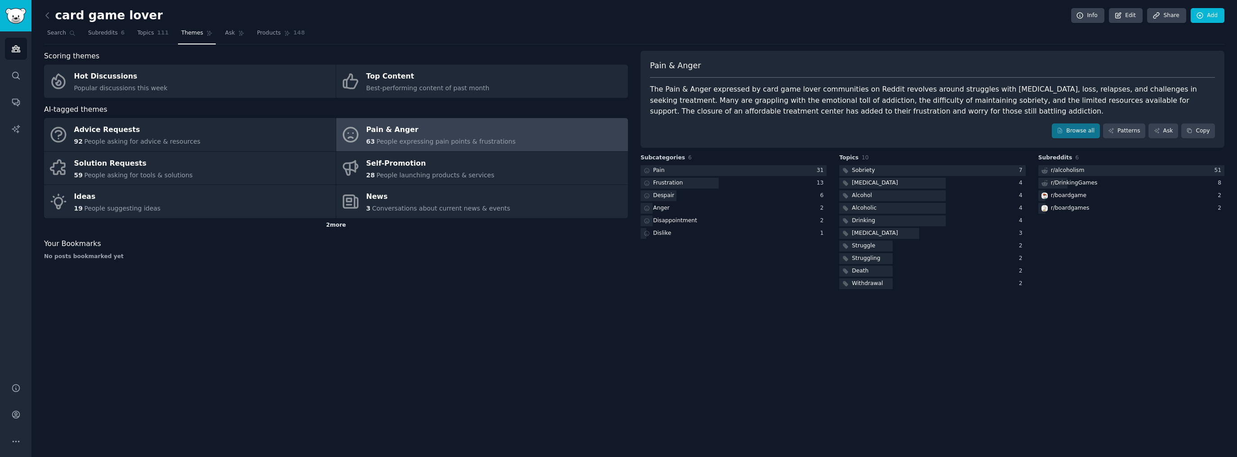
click at [339, 227] on div "2 more" at bounding box center [336, 225] width 584 height 14
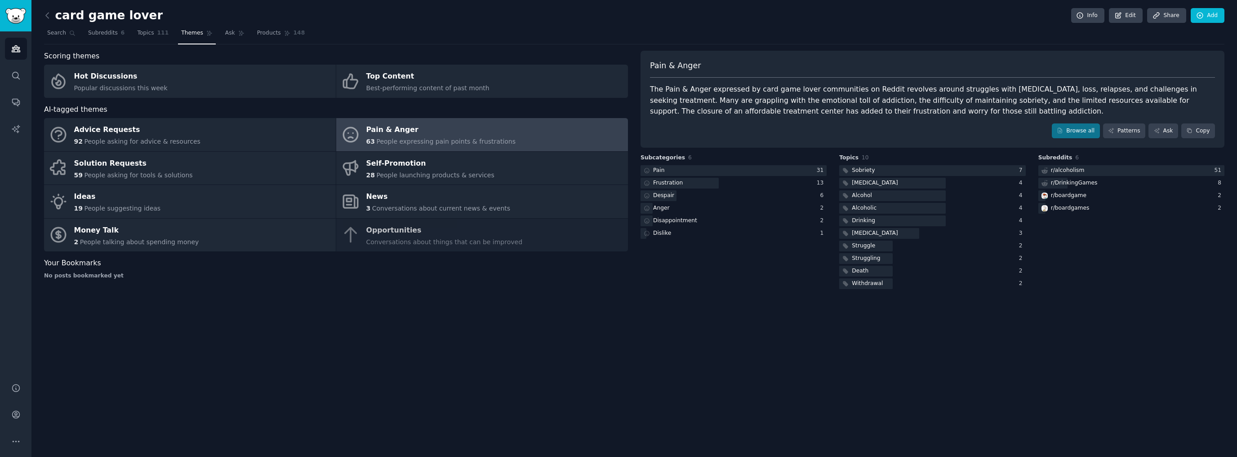
drag, startPoint x: 684, startPoint y: 93, endPoint x: 958, endPoint y: 112, distance: 274.8
click at [957, 111] on div "The Pain & Anger expressed by card game lover communities on Reddit revolves ar…" at bounding box center [932, 100] width 565 height 33
click at [974, 128] on div "Browse all Patterns Ask Copy" at bounding box center [932, 131] width 565 height 15
click at [19, 50] on icon "Sidebar" at bounding box center [16, 49] width 8 height 6
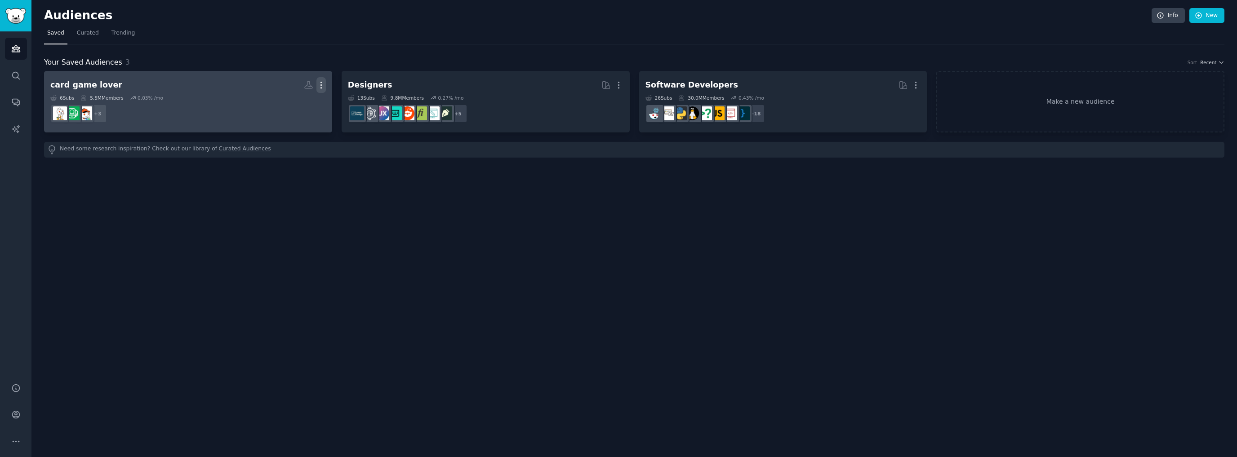
click at [318, 83] on icon "button" at bounding box center [320, 84] width 9 height 9
click at [292, 88] on p "View" at bounding box center [293, 88] width 15 height 9
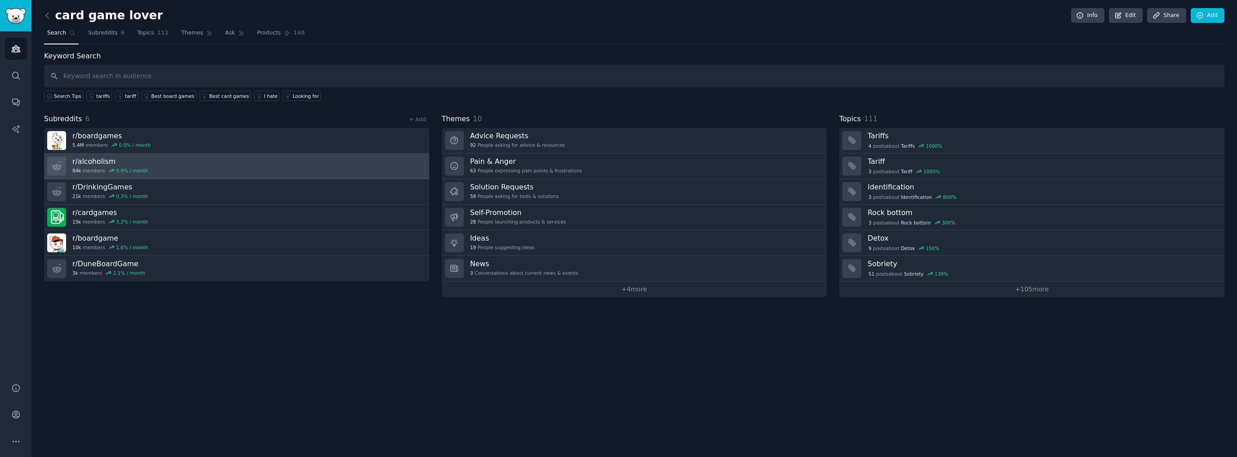
click at [413, 168] on link "r/ alcoholism 84k members 0.9 % / month" at bounding box center [236, 167] width 385 height 26
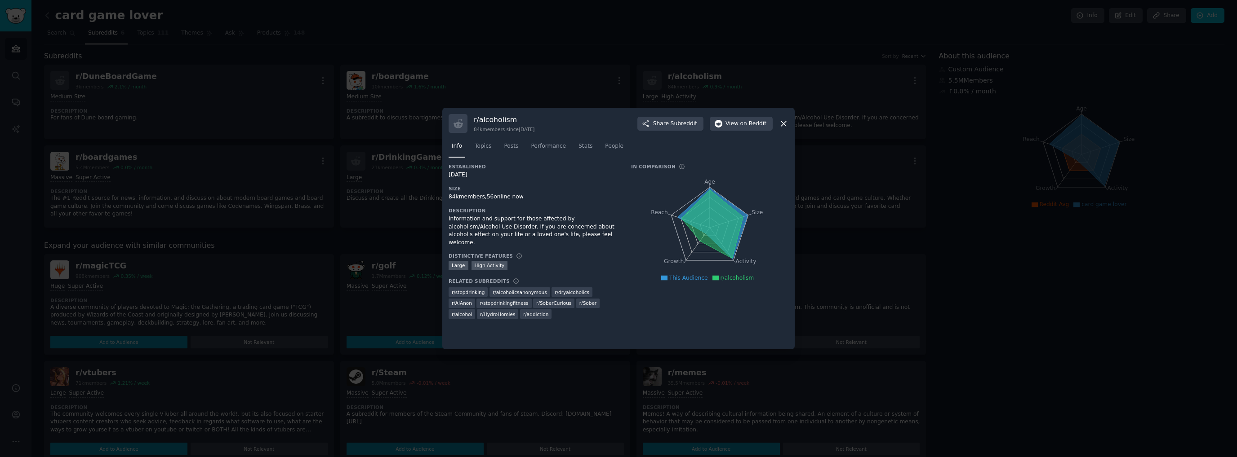
click at [783, 123] on icon at bounding box center [783, 123] width 5 height 5
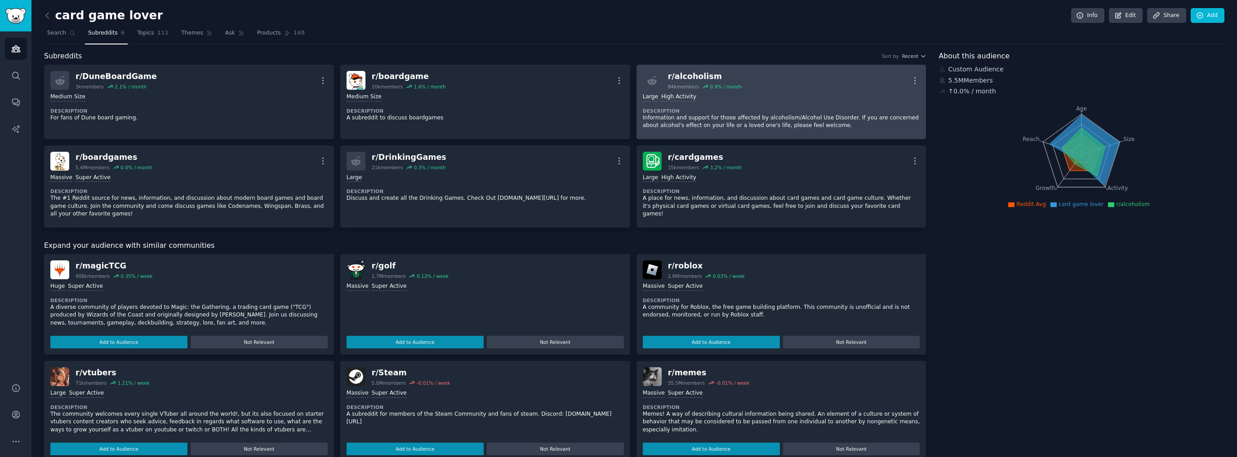
click at [739, 103] on div "Large High Activity Description Information and support for those affected by a…" at bounding box center [781, 111] width 277 height 43
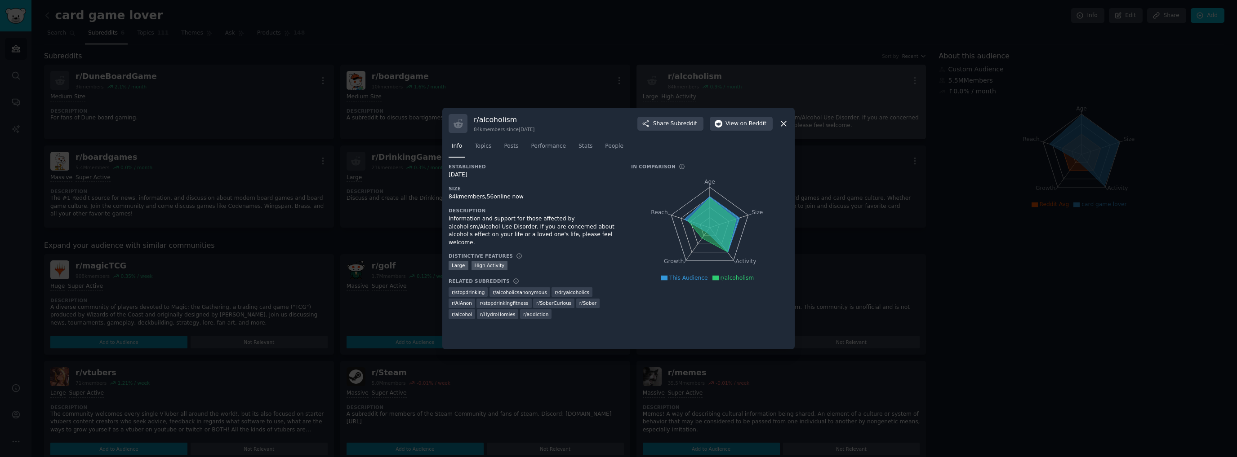
click at [787, 123] on icon at bounding box center [783, 123] width 9 height 9
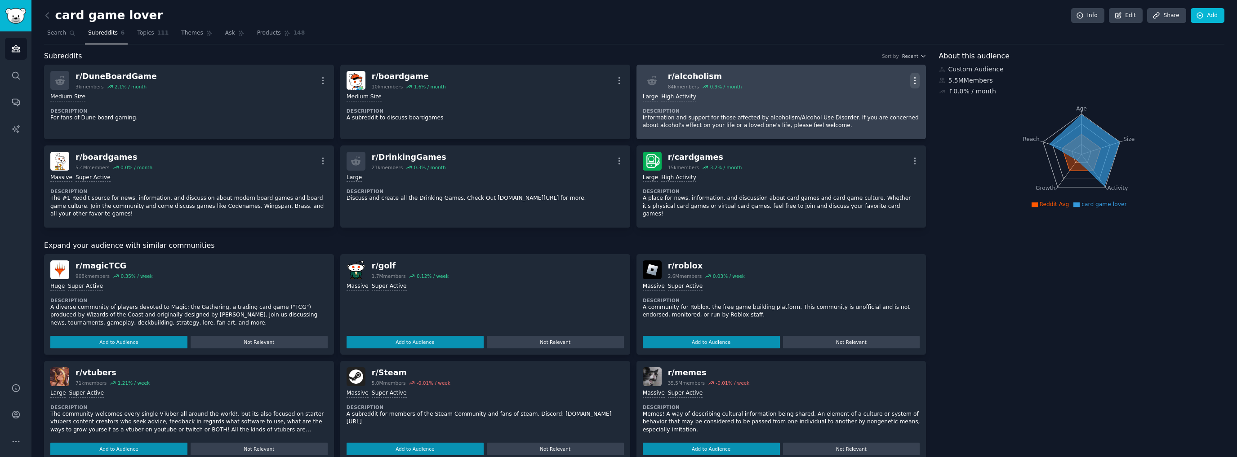
drag, startPoint x: 791, startPoint y: 93, endPoint x: 912, endPoint y: 80, distance: 121.2
click at [912, 80] on icon "button" at bounding box center [914, 80] width 9 height 9
click at [882, 113] on p "Delete" at bounding box center [879, 115] width 21 height 9
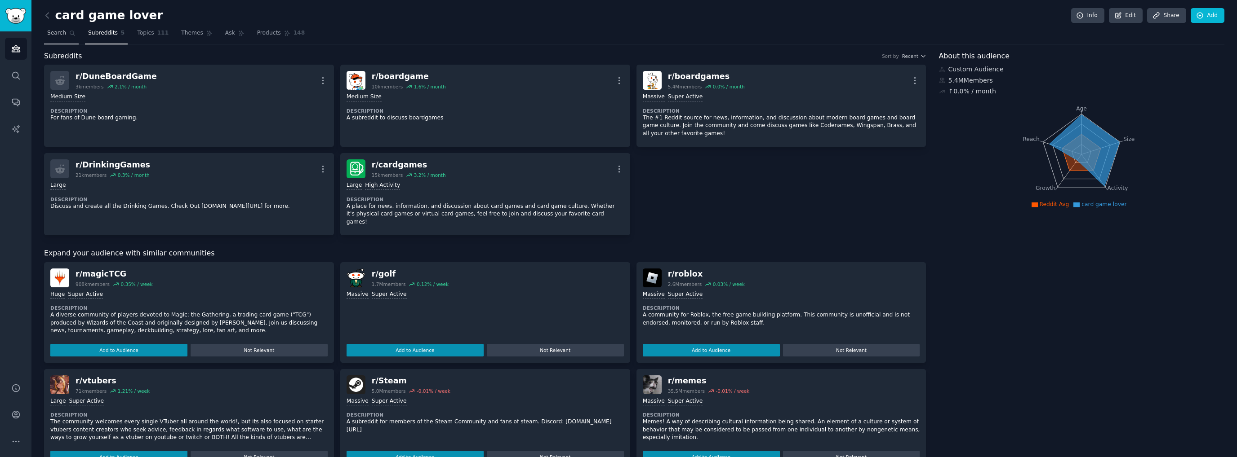
click at [54, 31] on span "Search" at bounding box center [56, 33] width 19 height 8
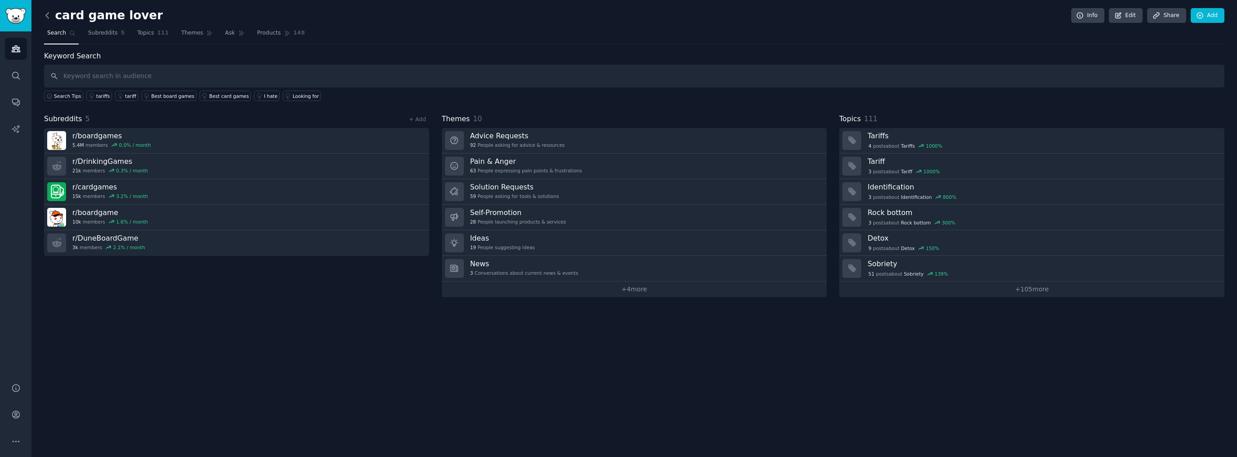
click at [46, 14] on icon at bounding box center [47, 15] width 3 height 5
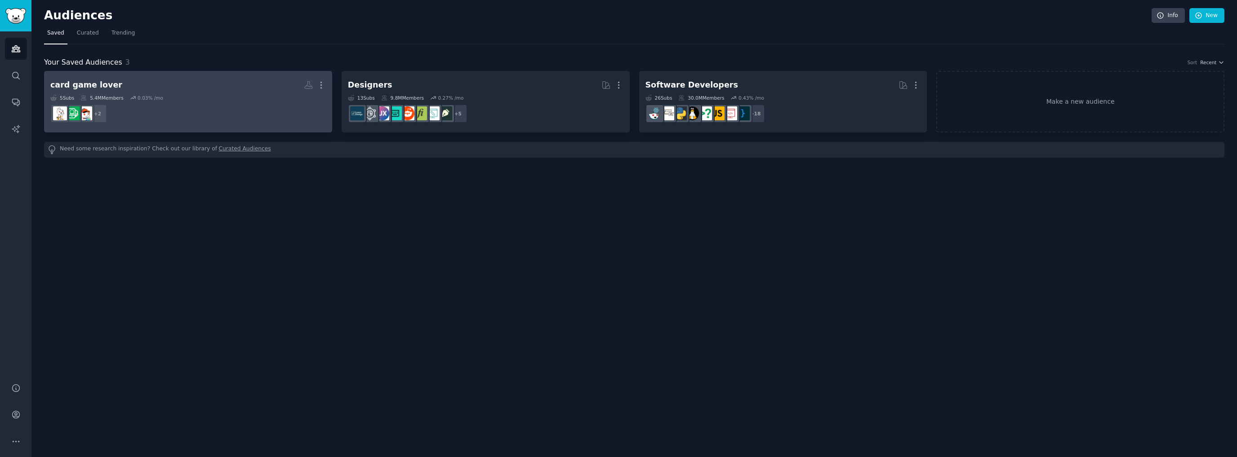
click at [229, 95] on div "5 Sub s 5.4M Members 0.03 % /mo" at bounding box center [187, 98] width 275 height 6
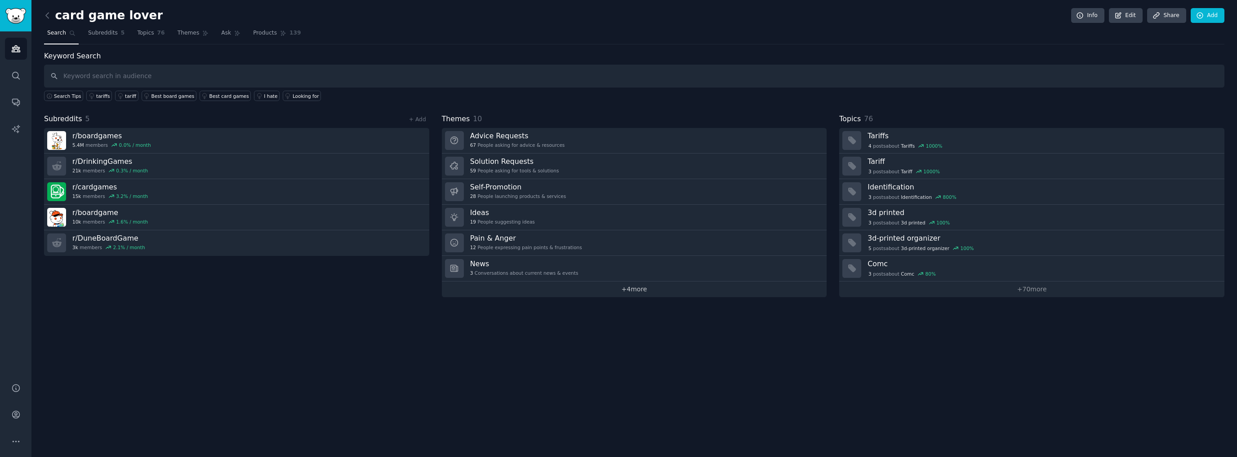
click at [596, 290] on link "+ 4 more" at bounding box center [634, 290] width 385 height 16
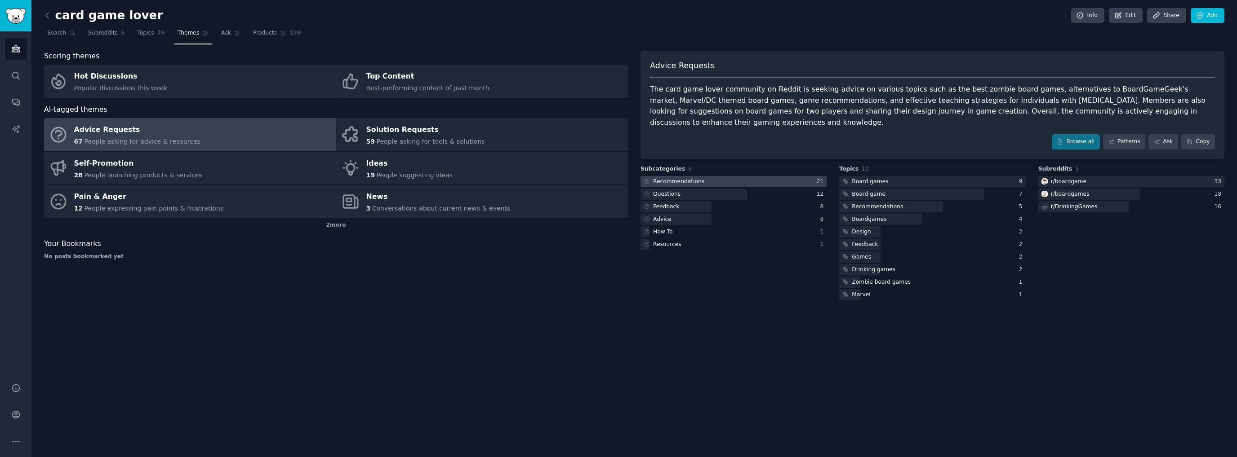
click at [762, 176] on div at bounding box center [733, 181] width 186 height 11
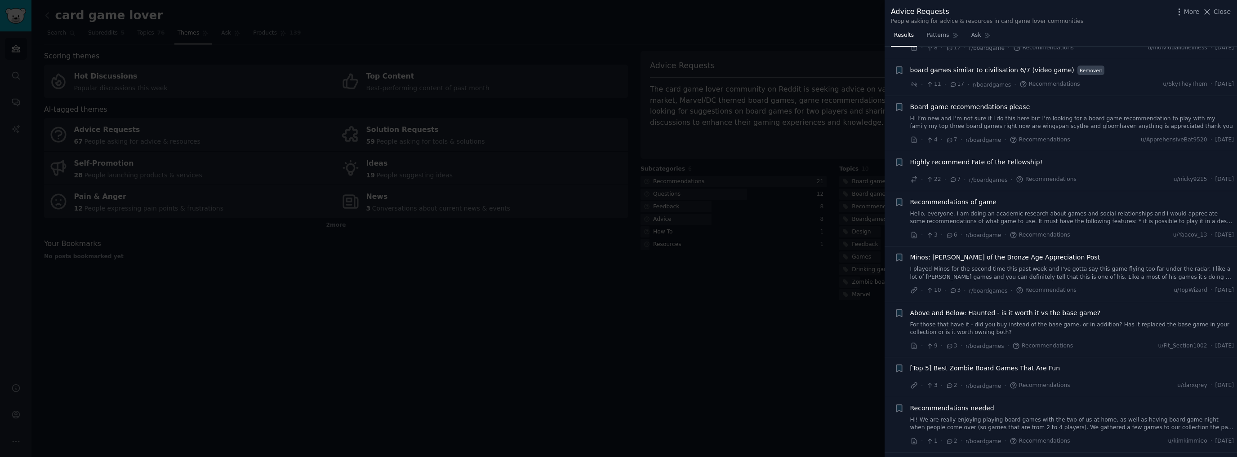
scroll to position [270, 0]
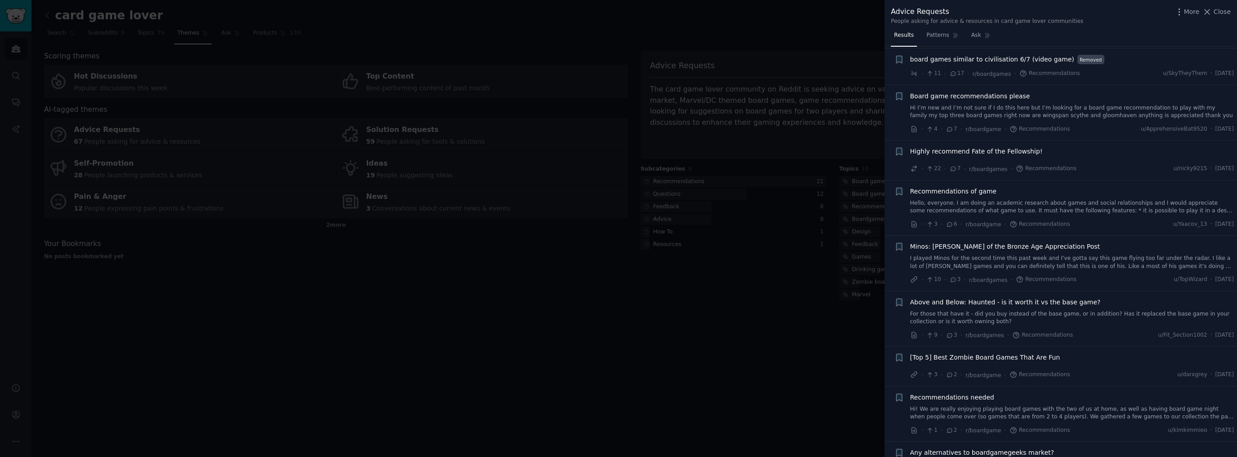
click at [775, 347] on div at bounding box center [618, 228] width 1237 height 457
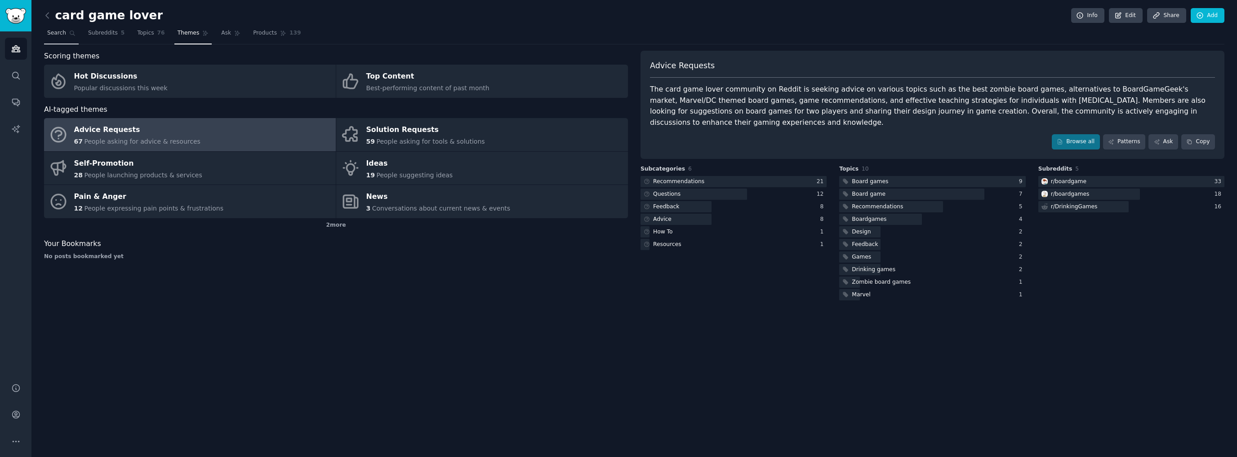
click at [61, 35] on span "Search" at bounding box center [56, 33] width 19 height 8
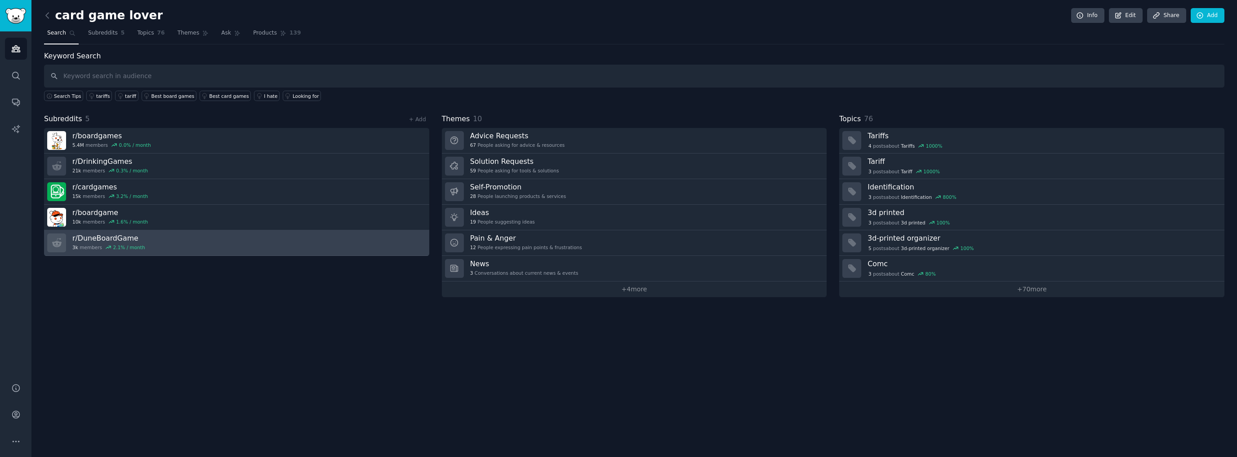
click at [180, 247] on link "r/ DuneBoardGame 3k members 2.1 % / month" at bounding box center [236, 244] width 385 height 26
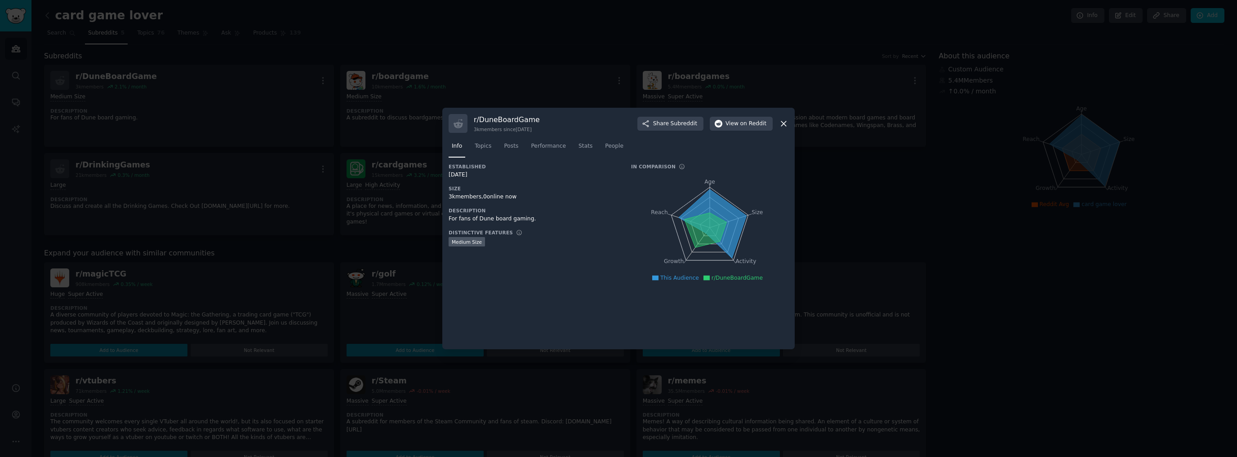
click at [781, 121] on icon at bounding box center [783, 123] width 5 height 5
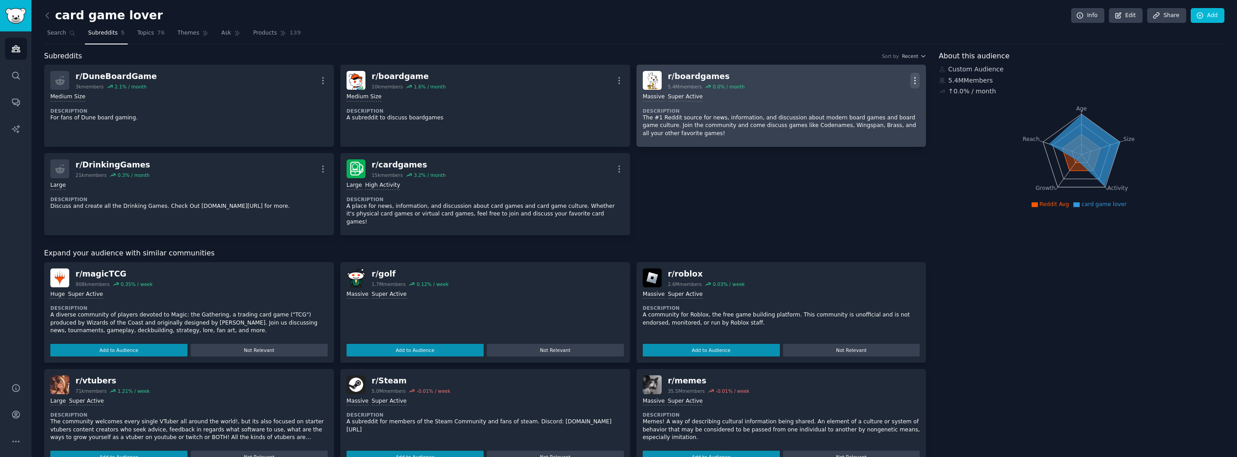
click at [916, 77] on icon "button" at bounding box center [914, 80] width 9 height 9
click at [881, 114] on p "Delete" at bounding box center [879, 115] width 21 height 9
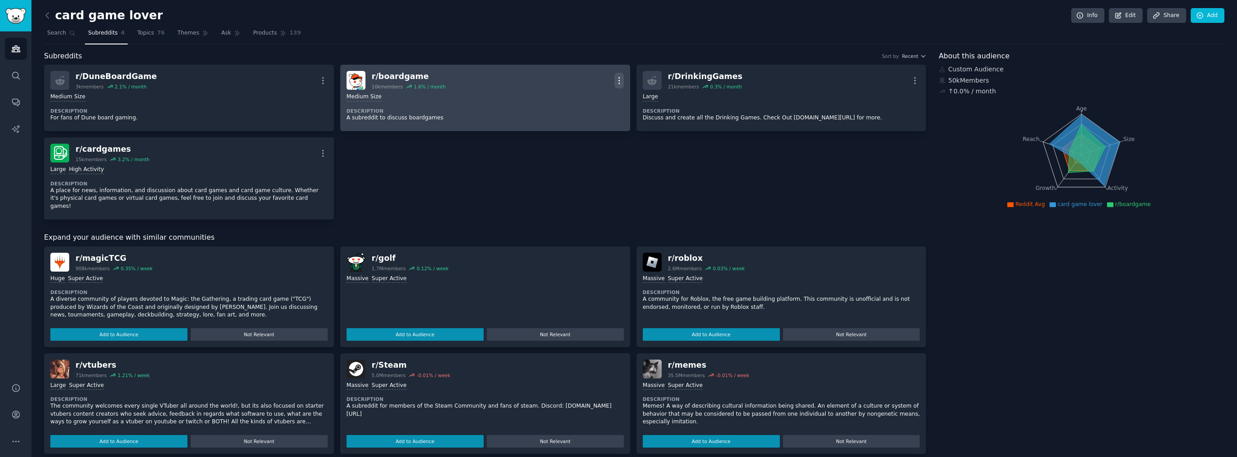
click at [614, 81] on icon "button" at bounding box center [618, 80] width 9 height 9
click at [575, 117] on p "Delete" at bounding box center [583, 115] width 21 height 9
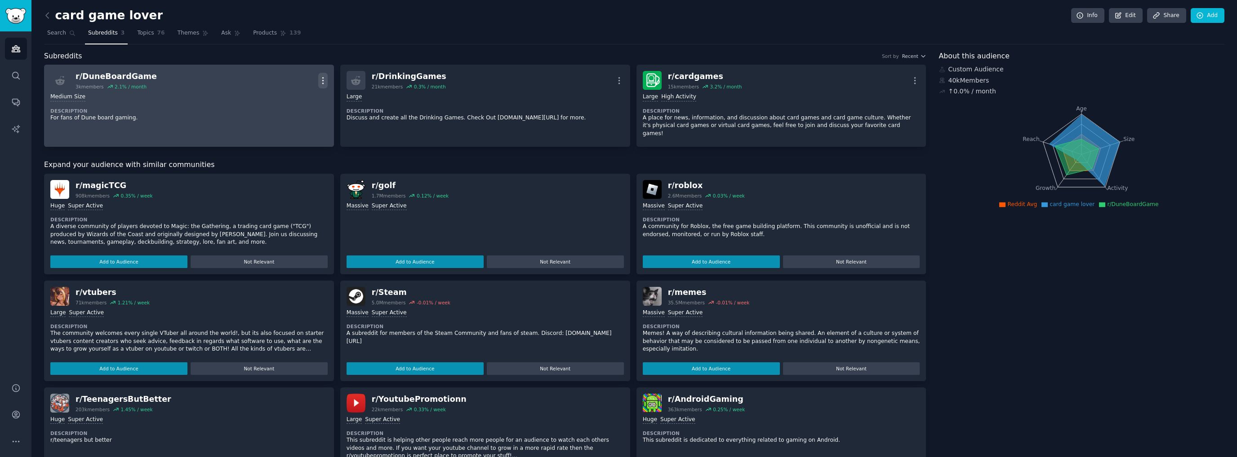
click at [321, 76] on icon "button" at bounding box center [322, 80] width 9 height 9
click at [284, 113] on p "Delete" at bounding box center [287, 115] width 21 height 9
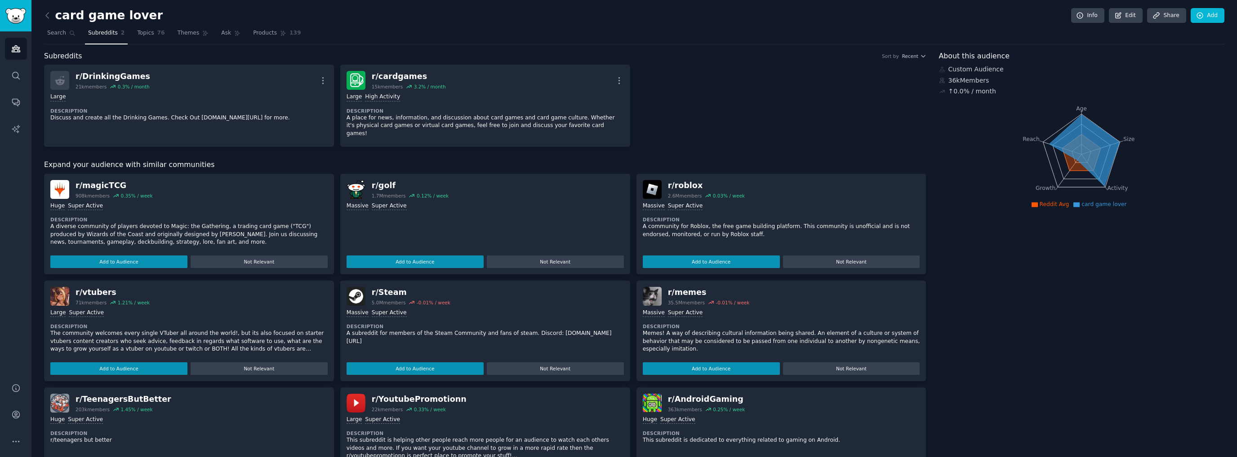
click at [364, 45] on div "card game lover Info Edit Share Add Search Subreddits 2 Topics 76 Themes Ask Pr…" at bounding box center [634, 304] width 1180 height 583
click at [55, 33] on span "Search" at bounding box center [56, 33] width 19 height 8
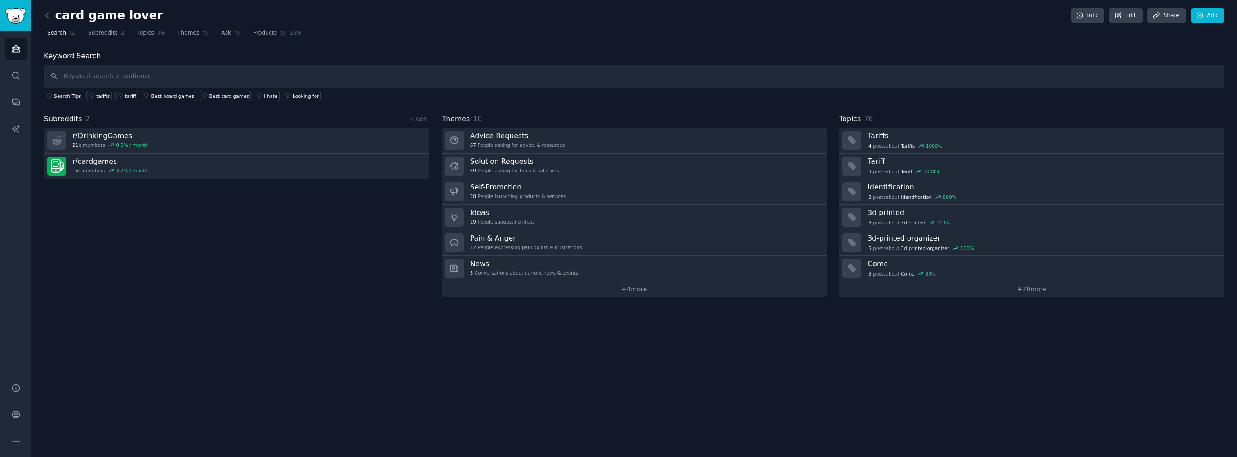
click at [537, 287] on link "+ 4 more" at bounding box center [634, 290] width 385 height 16
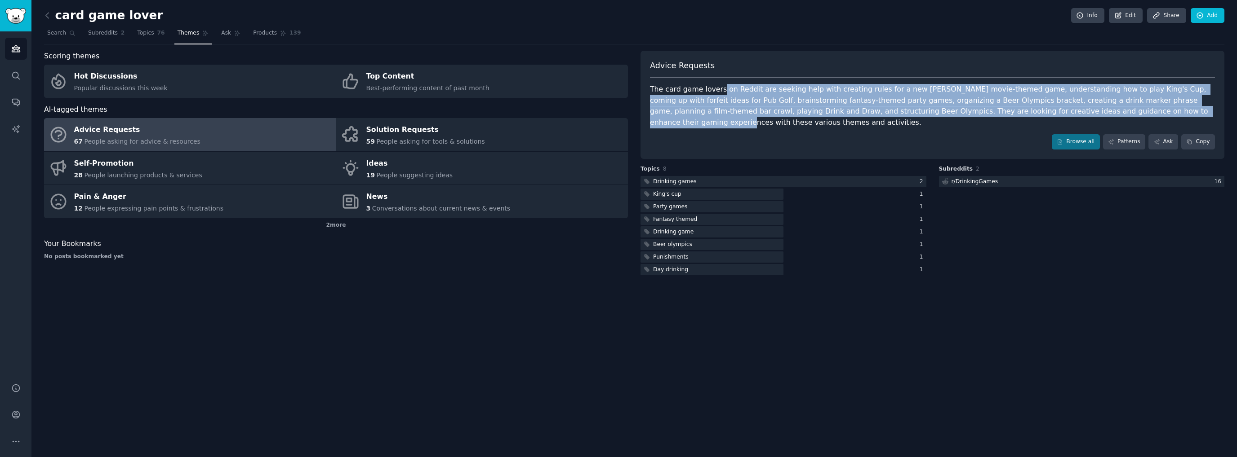
drag, startPoint x: 736, startPoint y: 89, endPoint x: 1075, endPoint y: 112, distance: 340.1
click at [1075, 112] on div "The card game lovers on Reddit are seeking help with creating rules for a new J…" at bounding box center [932, 106] width 565 height 44
click at [732, 182] on div at bounding box center [783, 181] width 286 height 11
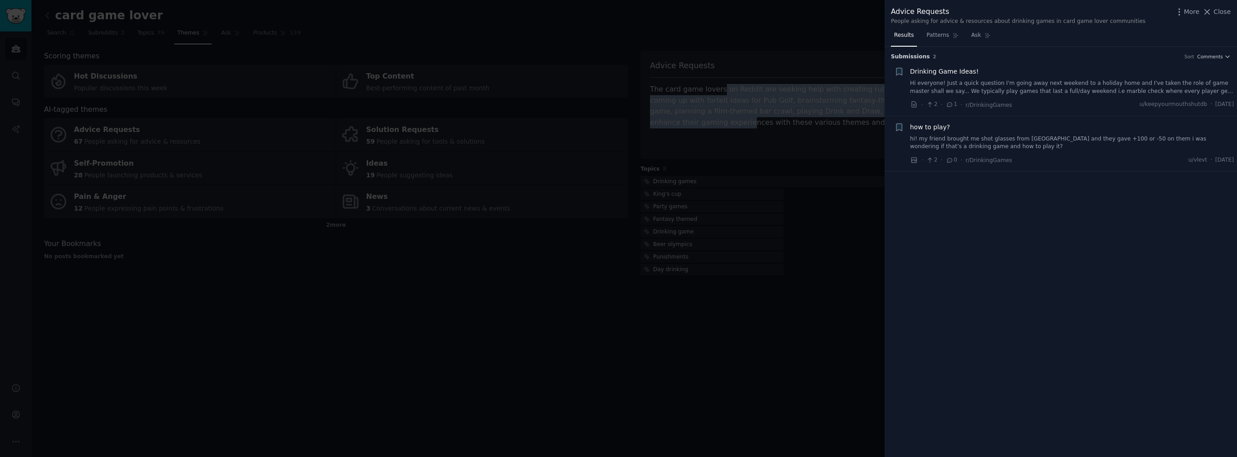
click at [960, 75] on span "Drinking Game Ideas!" at bounding box center [944, 71] width 69 height 9
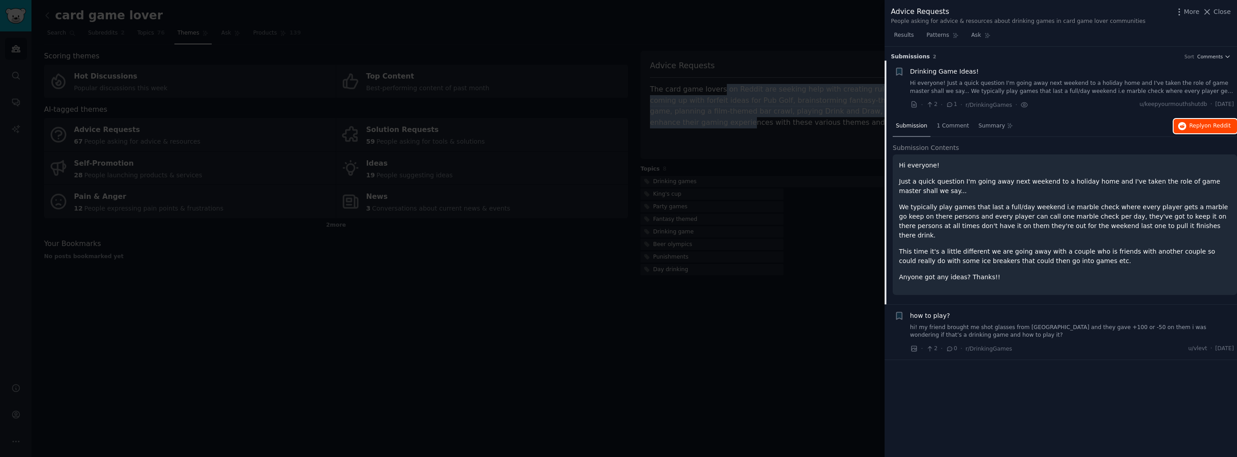
click at [1203, 128] on span "Reply on Reddit" at bounding box center [1209, 126] width 41 height 8
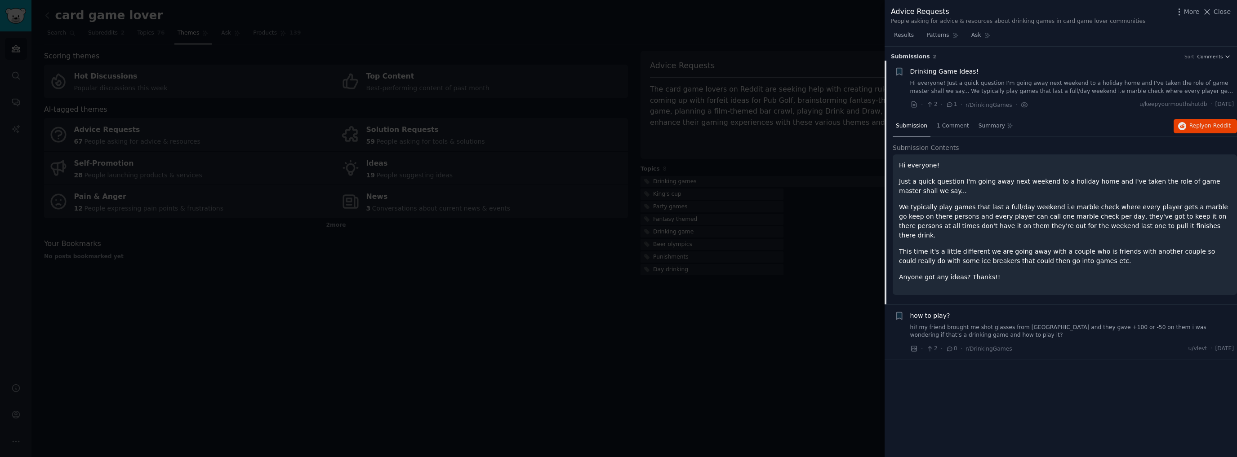
click at [844, 401] on div at bounding box center [618, 228] width 1237 height 457
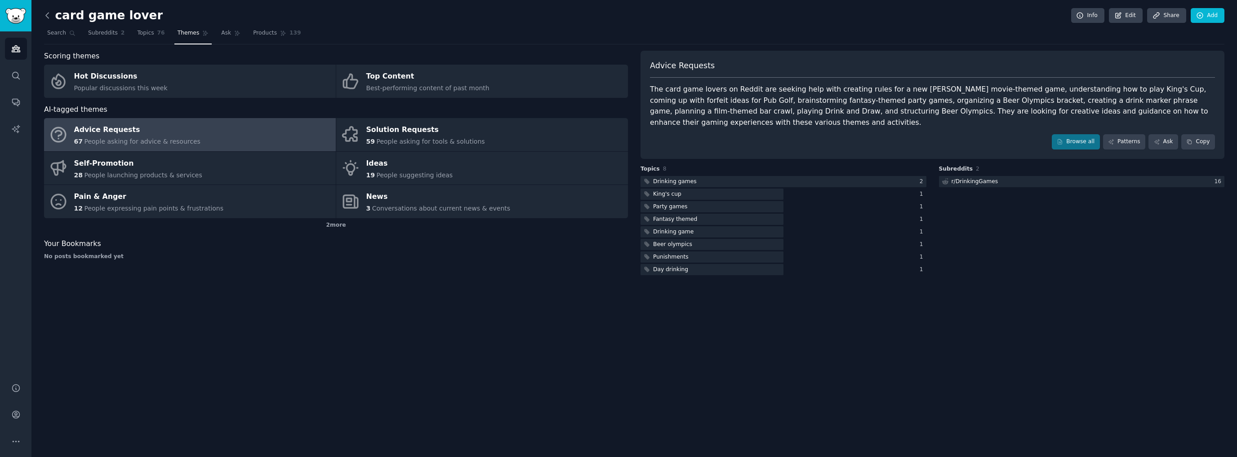
click at [48, 16] on icon at bounding box center [47, 15] width 9 height 9
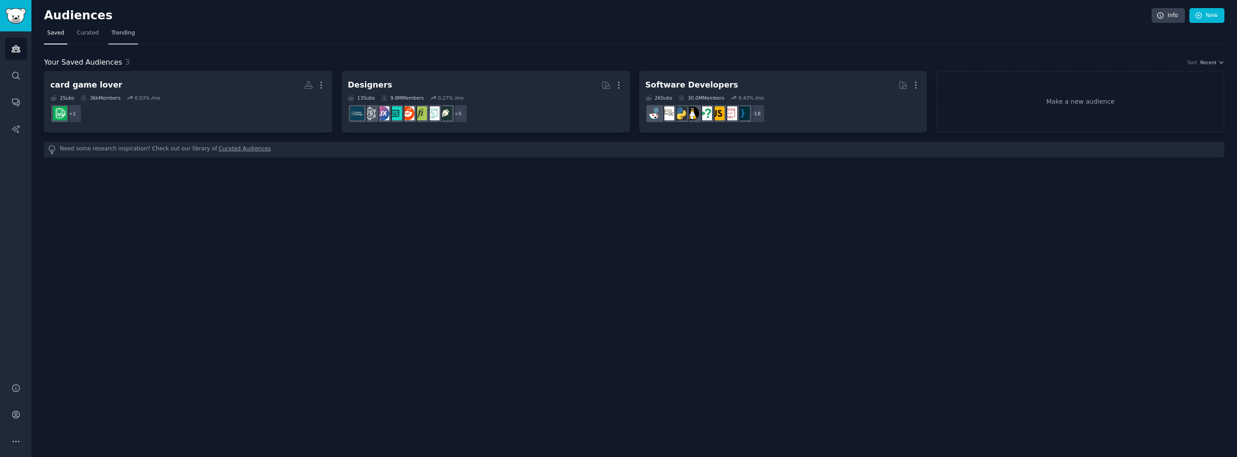
click at [115, 34] on span "Trending" at bounding box center [122, 33] width 23 height 8
